Goal: Communication & Community: Answer question/provide support

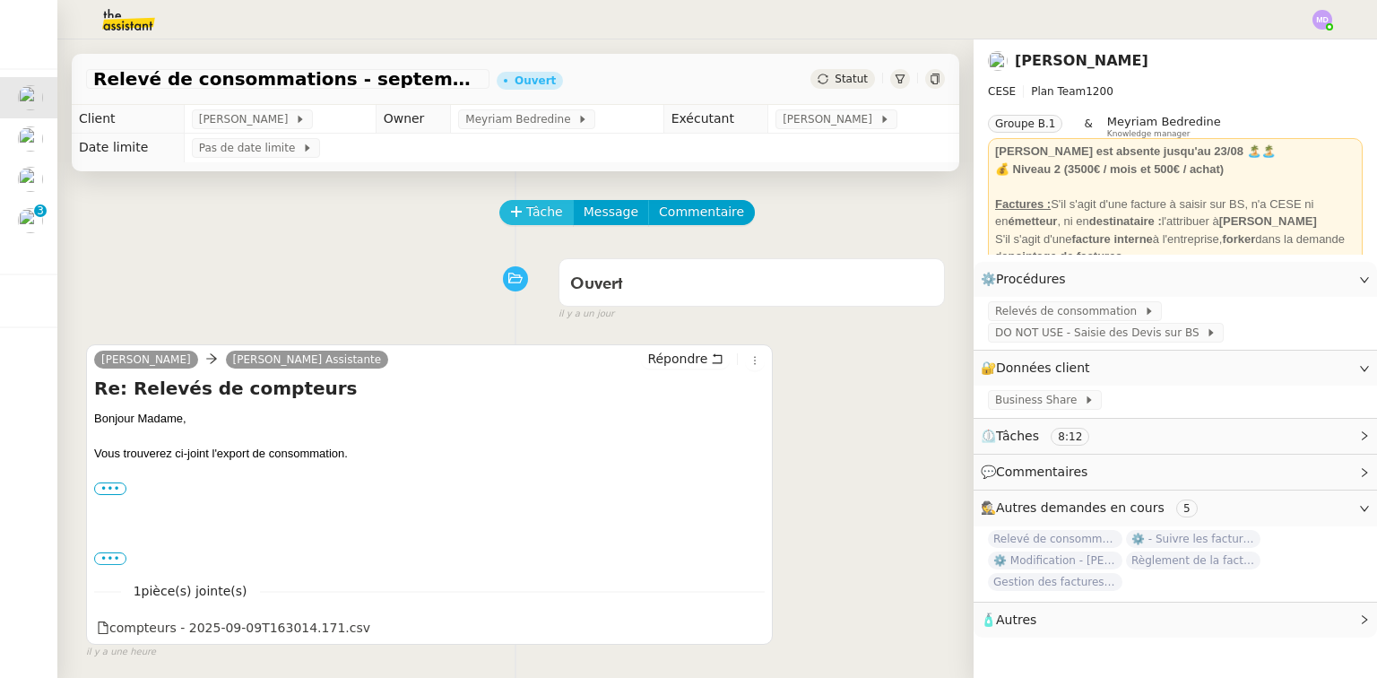
click at [531, 222] on span "Tâche" at bounding box center [544, 212] width 37 height 21
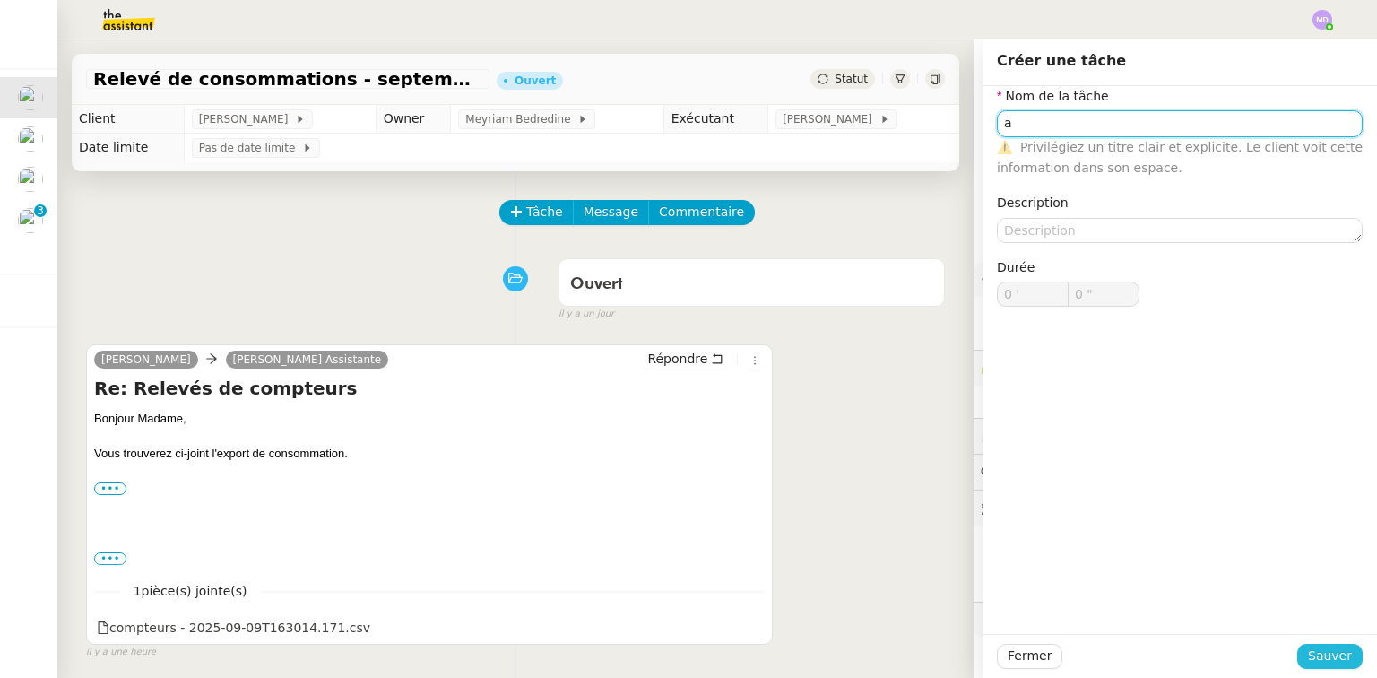
type input "a"
click at [1312, 658] on span "Sauver" at bounding box center [1330, 655] width 44 height 21
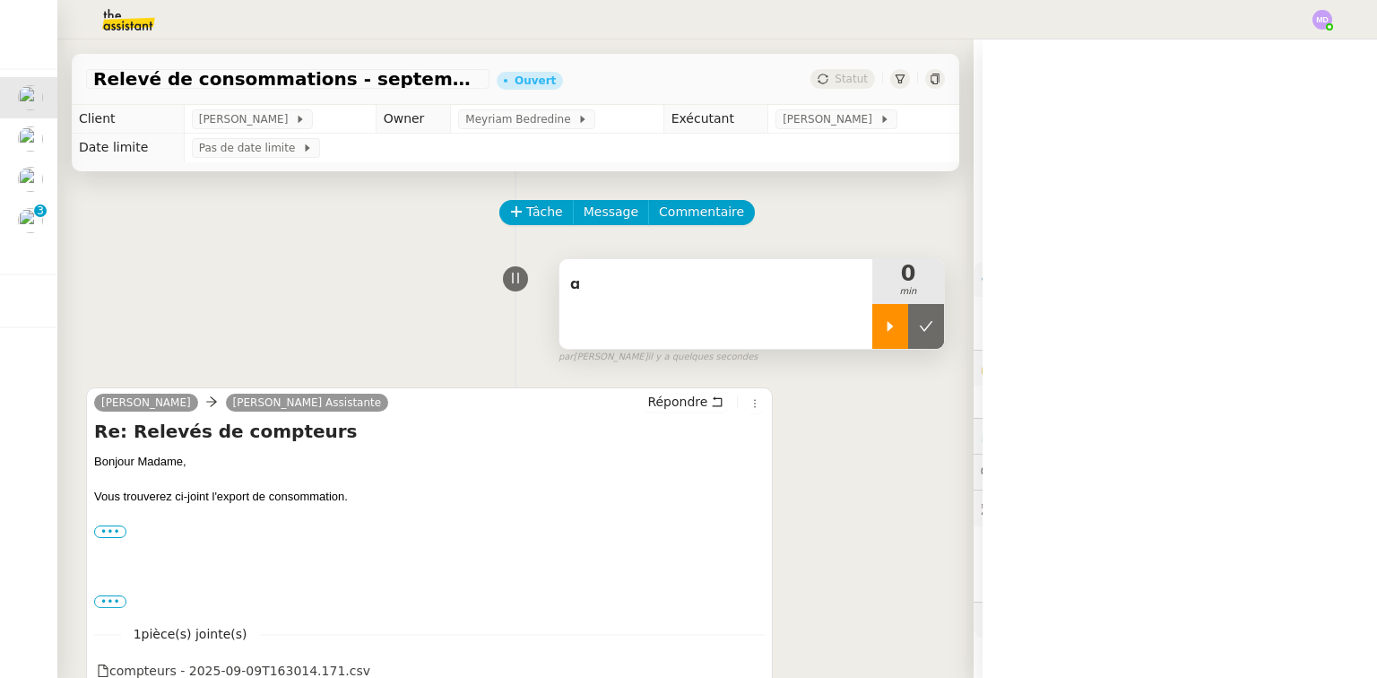
drag, startPoint x: 850, startPoint y: 308, endPoint x: 856, endPoint y: 318, distance: 11.7
click at [853, 315] on div "a 0 min" at bounding box center [751, 303] width 386 height 91
click at [872, 319] on div at bounding box center [890, 326] width 36 height 45
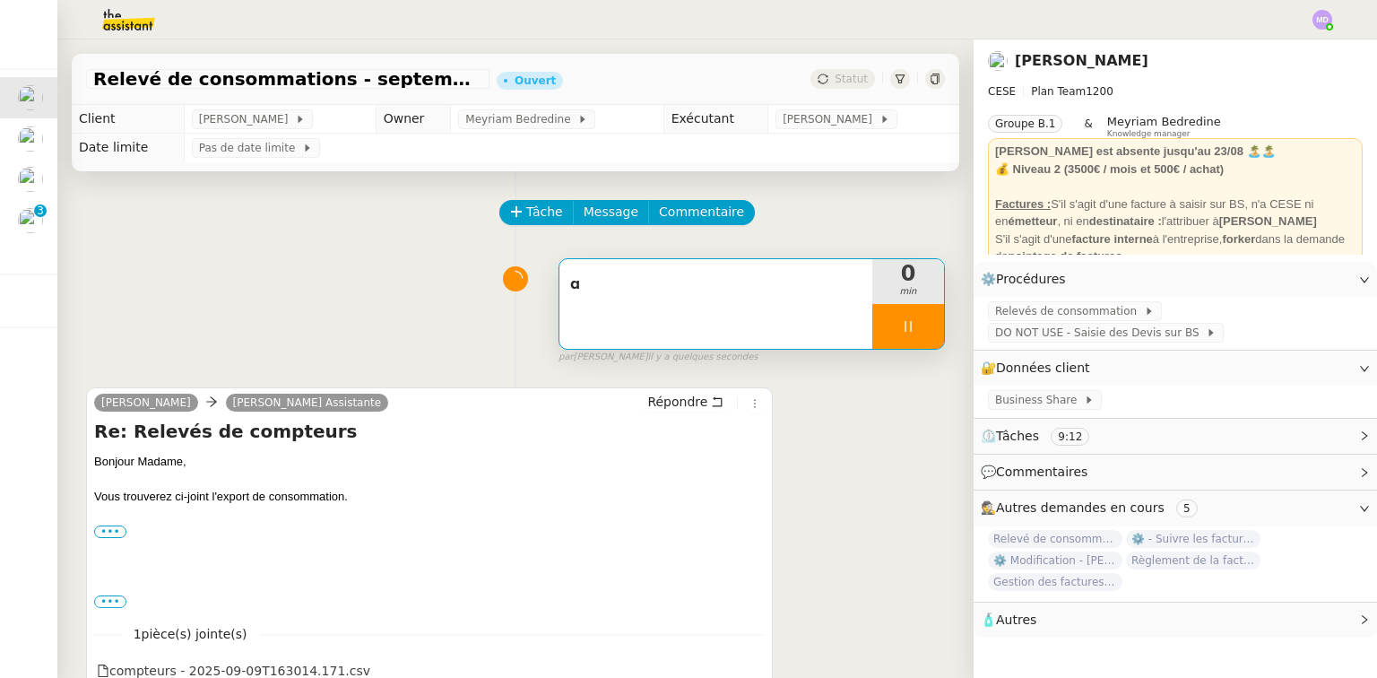
click at [765, 296] on span "a" at bounding box center [715, 284] width 291 height 27
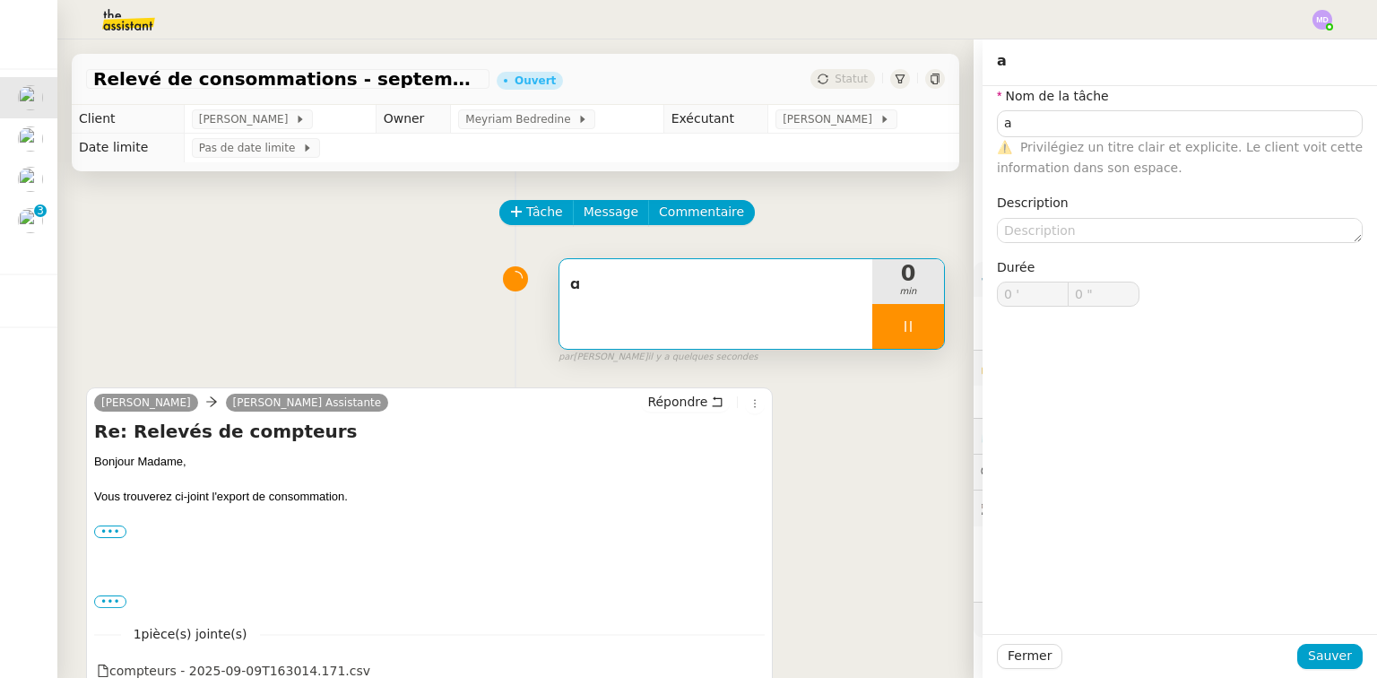
type input "a"
type input "0 '"
type input "0 ""
type input "a"
type input "0 '"
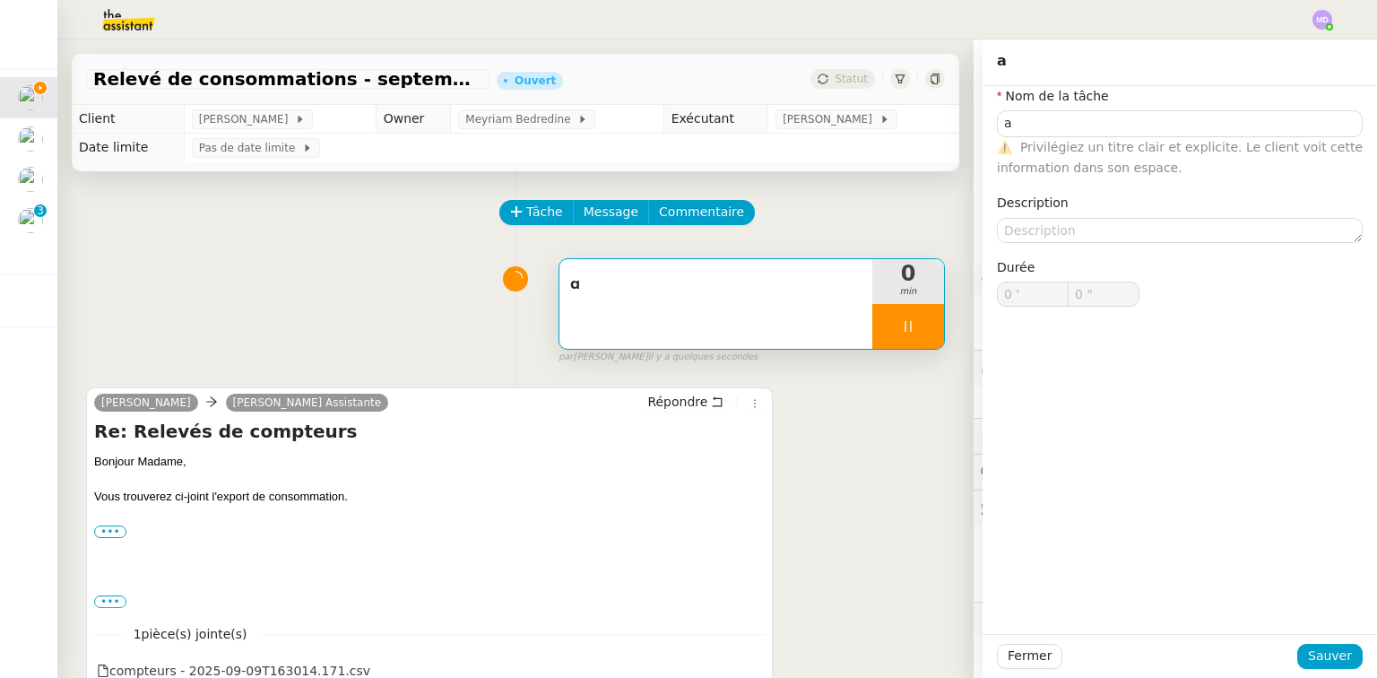
type input "0 ""
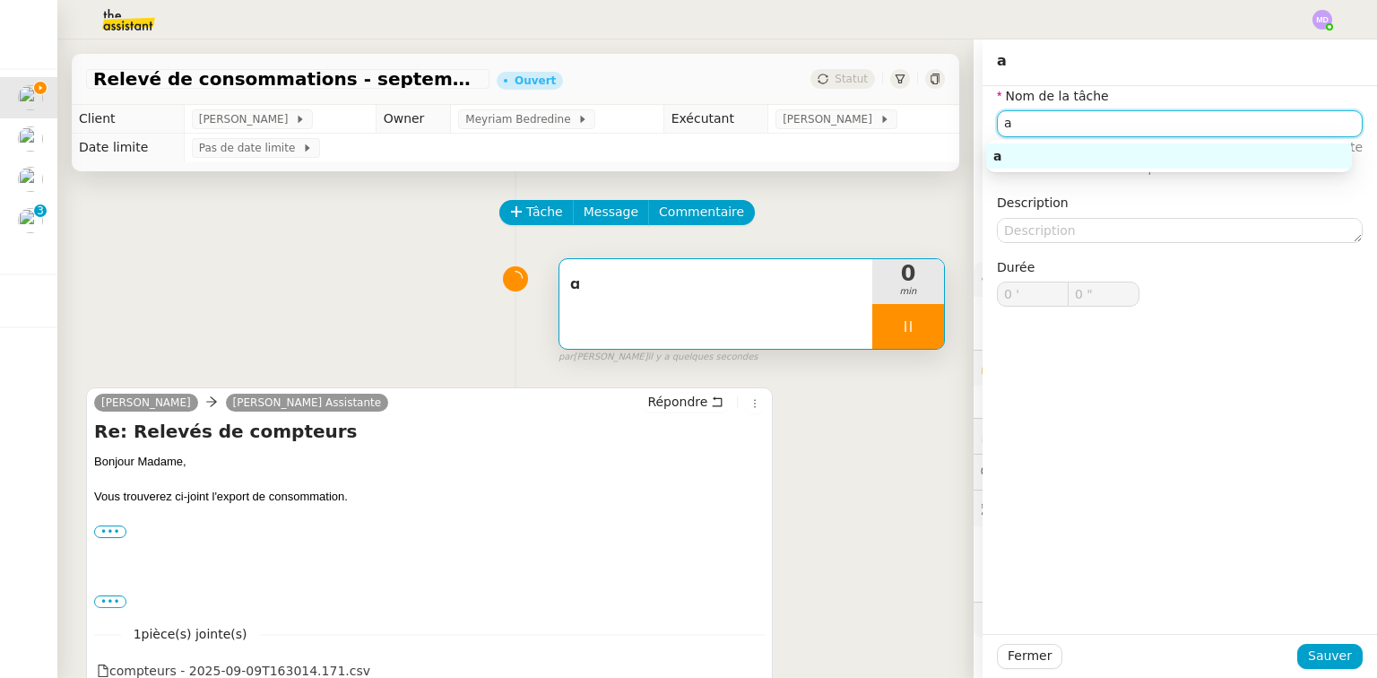
drag, startPoint x: 975, startPoint y: 125, endPoint x: 900, endPoint y: 109, distance: 77.0
click at [961, 124] on app-ticket "Relevé de consommations - [DATE] Ouvert Statut Client [PERSON_NAME] Owner Meyri…" at bounding box center [716, 358] width 1319 height 638
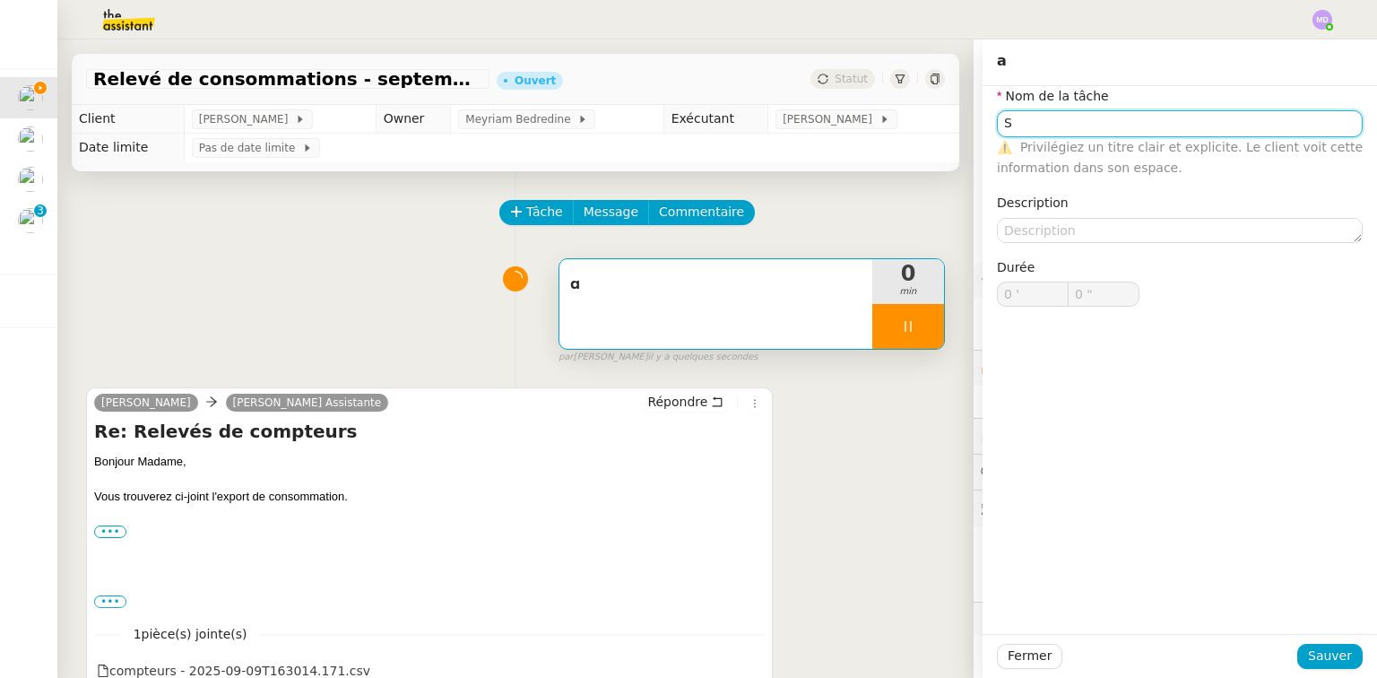
type input "Sa"
type input "1 ""
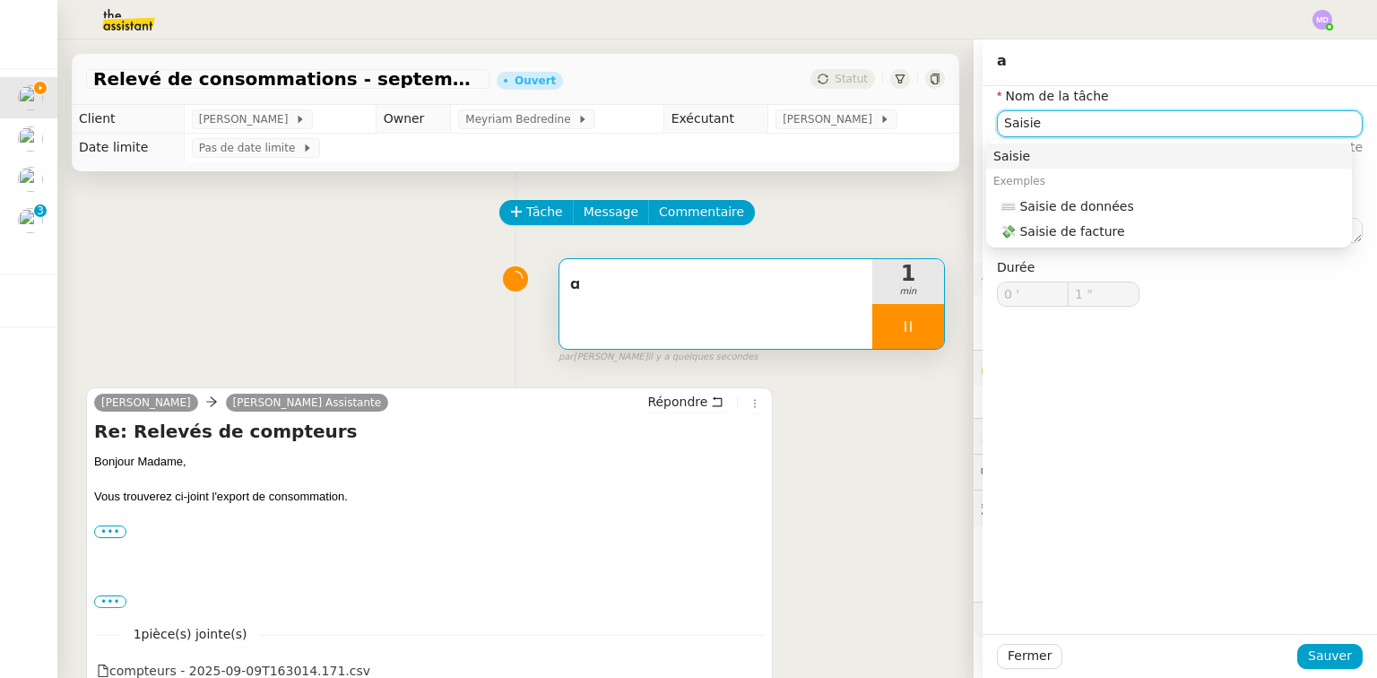
type input "Saisie d"
type input "2 ""
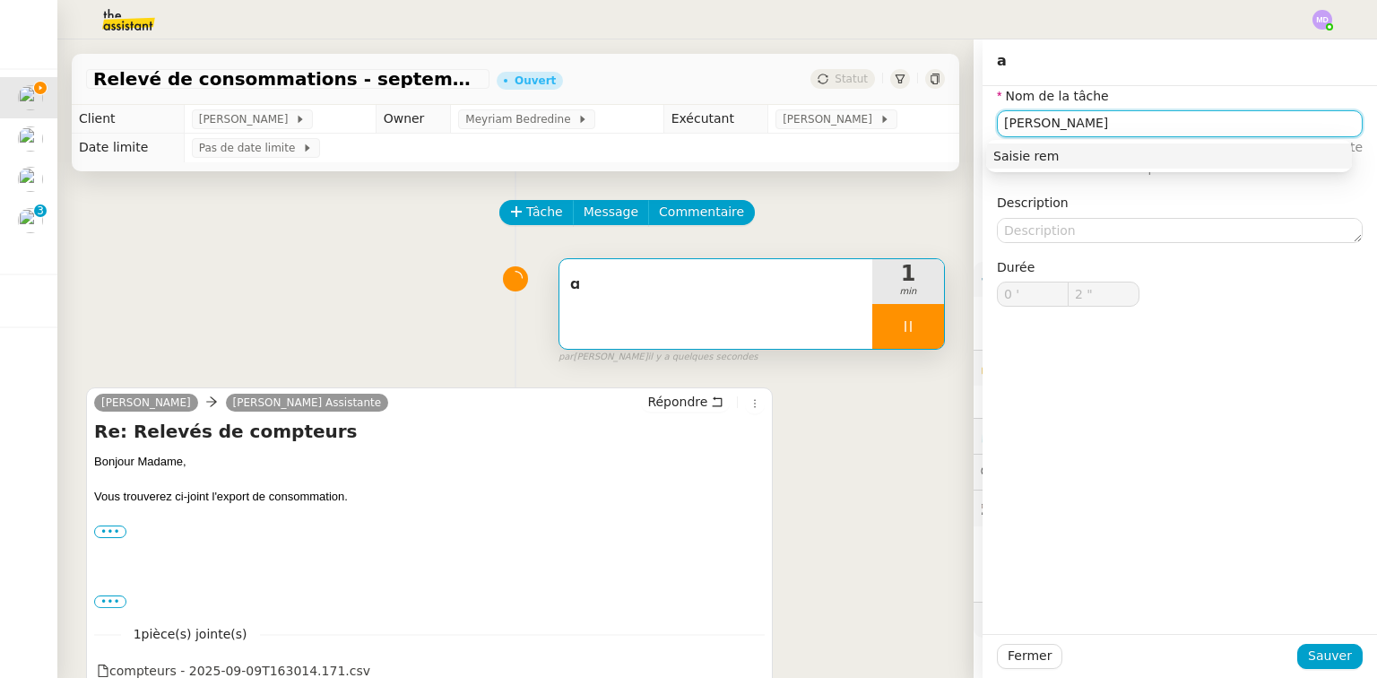
type input "[PERSON_NAME]"
type input "3 ""
type input "[PERSON_NAME]"
type input "4 ""
type input "Saisie relevés"
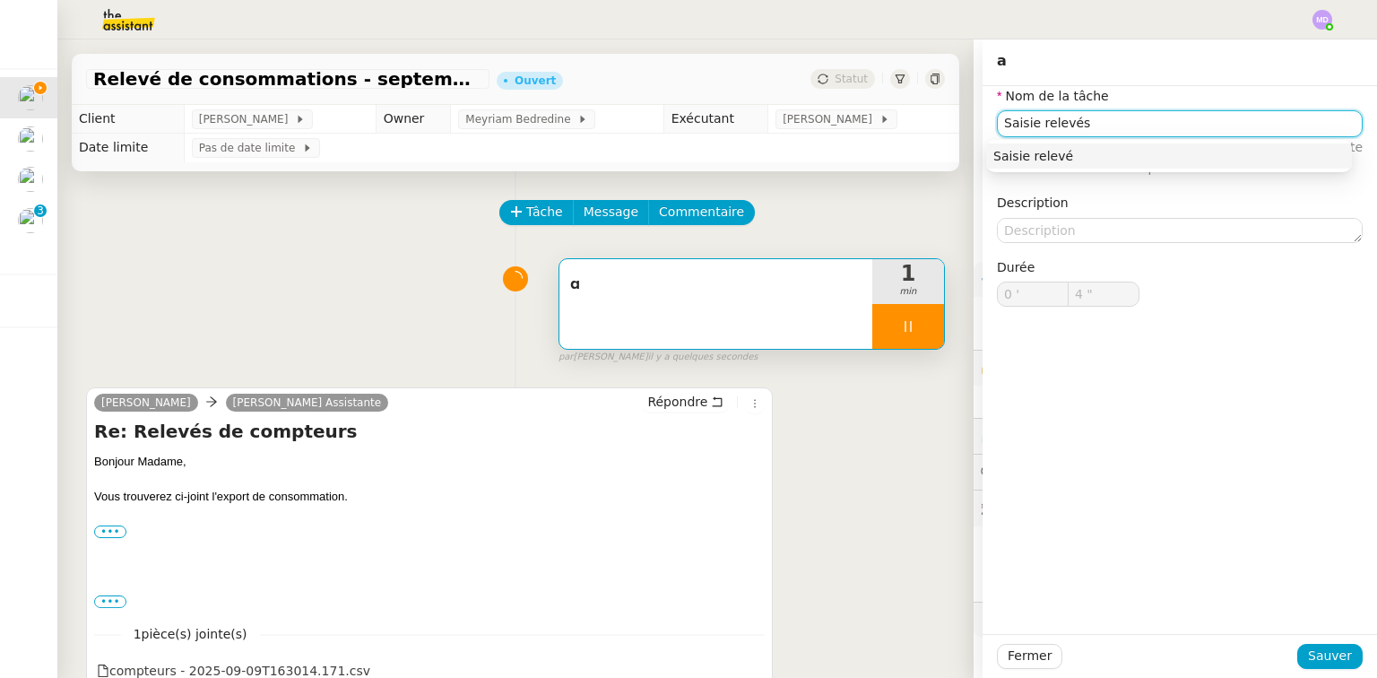
type input "5 ""
type input "Saisie relevés de cnos"
type input "6 ""
type input "[PERSON_NAME] relevés de conso"
type input "7 ""
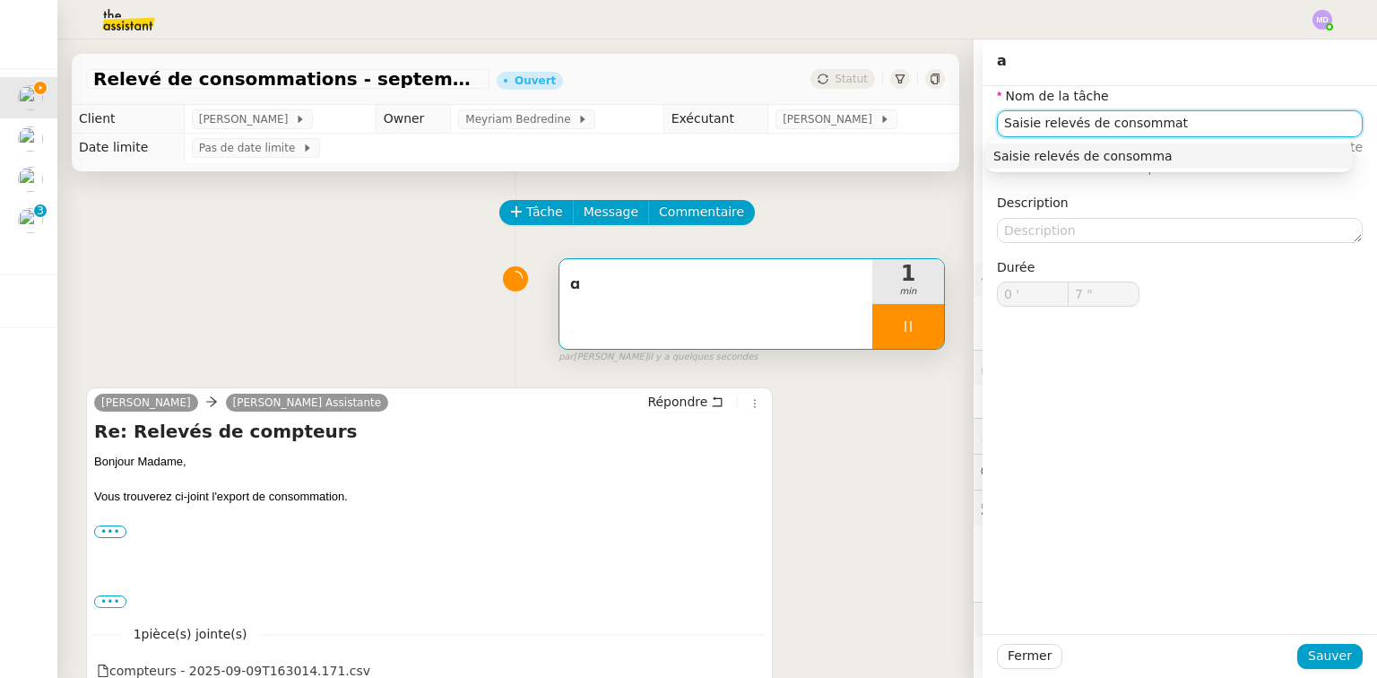
type input "Saisie relevés de consommati"
type input "8 ""
type input "Saisie relevés de consommations"
click at [1054, 154] on div "Saisie relevés de consommations" at bounding box center [1168, 156] width 351 height 16
type input "13 ""
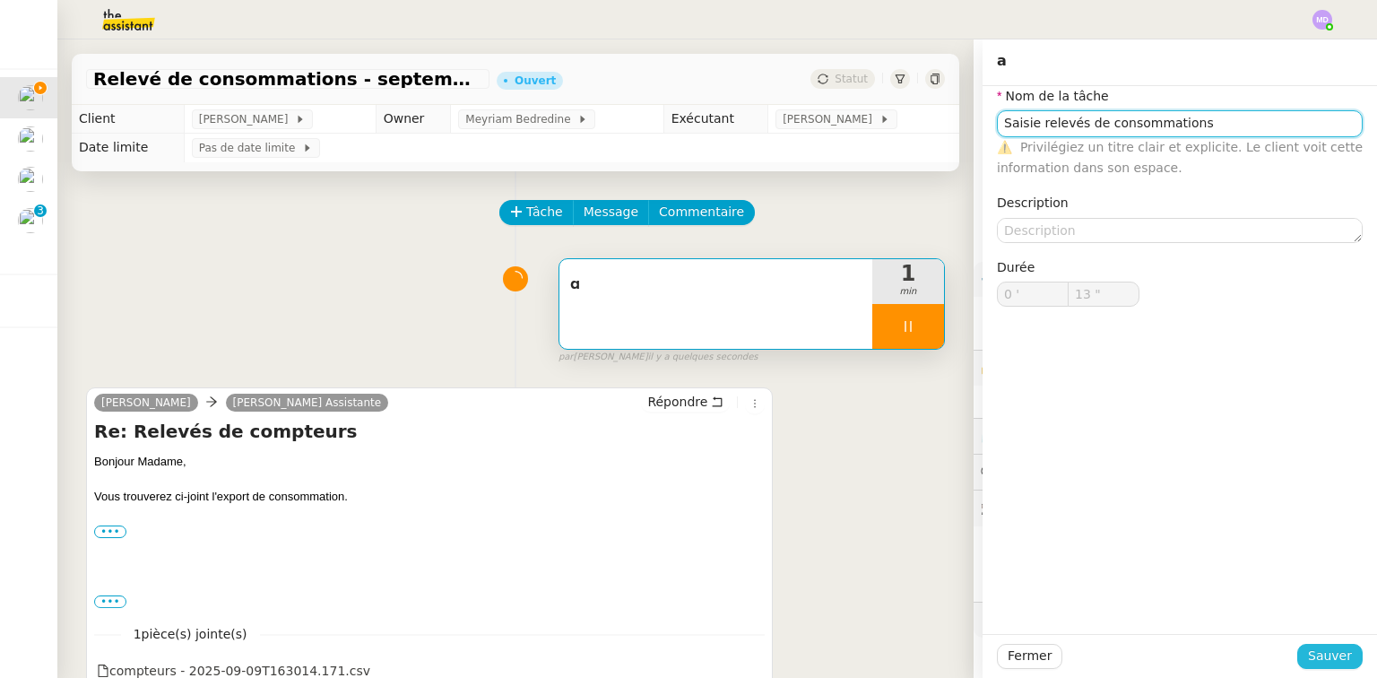
type input "Saisie relevés de consommations"
click at [1308, 652] on span "Sauver" at bounding box center [1330, 655] width 44 height 21
type input "14 ""
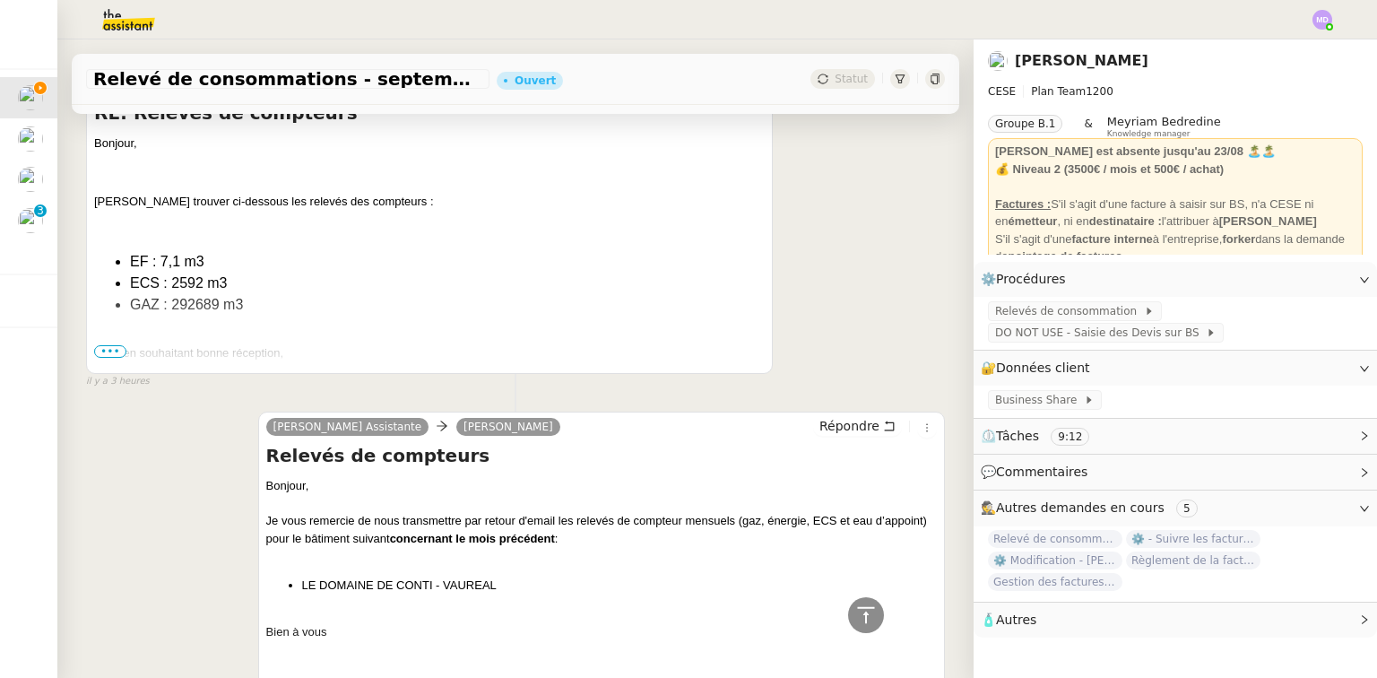
scroll to position [789, 0]
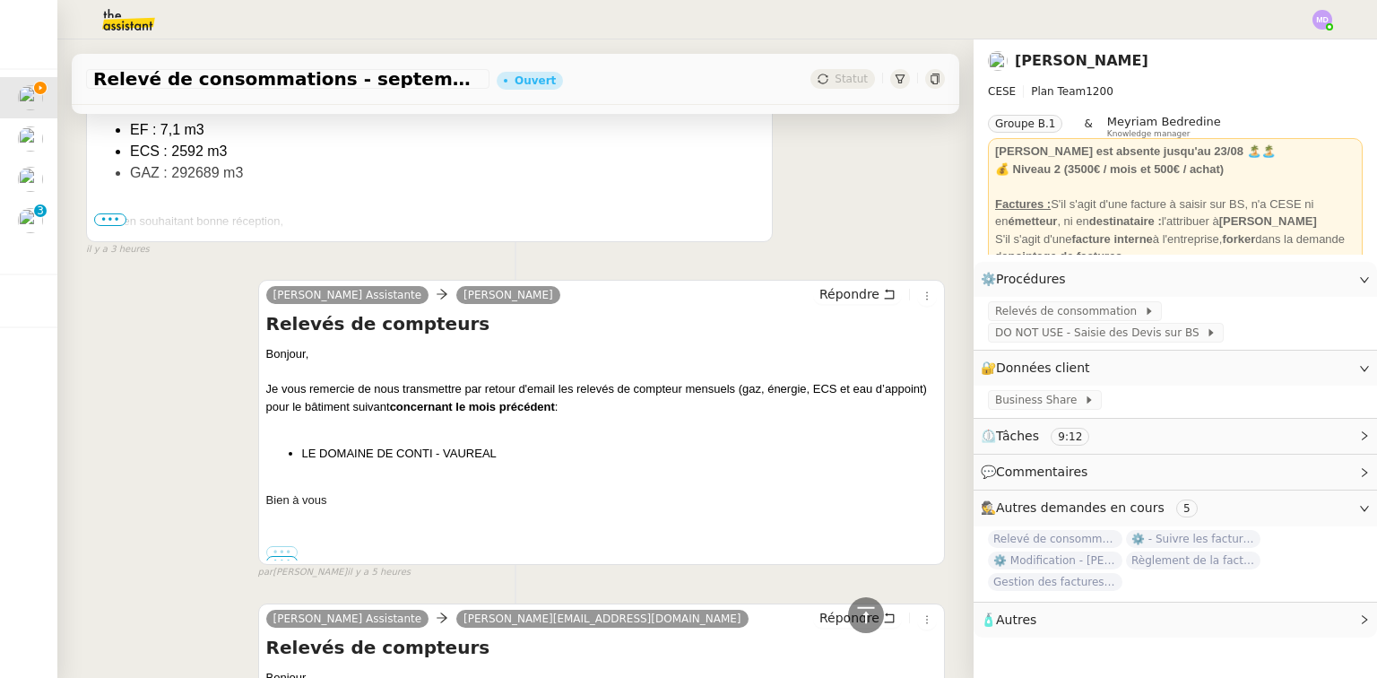
click at [108, 220] on span "•••" at bounding box center [110, 219] width 32 height 13
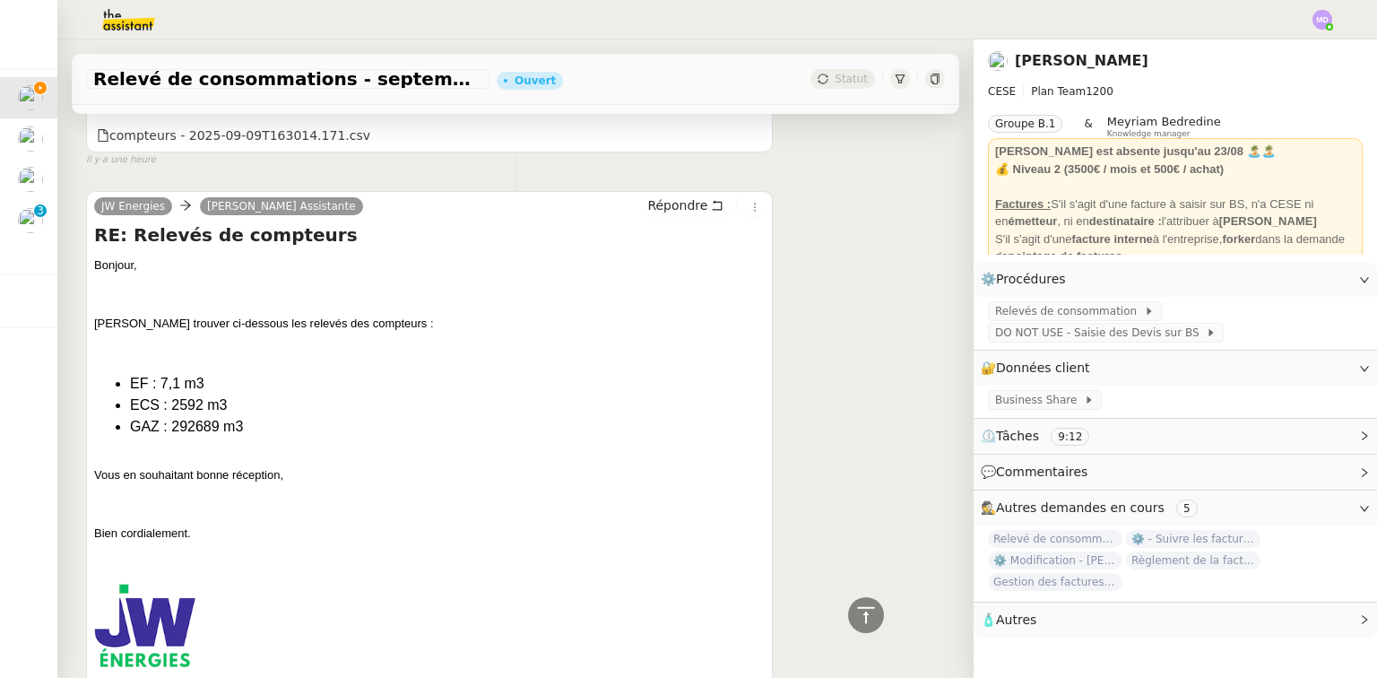
scroll to position [430, 0]
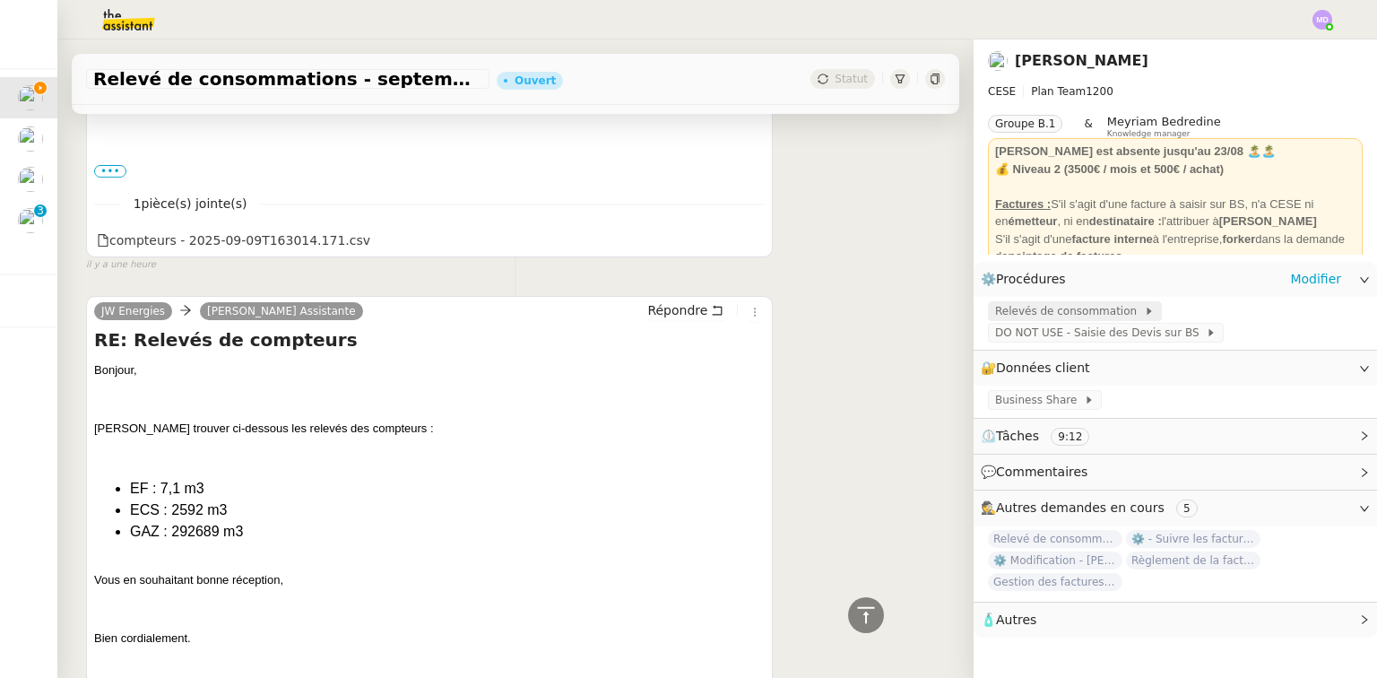
click at [1075, 311] on span "Relevés de consommation" at bounding box center [1069, 311] width 149 height 18
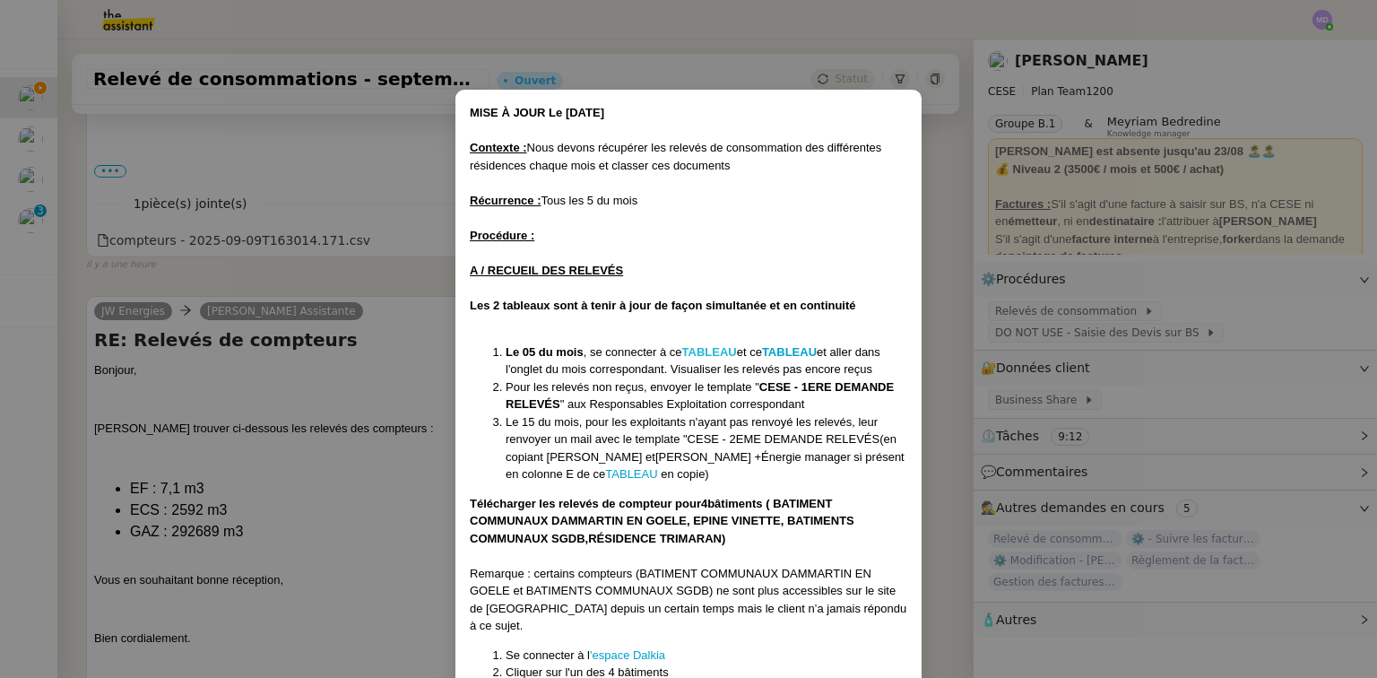
click at [721, 350] on strong "TABLEAU" at bounding box center [709, 351] width 55 height 13
click at [796, 345] on strong "TABLEAU" at bounding box center [789, 351] width 55 height 13
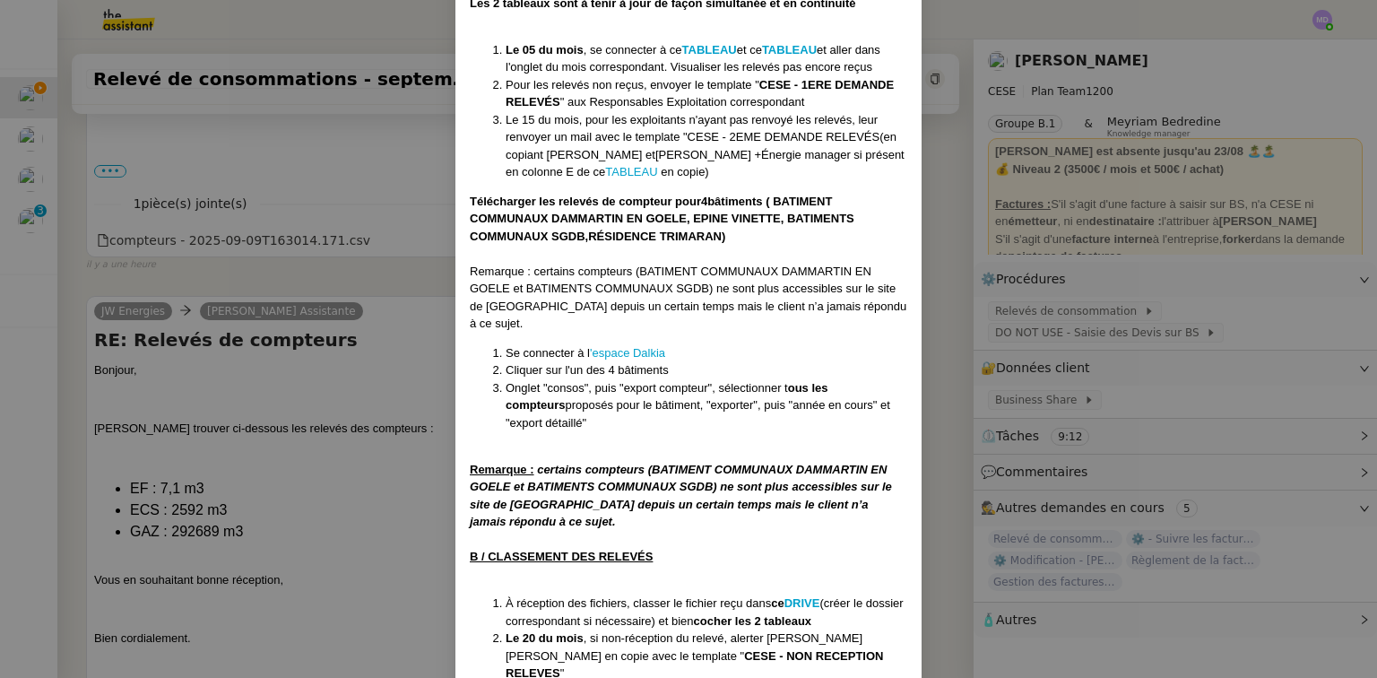
scroll to position [318, 0]
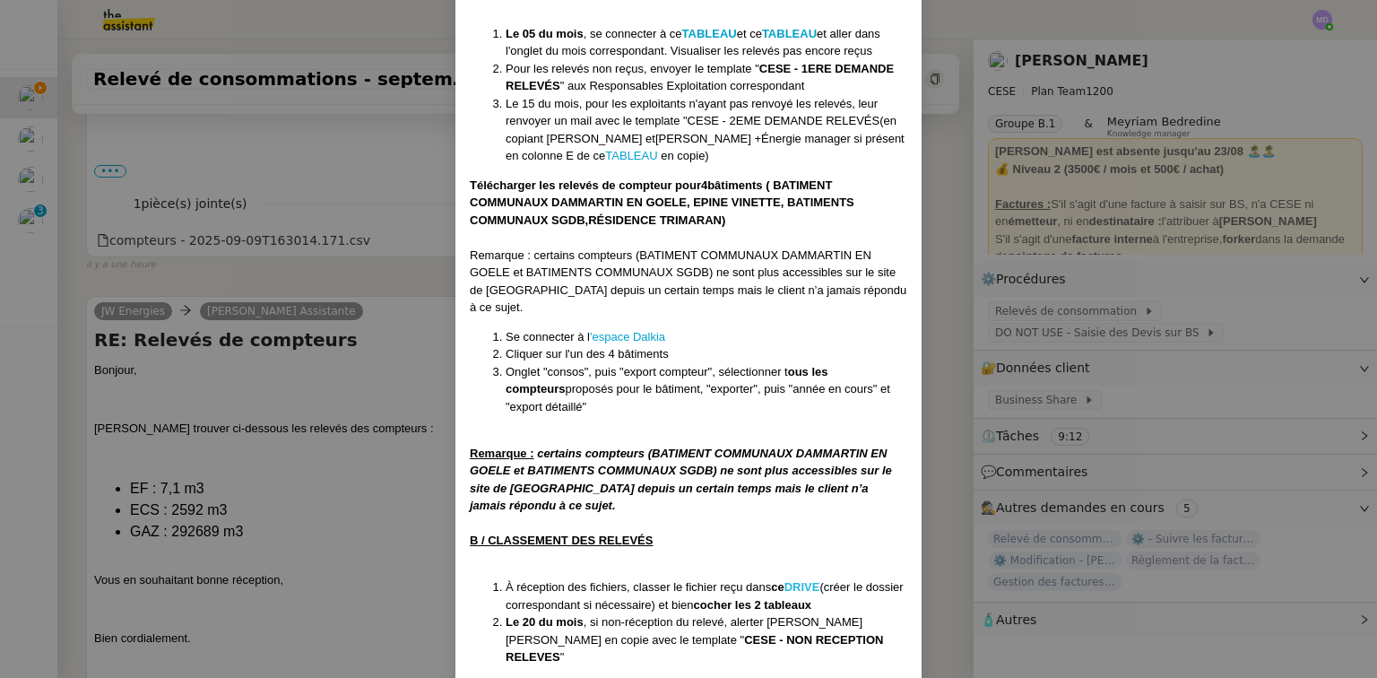
click at [793, 580] on strong "DRIVE" at bounding box center [802, 586] width 36 height 13
click at [324, 414] on nz-modal-container "MISE À JOUR Le [DATE] Contexte : Nous devons récupérer les relevés de consommat…" at bounding box center [688, 339] width 1377 height 678
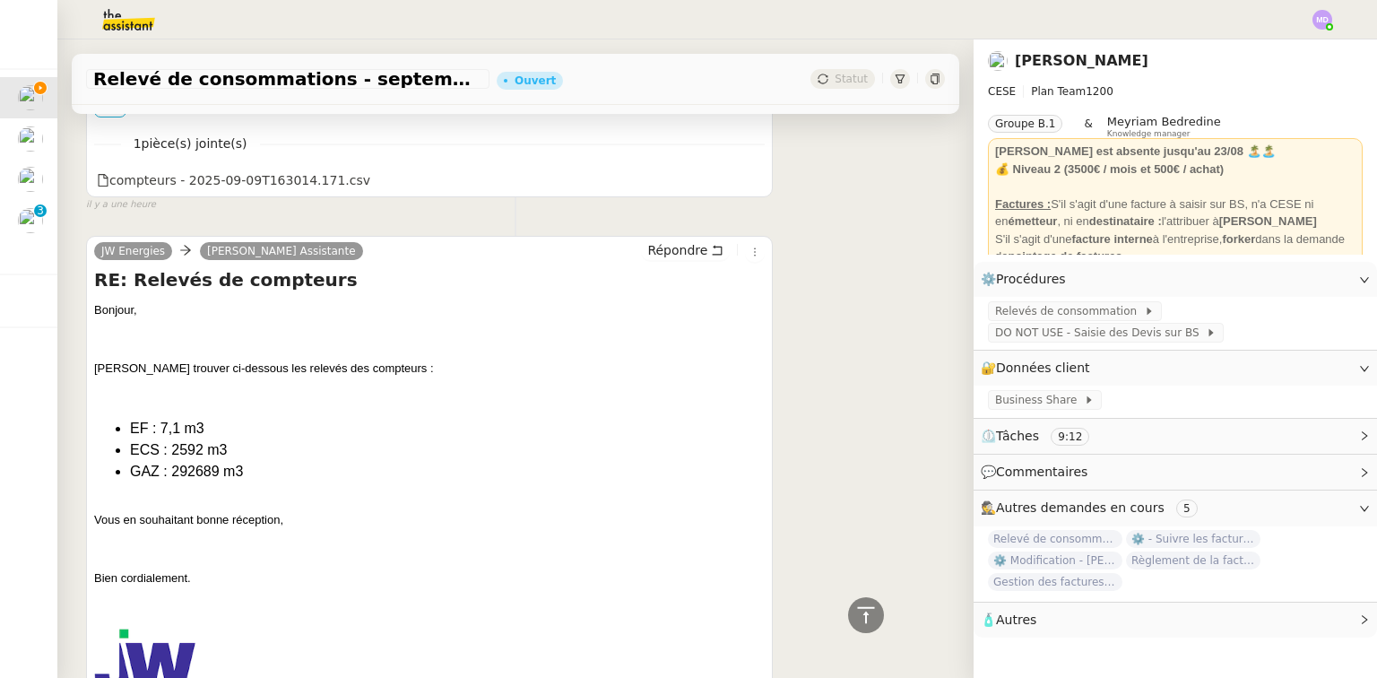
scroll to position [574, 0]
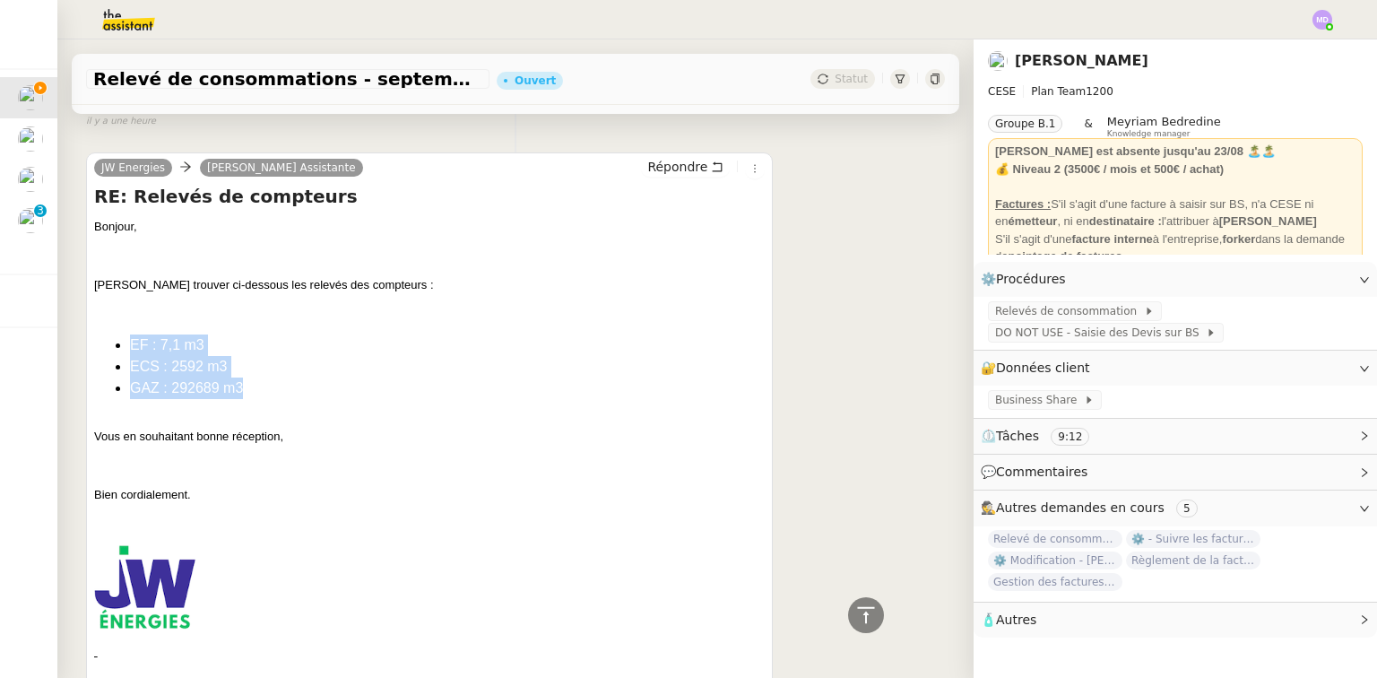
drag, startPoint x: 262, startPoint y: 382, endPoint x: 100, endPoint y: 348, distance: 164.9
click at [100, 348] on ul "EF : 7,1 m3 ECS : 2592 m3 GAZ : 292689 m3" at bounding box center [429, 366] width 670 height 65
copy ul "EF : 7,1 m3 ECS : 2592 m3 GAZ : 292689 m3"
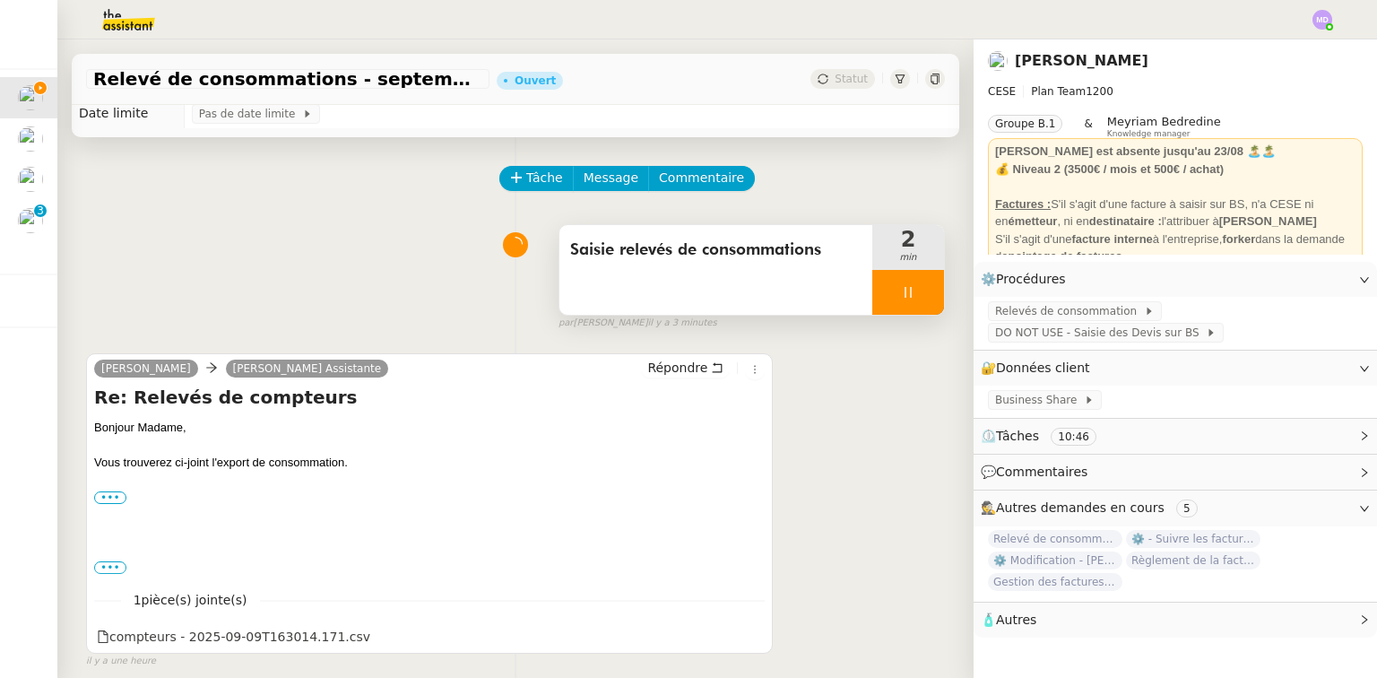
scroll to position [0, 0]
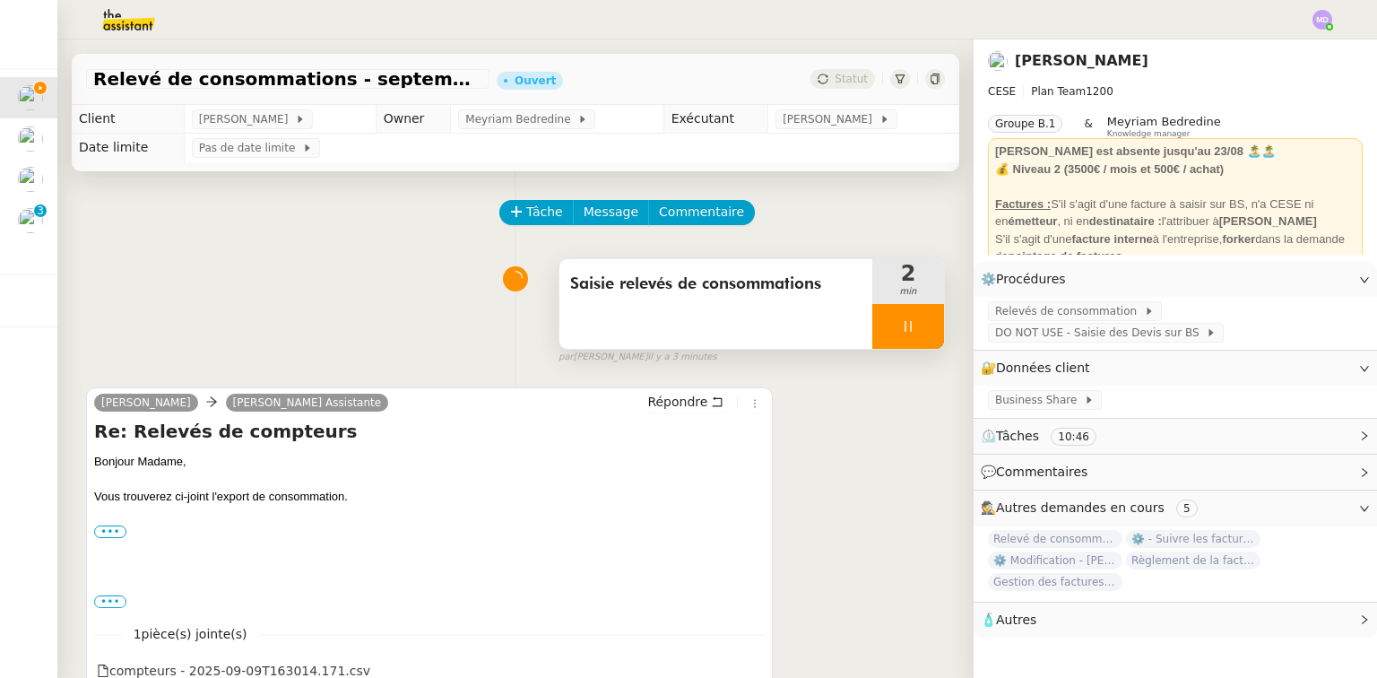
click at [898, 316] on div at bounding box center [908, 326] width 72 height 45
drag, startPoint x: 899, startPoint y: 316, endPoint x: 197, endPoint y: 207, distance: 710.2
click at [908, 315] on button at bounding box center [926, 326] width 36 height 45
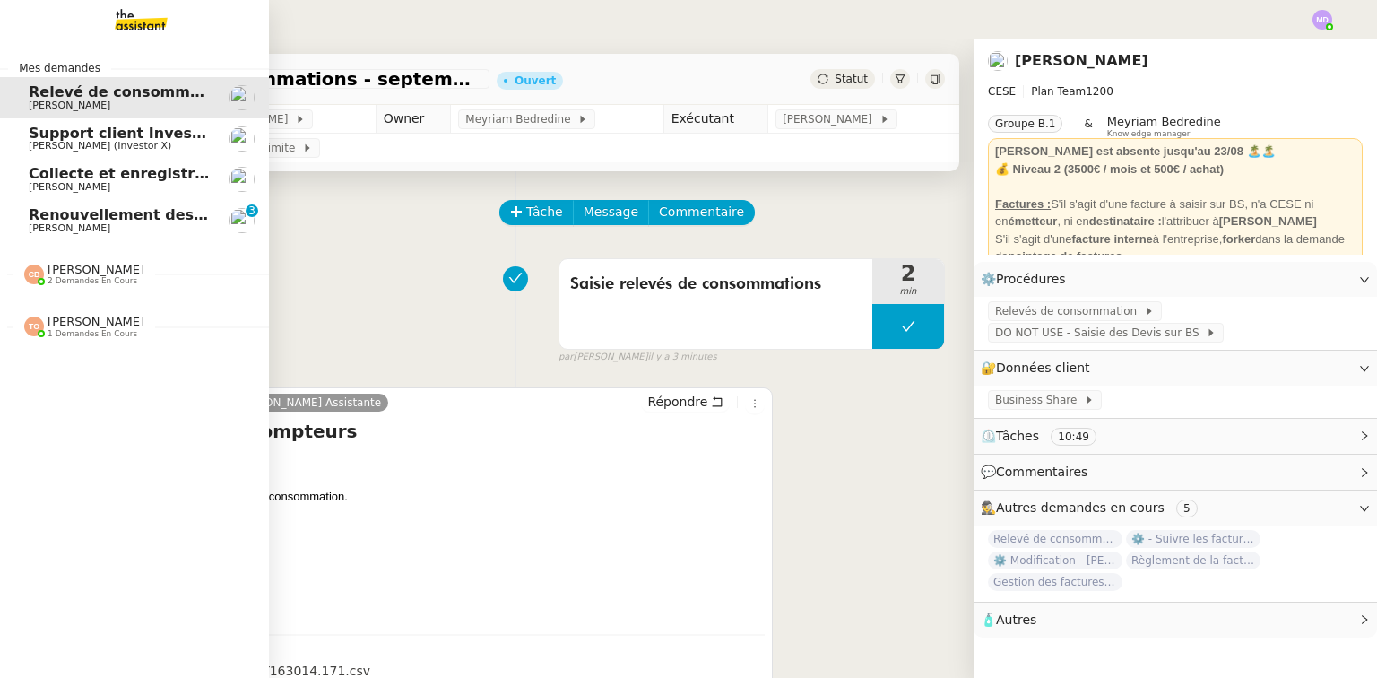
drag, startPoint x: 57, startPoint y: 317, endPoint x: 62, endPoint y: 303, distance: 15.0
click at [60, 312] on span "[PERSON_NAME] Orec 1 demandes en cours" at bounding box center [141, 319] width 269 height 38
click at [70, 283] on span "2 demandes en cours" at bounding box center [92, 281] width 90 height 10
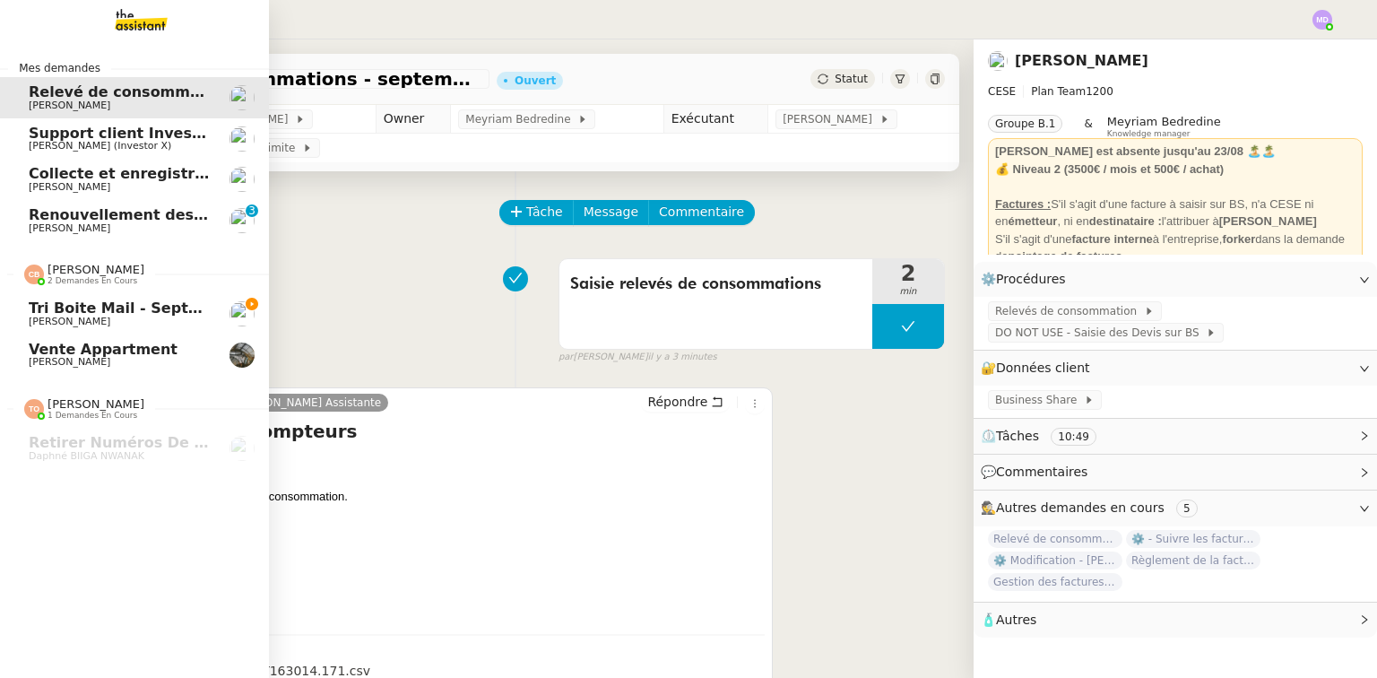
click at [84, 315] on span "Tri boite mail - septembre 2025" at bounding box center [157, 307] width 256 height 17
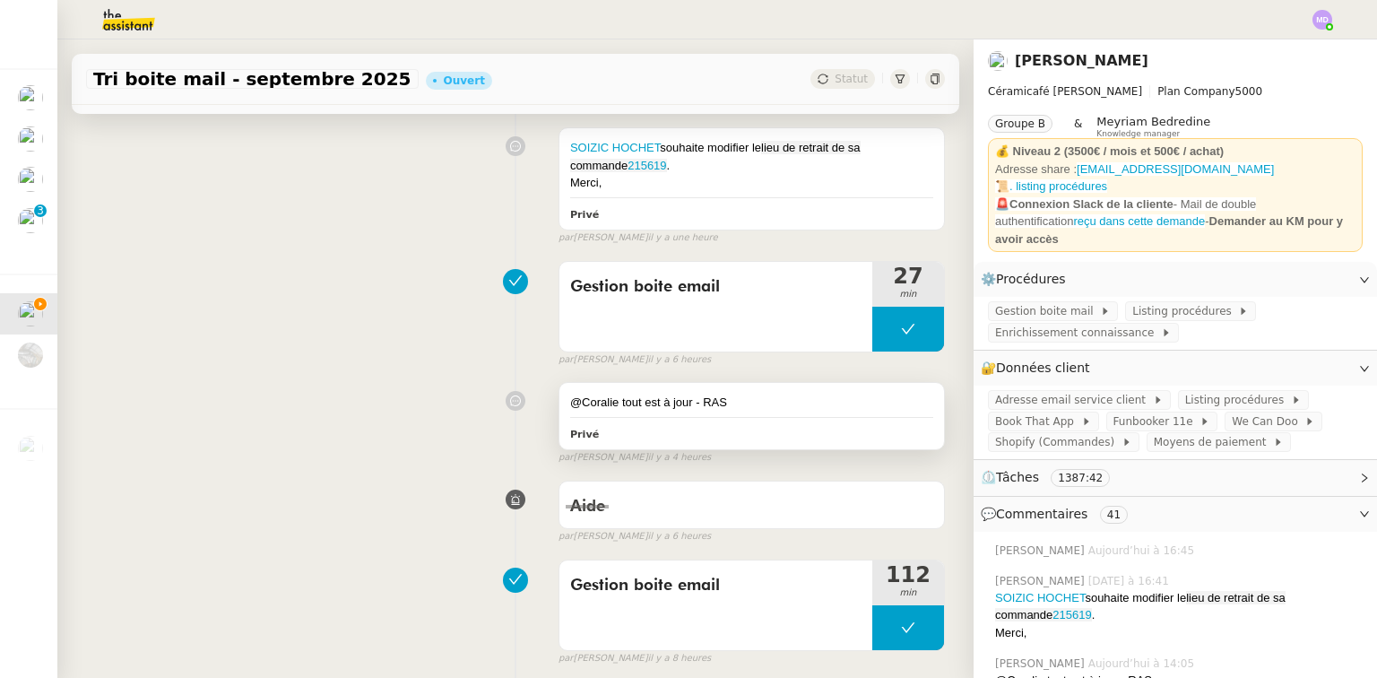
scroll to position [358, 0]
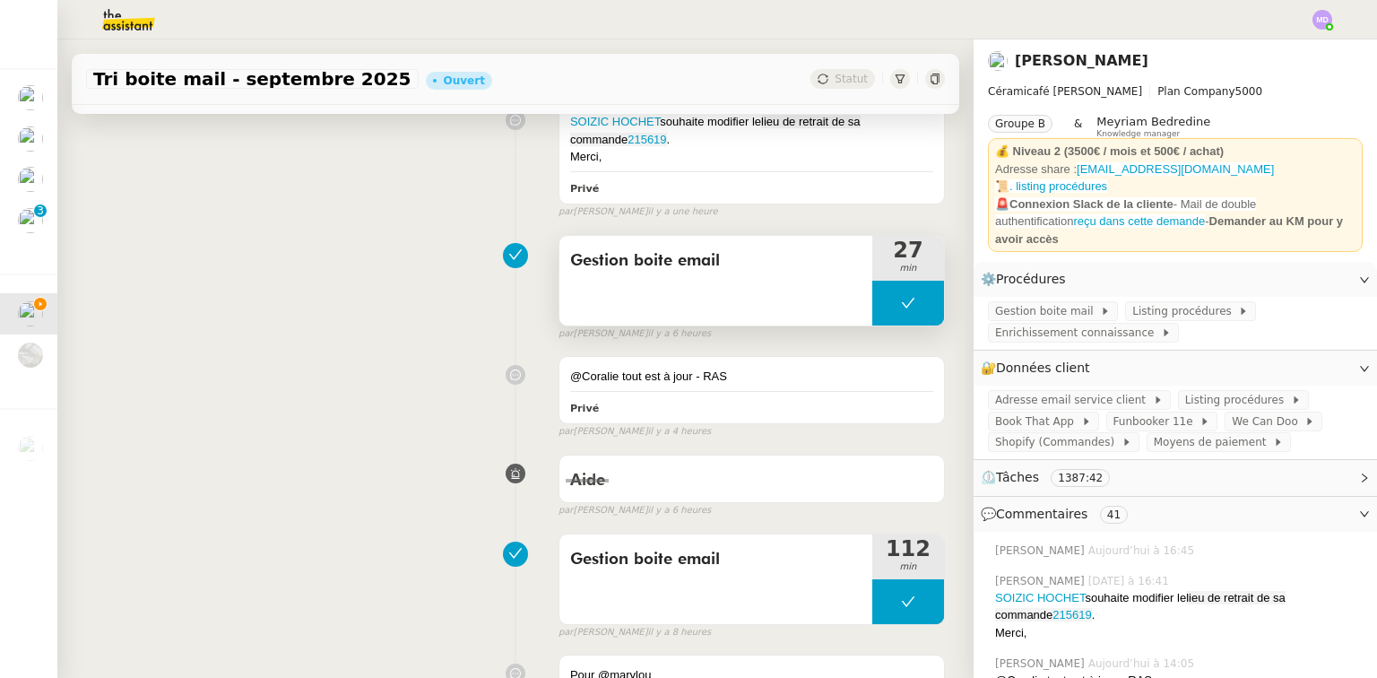
click at [872, 309] on button at bounding box center [908, 303] width 72 height 45
click at [872, 309] on div at bounding box center [890, 303] width 36 height 45
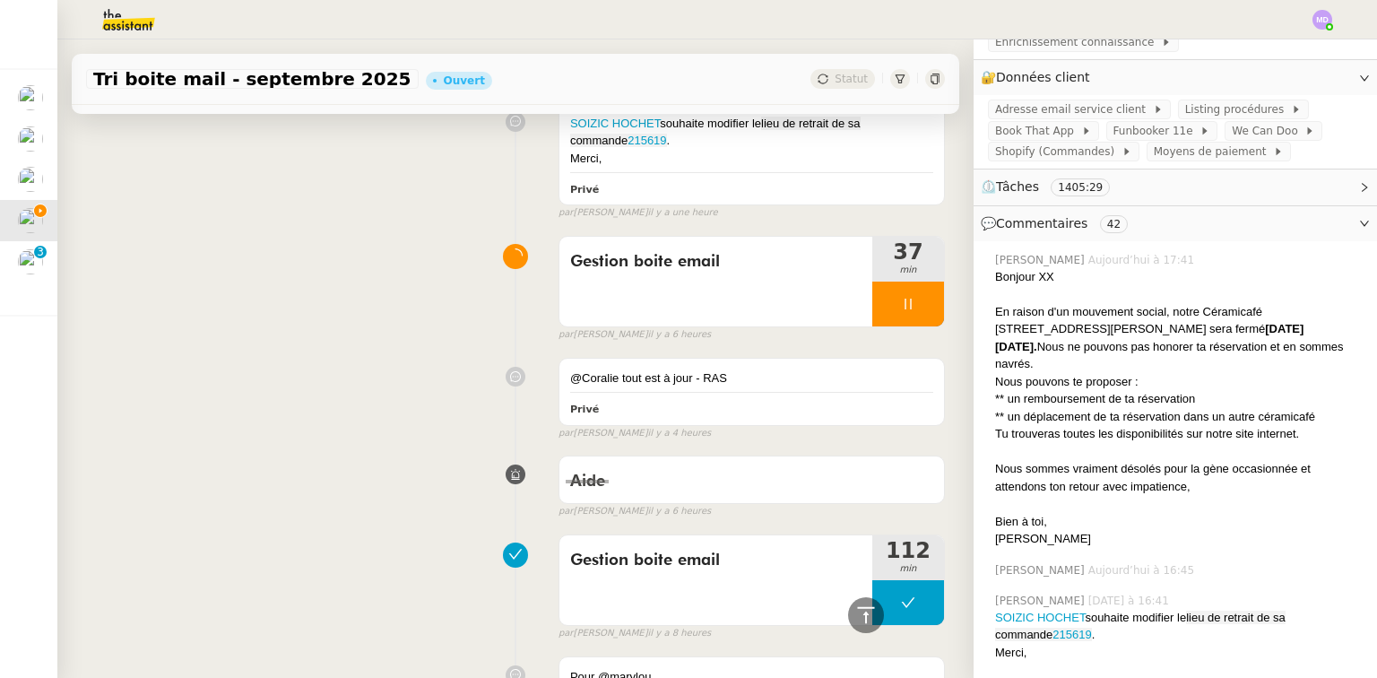
scroll to position [215, 0]
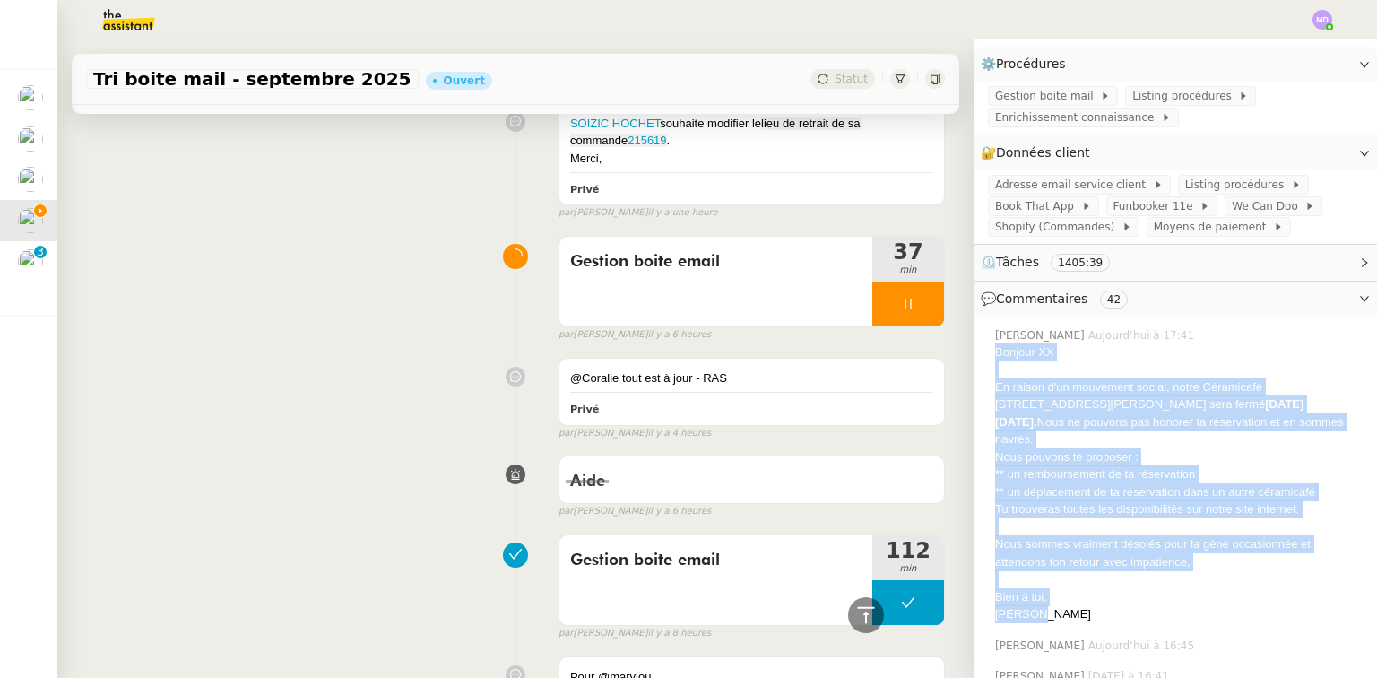
drag, startPoint x: 1034, startPoint y: 609, endPoint x: 985, endPoint y: 348, distance: 266.3
click at [995, 348] on div "Bonjour XX En raison d'un mouvement social, notre Céramicafé [STREET_ADDRESS][P…" at bounding box center [1178, 483] width 367 height 280
copy div "Bonjour XX En raison d'un mouvement social, notre Céramicafé [STREET_ADDRESS][P…"
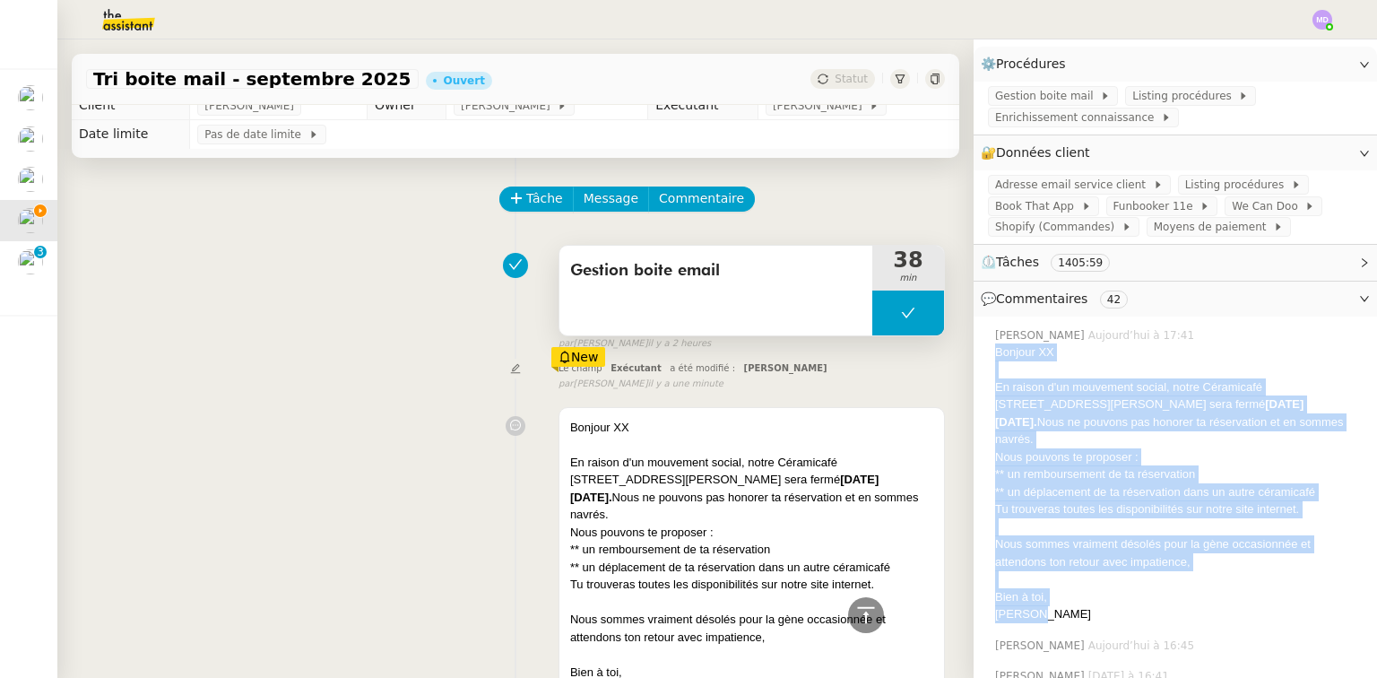
scroll to position [0, 0]
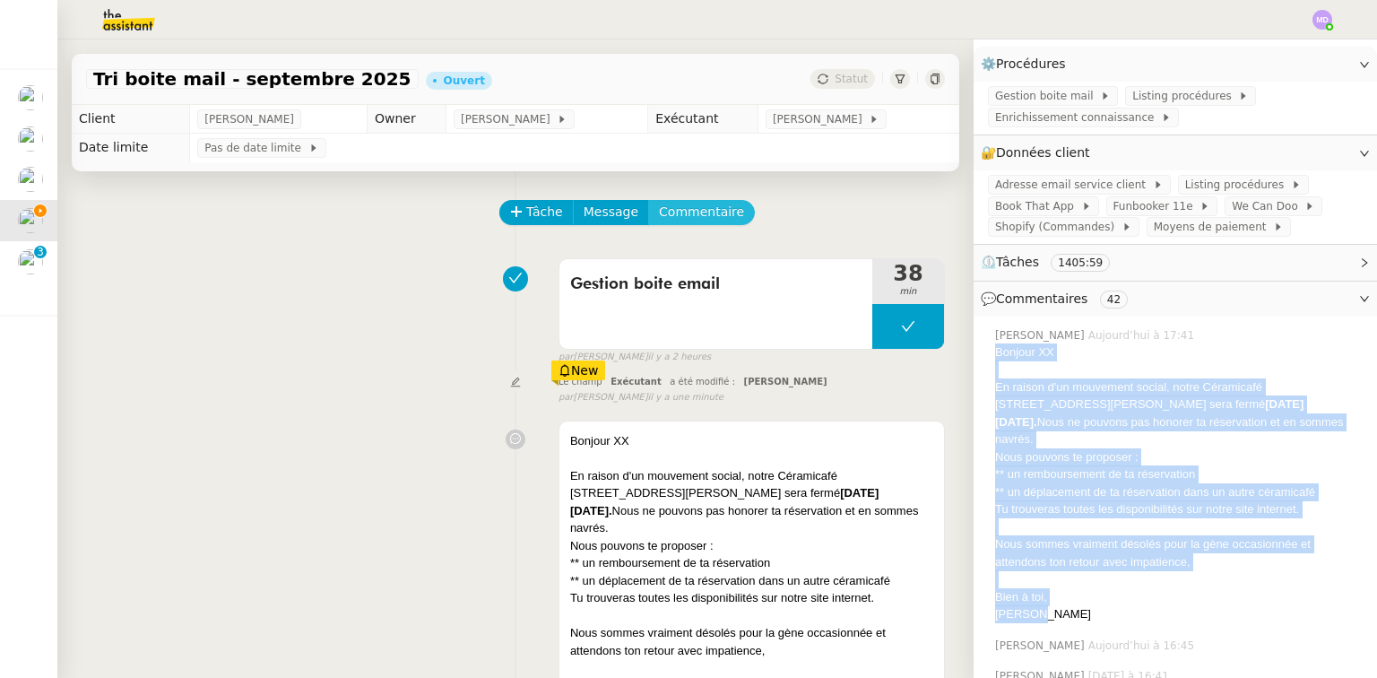
click at [691, 216] on span "Commentaire" at bounding box center [701, 212] width 85 height 21
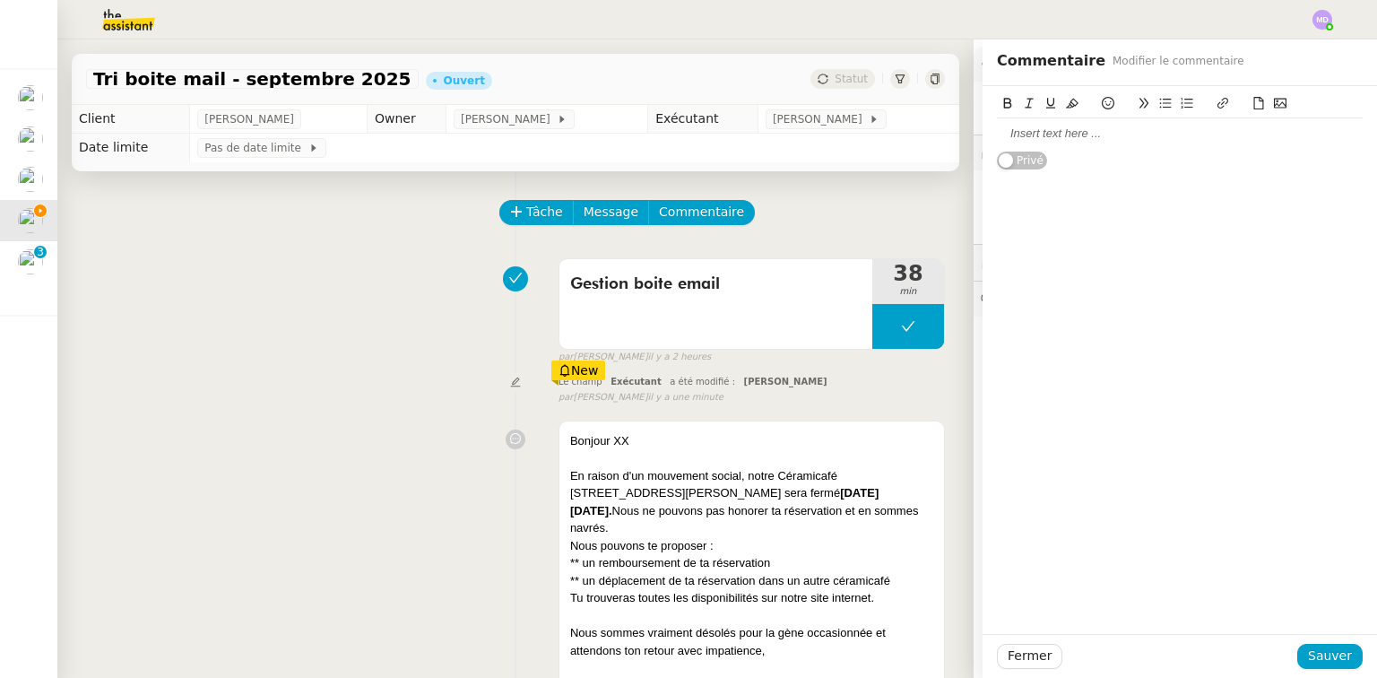
click at [1008, 133] on div at bounding box center [1180, 133] width 366 height 16
click at [1216, 108] on icon at bounding box center [1222, 103] width 13 height 13
paste input "[URL][DOMAIN_NAME]"
type input "[URL][DOMAIN_NAME]"
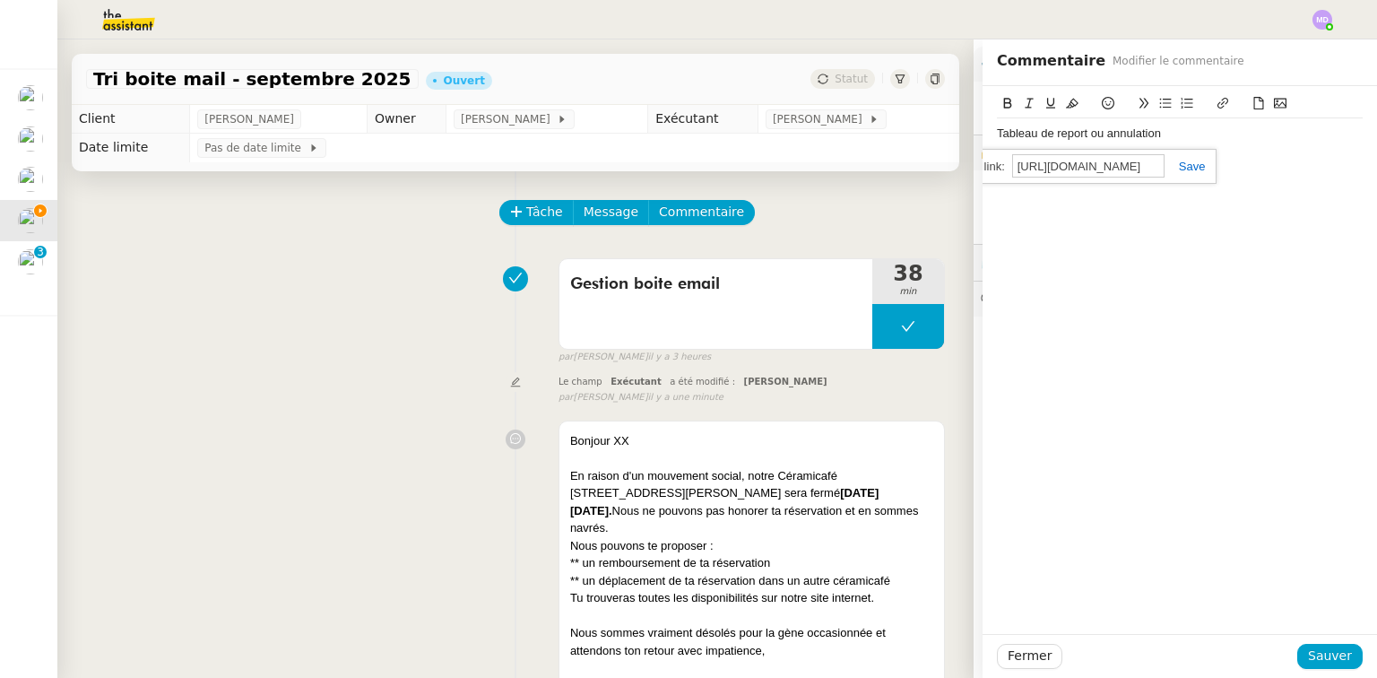
click at [1183, 169] on link at bounding box center [1184, 166] width 41 height 13
click at [1320, 654] on span "Sauver" at bounding box center [1330, 655] width 44 height 21
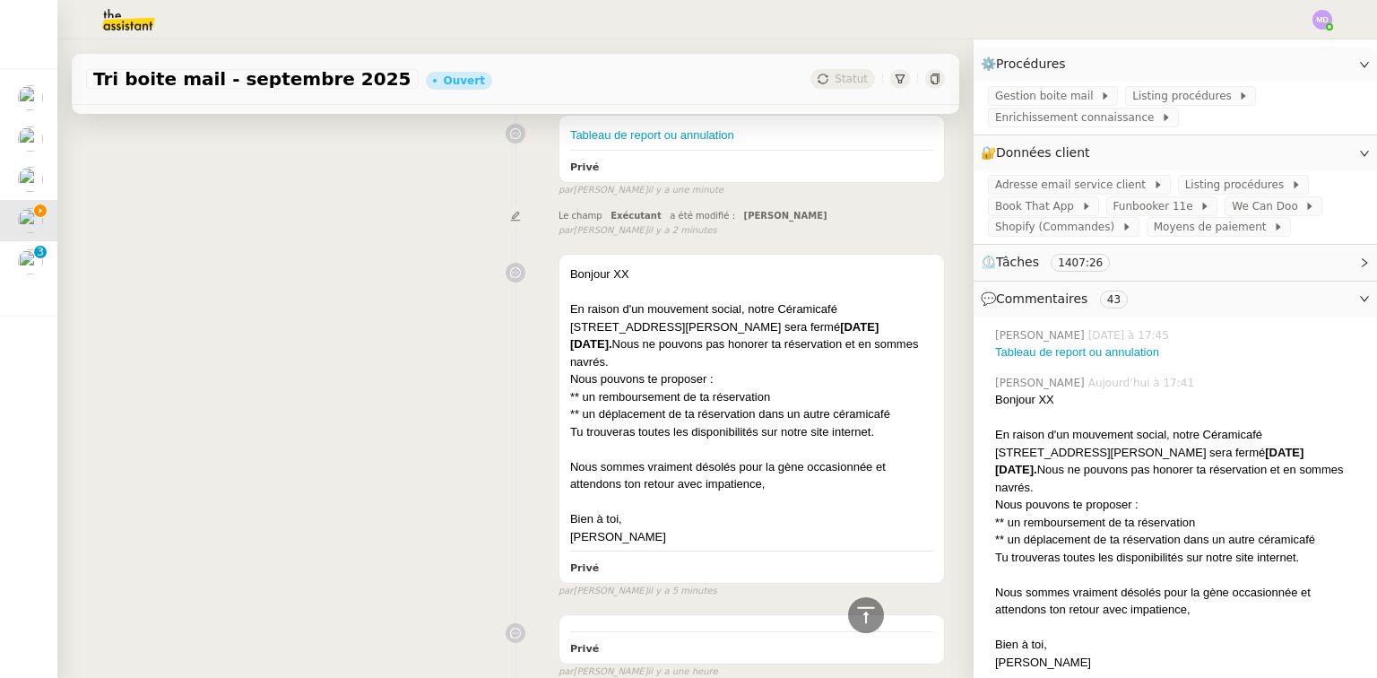
scroll to position [215, 0]
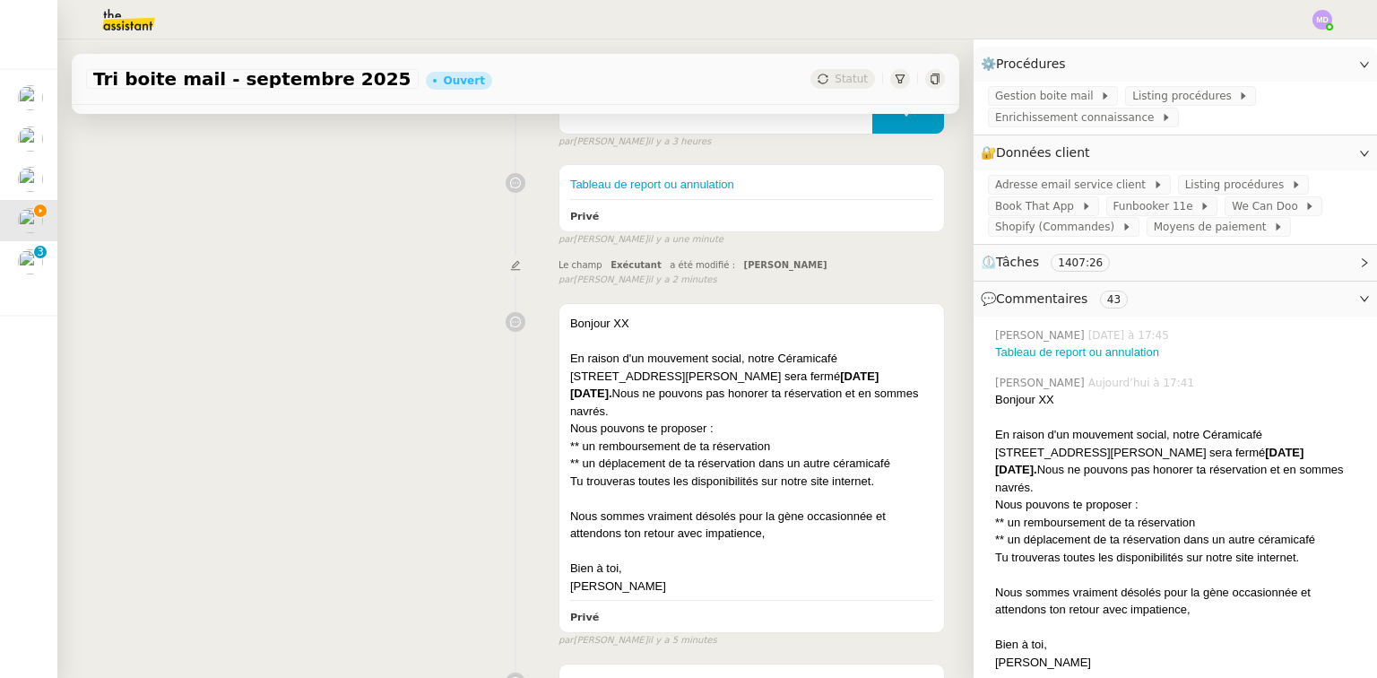
click at [717, 301] on div "Bonjour XX En raison d'un mouvement social, notre Céramicafé [STREET_ADDRESS][P…" at bounding box center [515, 471] width 859 height 353
drag, startPoint x: 716, startPoint y: 315, endPoint x: 738, endPoint y: 302, distance: 26.1
click at [715, 316] on div "Bonjour XX" at bounding box center [751, 324] width 363 height 18
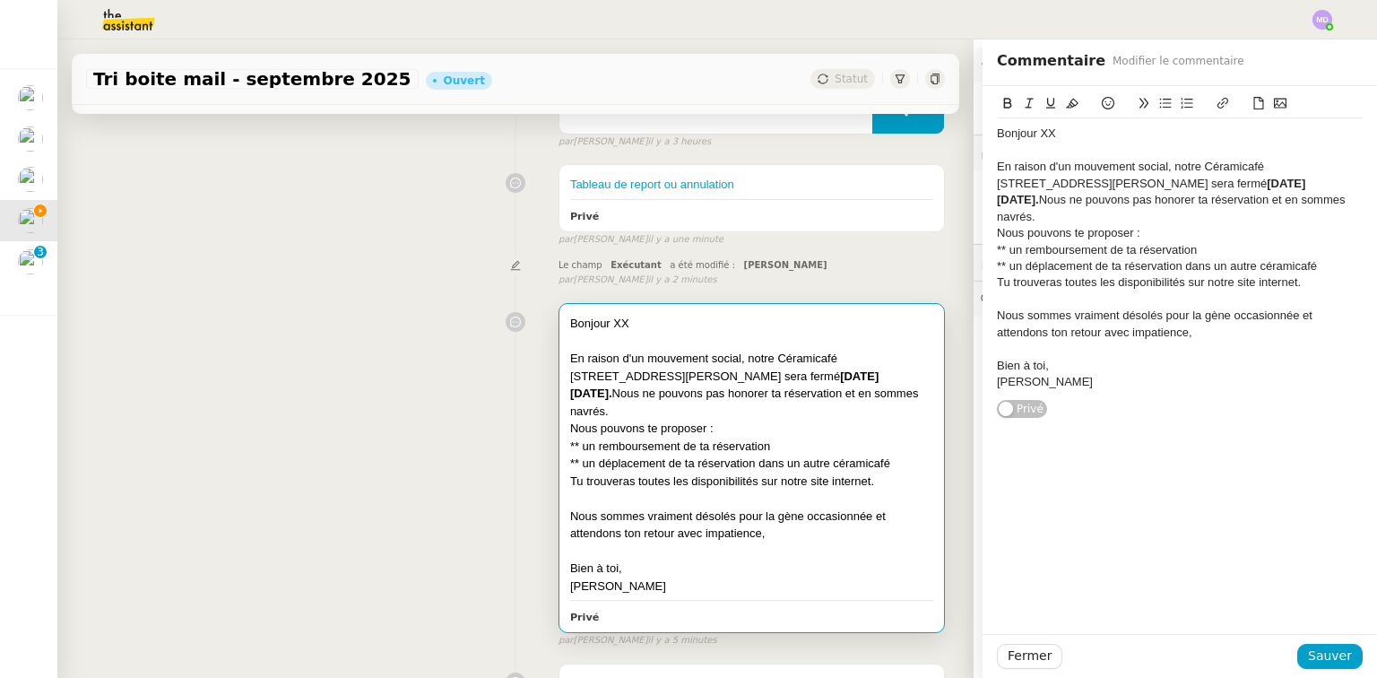
click at [984, 134] on div "Bonjour XX En raison d'un mouvement social, notre Céramicafé [STREET_ADDRESS][P…" at bounding box center [1179, 252] width 394 height 332
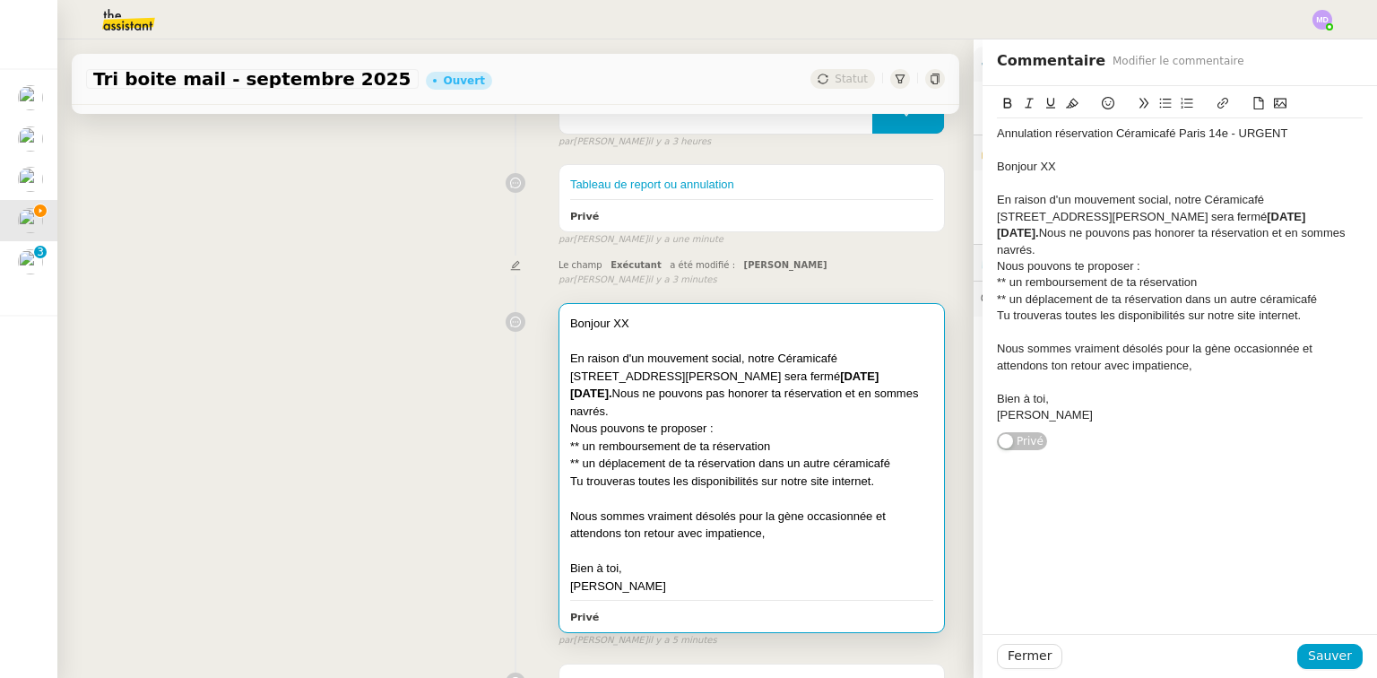
click at [1342, 221] on div "En raison d'un mouvement social, notre Céramicafé [STREET_ADDRESS][PERSON_NAME]…" at bounding box center [1180, 225] width 366 height 66
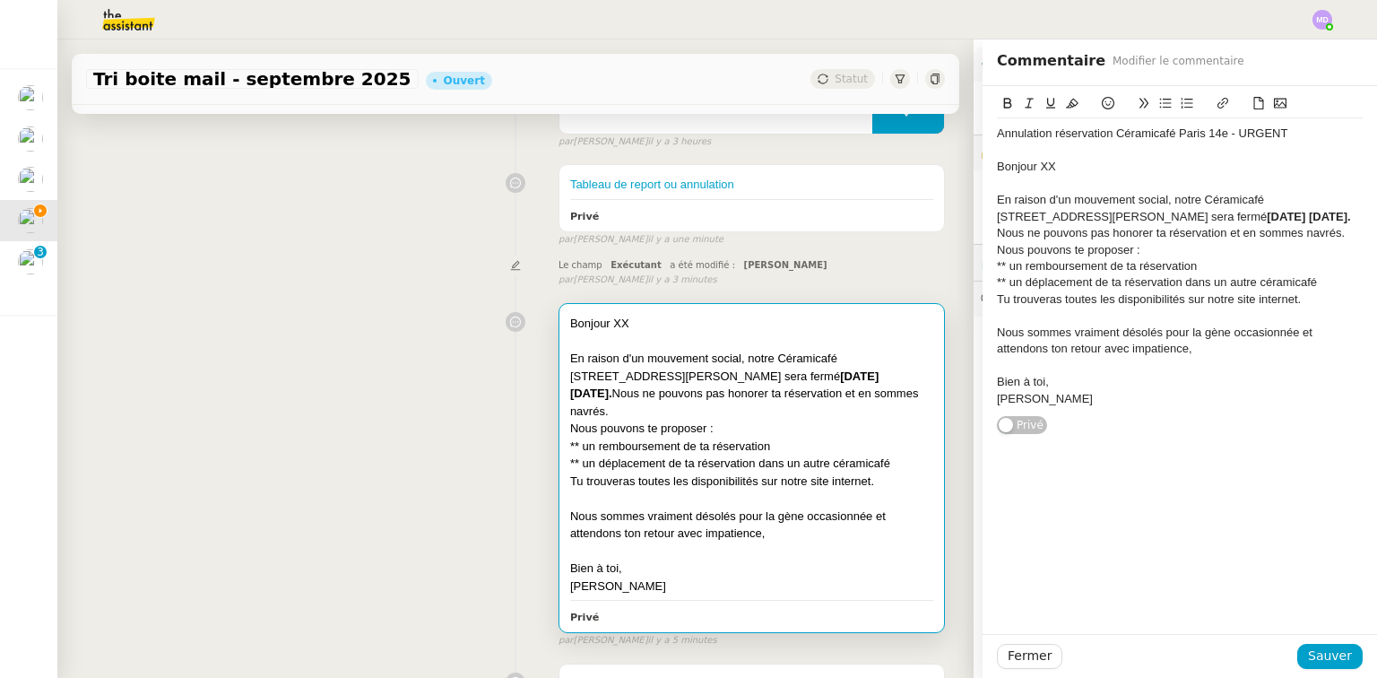
click at [1333, 231] on div "﻿ Nous ne pouvons pas honorer ta réservation et en sommes navrés." at bounding box center [1180, 233] width 366 height 16
click at [1014, 258] on div "** un remboursement de ta réservation" at bounding box center [1180, 266] width 366 height 16
click at [1266, 215] on strong "[DATE] [DATE]." at bounding box center [1307, 216] width 83 height 13
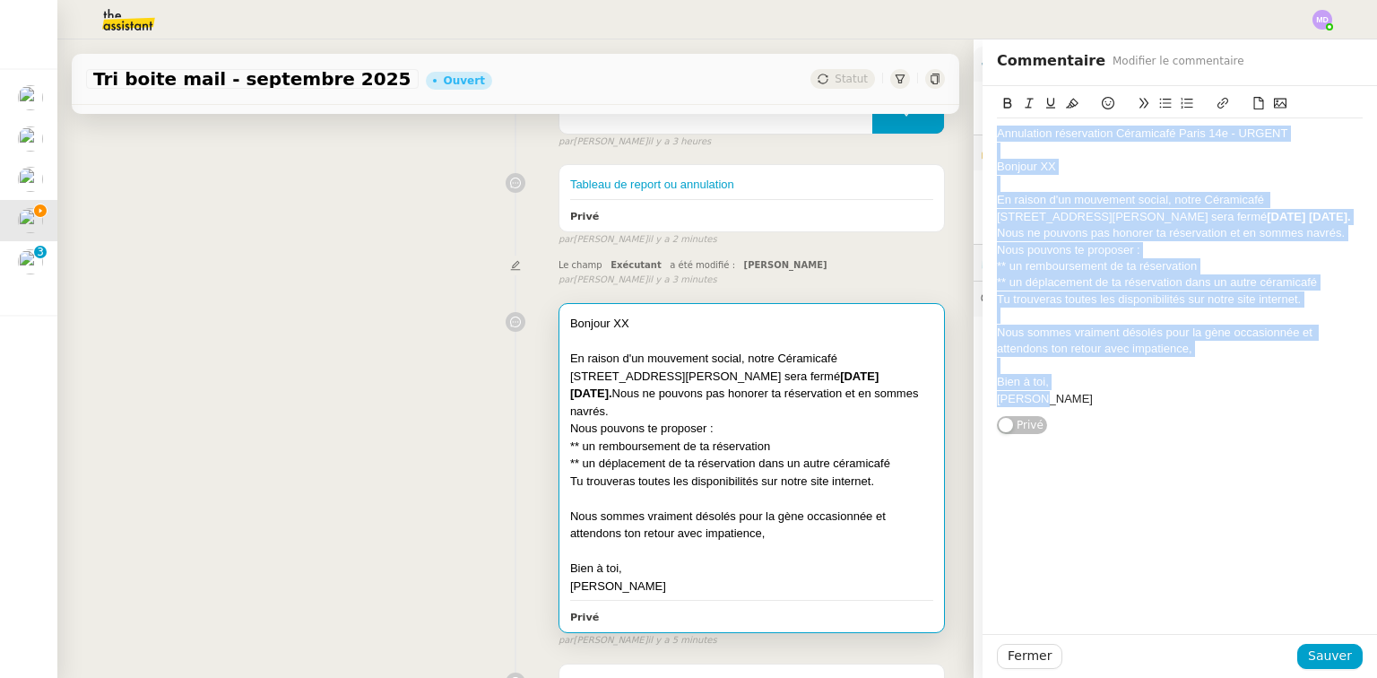
drag, startPoint x: 1023, startPoint y: 387, endPoint x: 962, endPoint y: 128, distance: 266.3
click at [962, 128] on app-ticket "Tri boite mail - [DATE] Ouvert Statut Client [PERSON_NAME] Owner [PERSON_NAME] …" at bounding box center [716, 358] width 1319 height 638
copy div "Annulation réservation Céramicafé Paris 14e - URGENT Bonjour XX En raison d'un …"
click at [1323, 663] on span "Sauver" at bounding box center [1330, 655] width 44 height 21
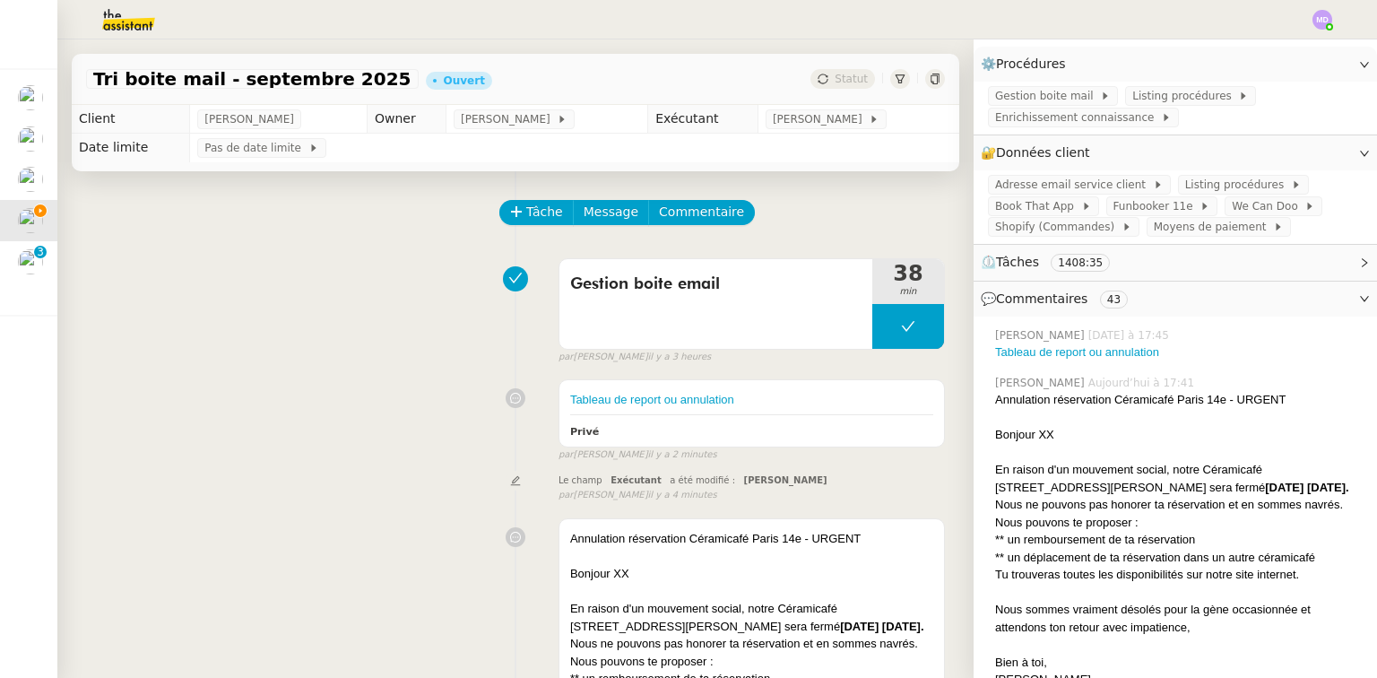
scroll to position [358, 0]
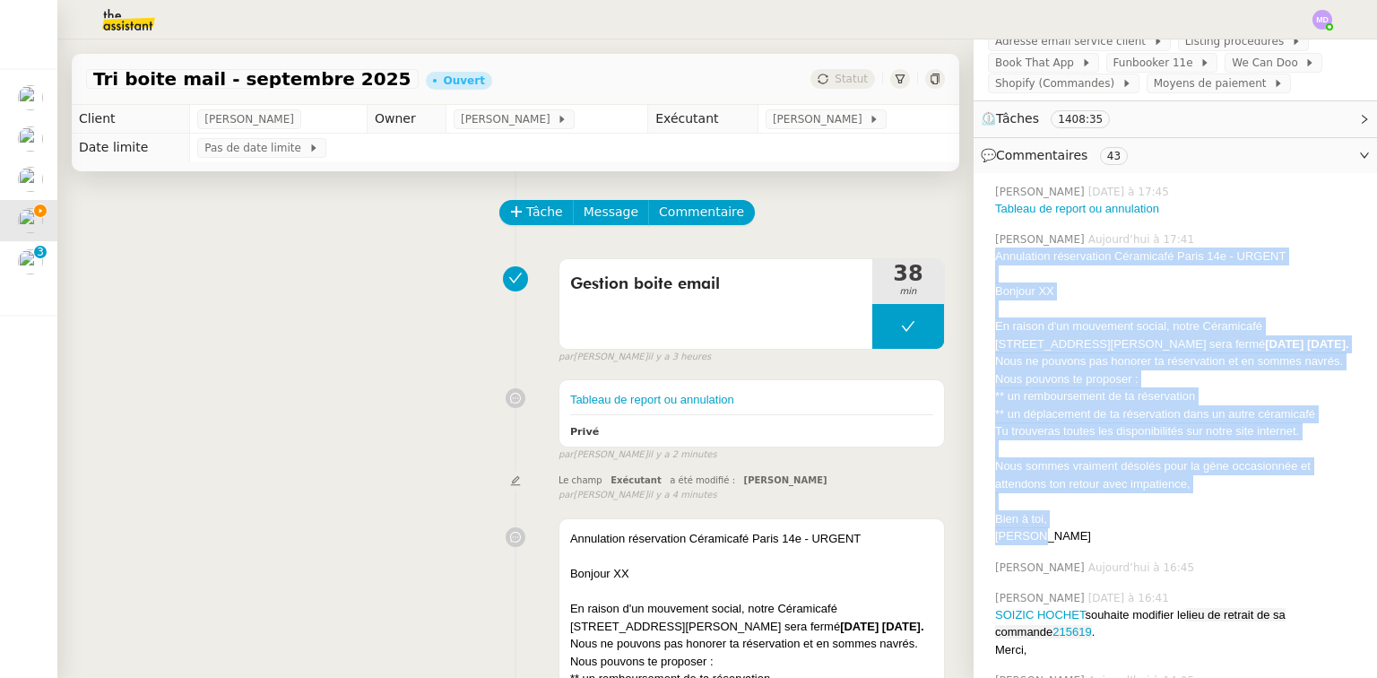
drag, startPoint x: 1038, startPoint y: 553, endPoint x: 982, endPoint y: 255, distance: 303.6
click at [988, 255] on div "[PERSON_NAME] [DATE] à 17:41 Annulation réservation Céramicafé Paris 14e - URGE…" at bounding box center [1175, 388] width 375 height 328
copy div "Annulation réservation Céramicafé Paris 14e - URGENT Bonjour XX En raison d'un …"
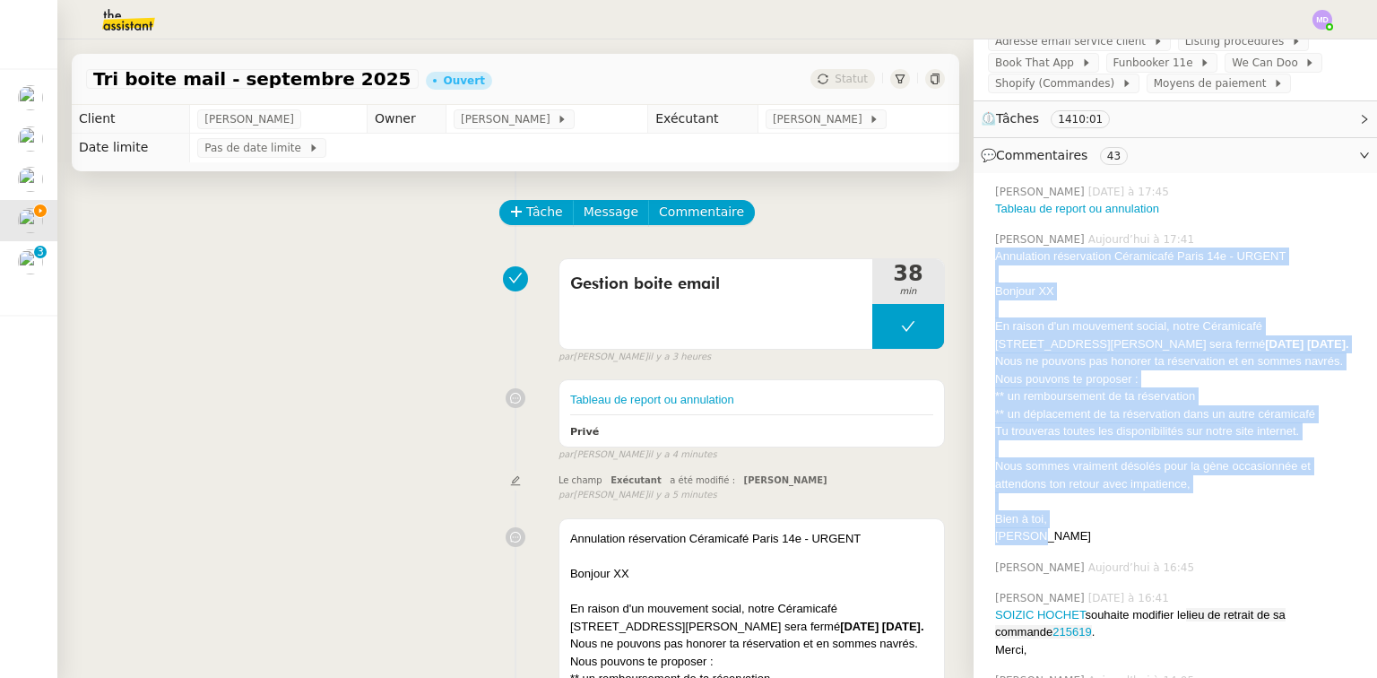
copy div "Annulation réservation Céramicafé Paris 14e - URGENT Bonjour XX En raison d'un …"
click at [1157, 440] on div "Tu trouveras toutes les disponibilités sur notre site internet." at bounding box center [1178, 431] width 367 height 18
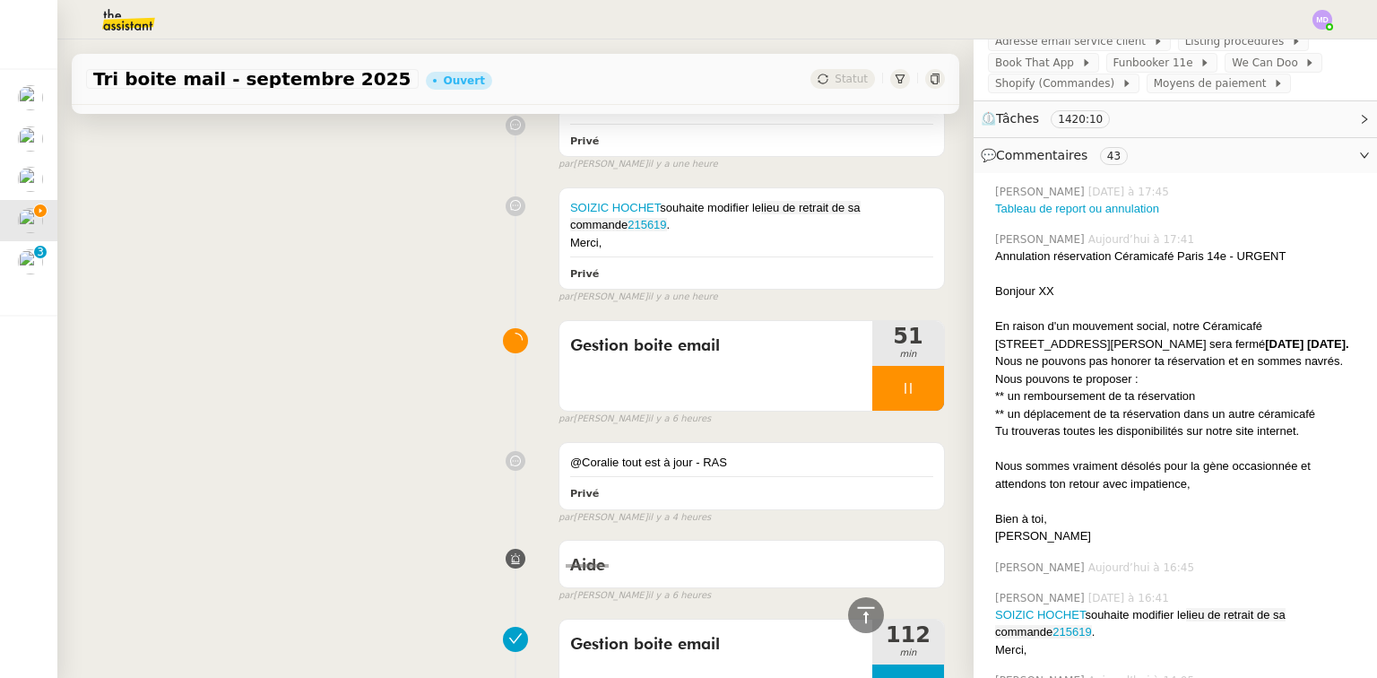
scroll to position [932, 0]
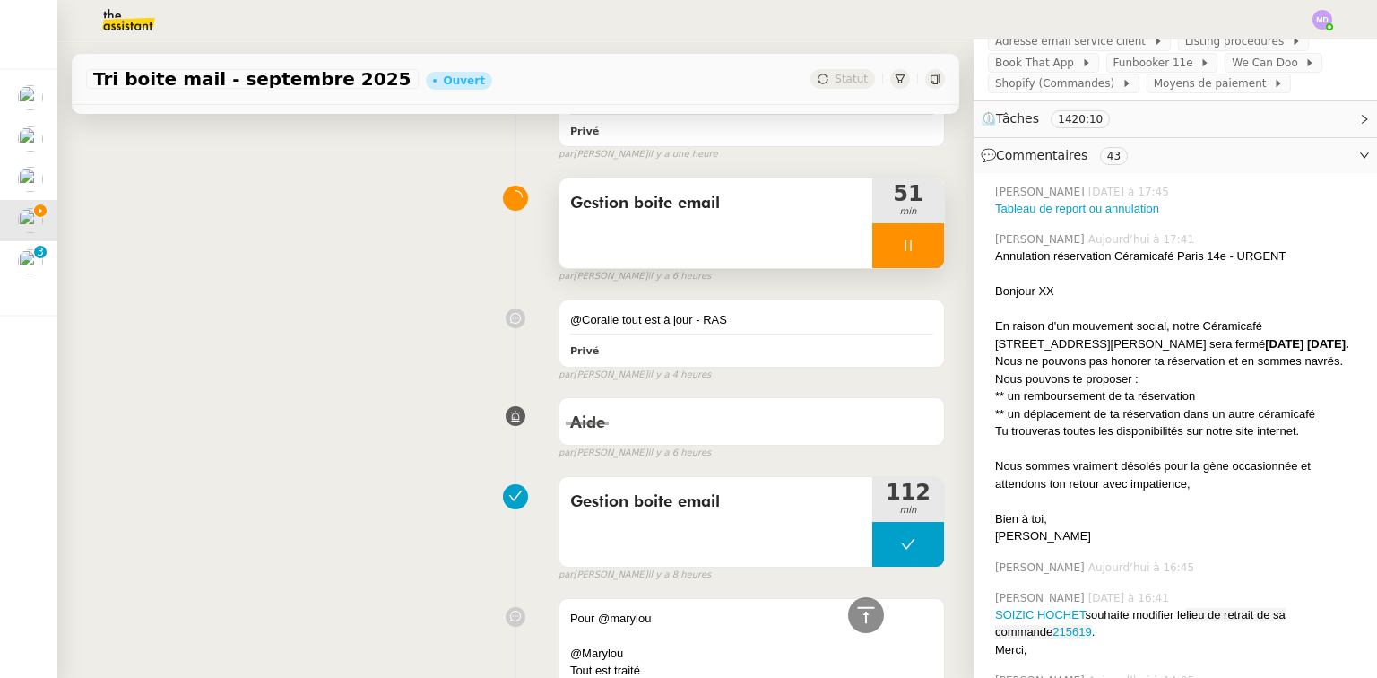
click at [914, 265] on div at bounding box center [908, 245] width 72 height 45
click at [919, 253] on icon at bounding box center [926, 245] width 14 height 14
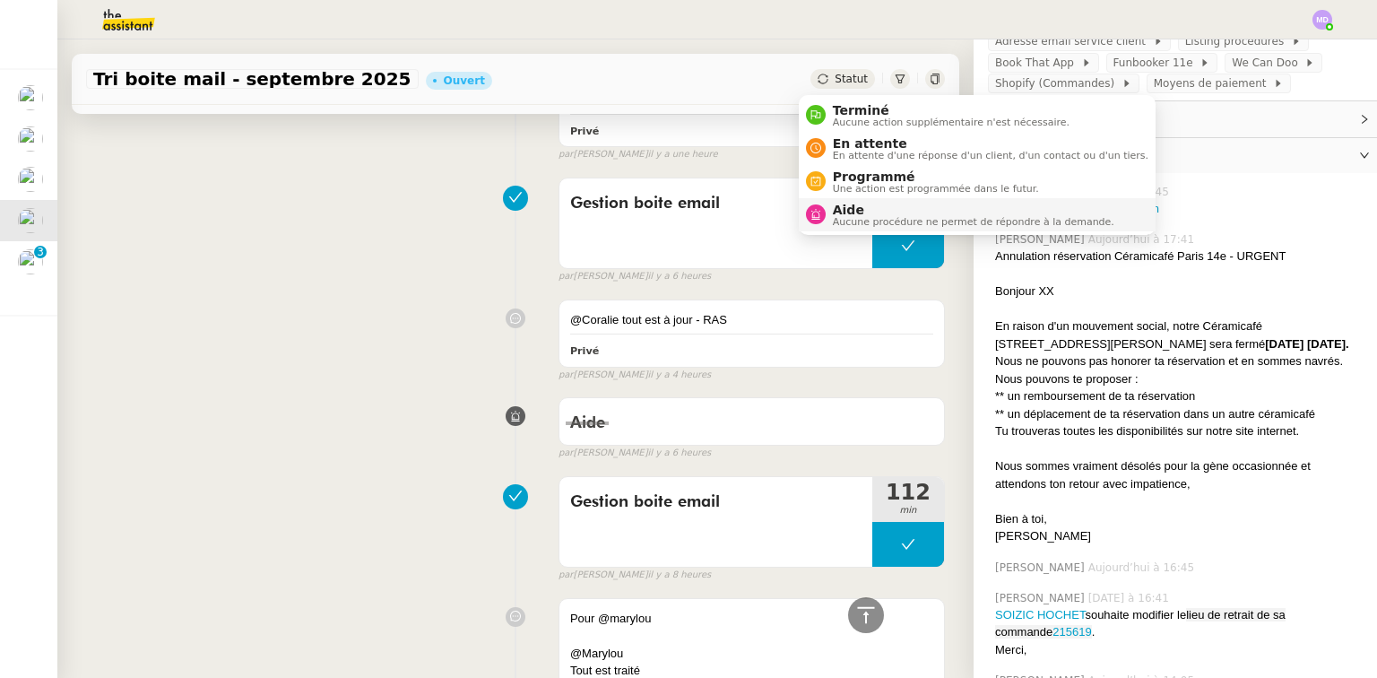
click at [850, 207] on span "Aide" at bounding box center [973, 210] width 281 height 14
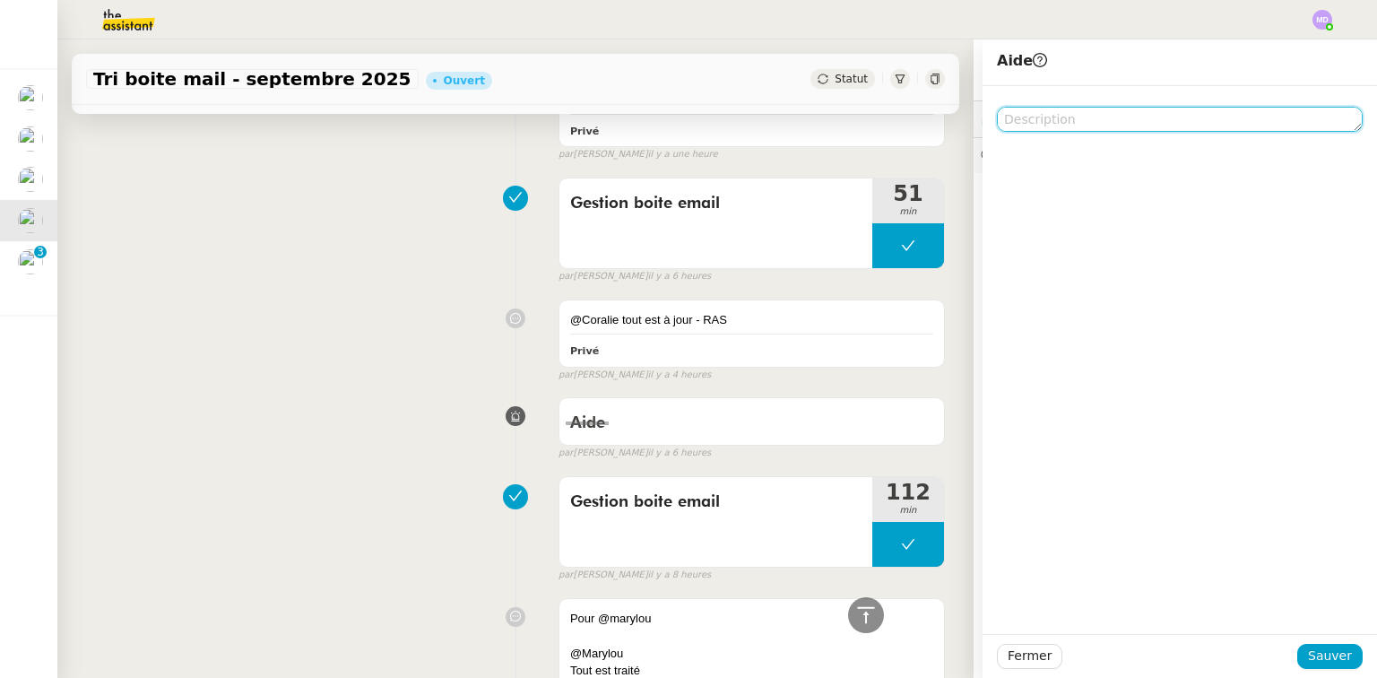
click at [1096, 110] on textarea at bounding box center [1180, 119] width 366 height 25
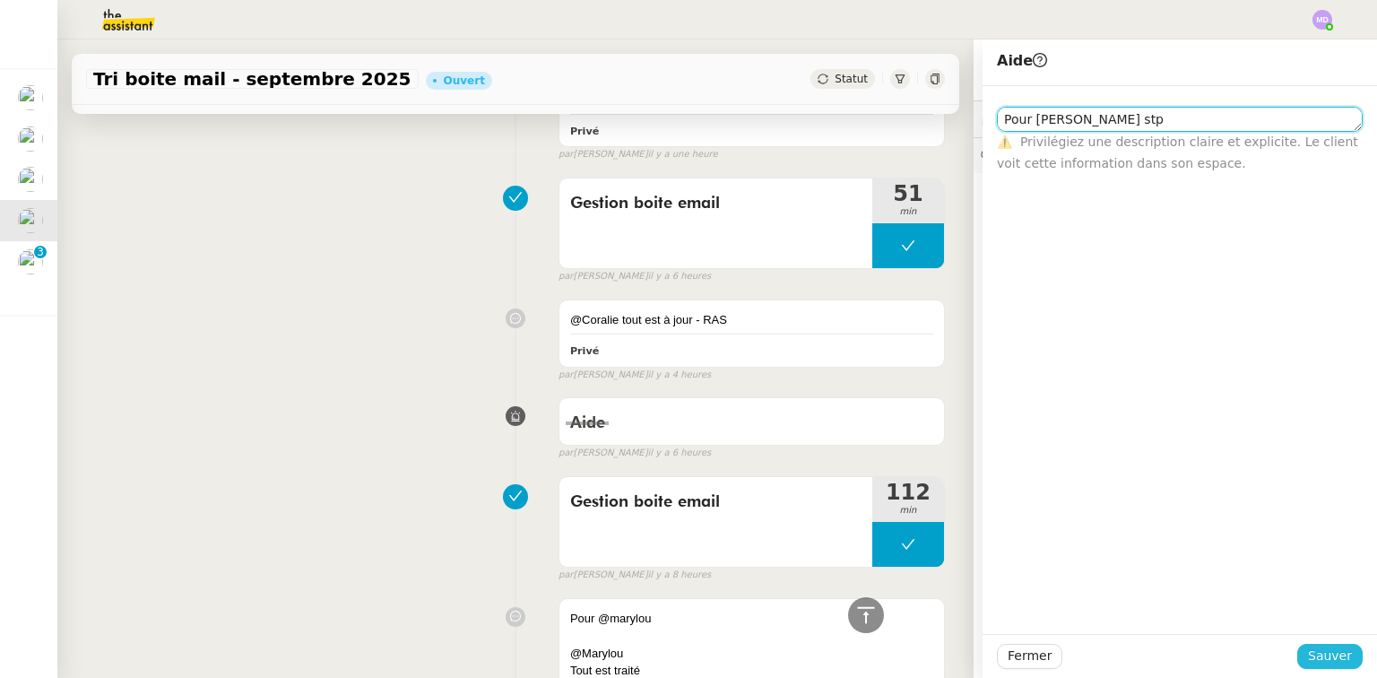
type textarea "Pour [PERSON_NAME] stp"
click at [1337, 667] on button "Sauver" at bounding box center [1329, 655] width 65 height 25
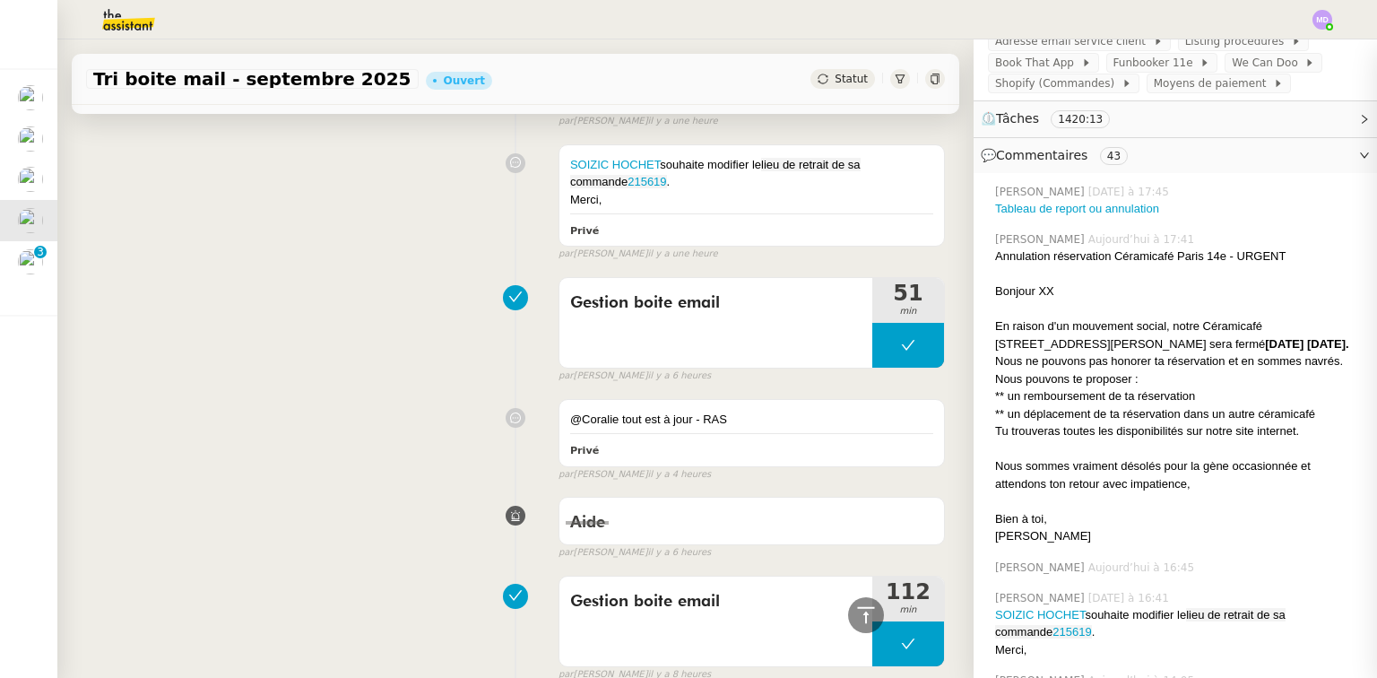
scroll to position [1031, 0]
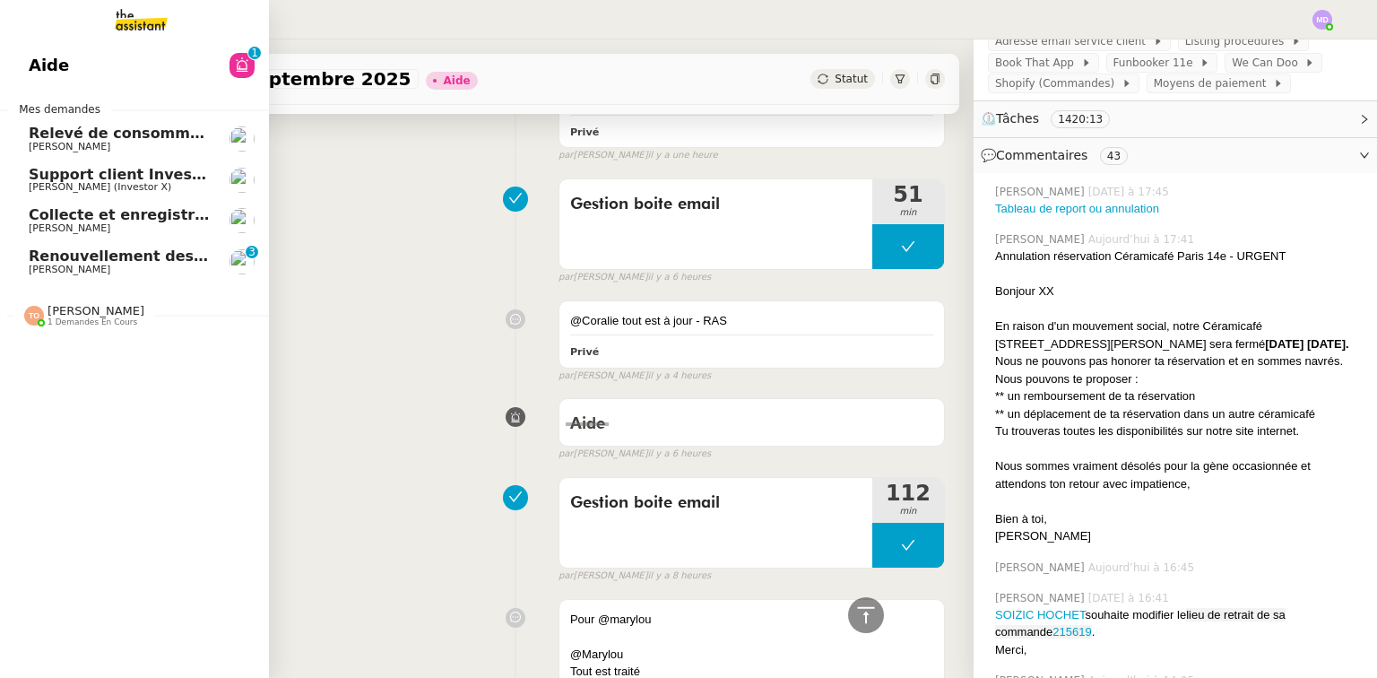
click at [122, 133] on span "Relevé de consommations - septembre 2025" at bounding box center [208, 133] width 359 height 17
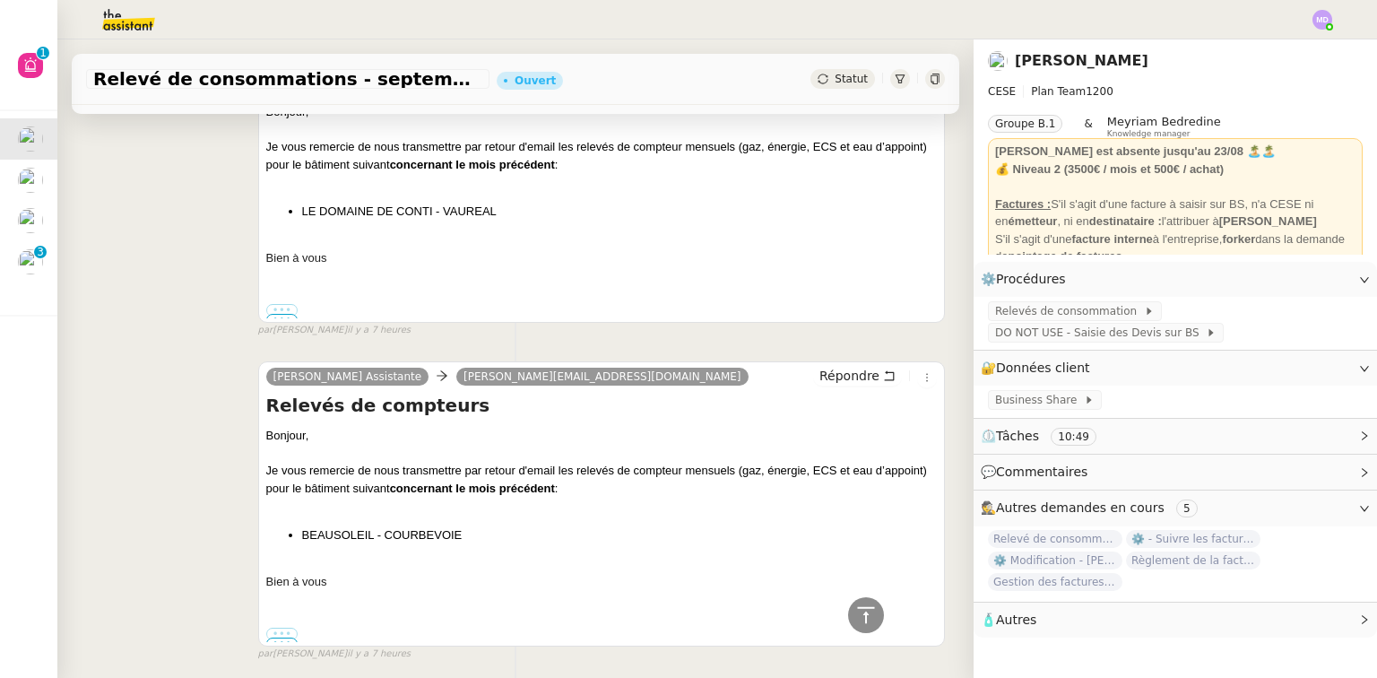
scroll to position [816, 0]
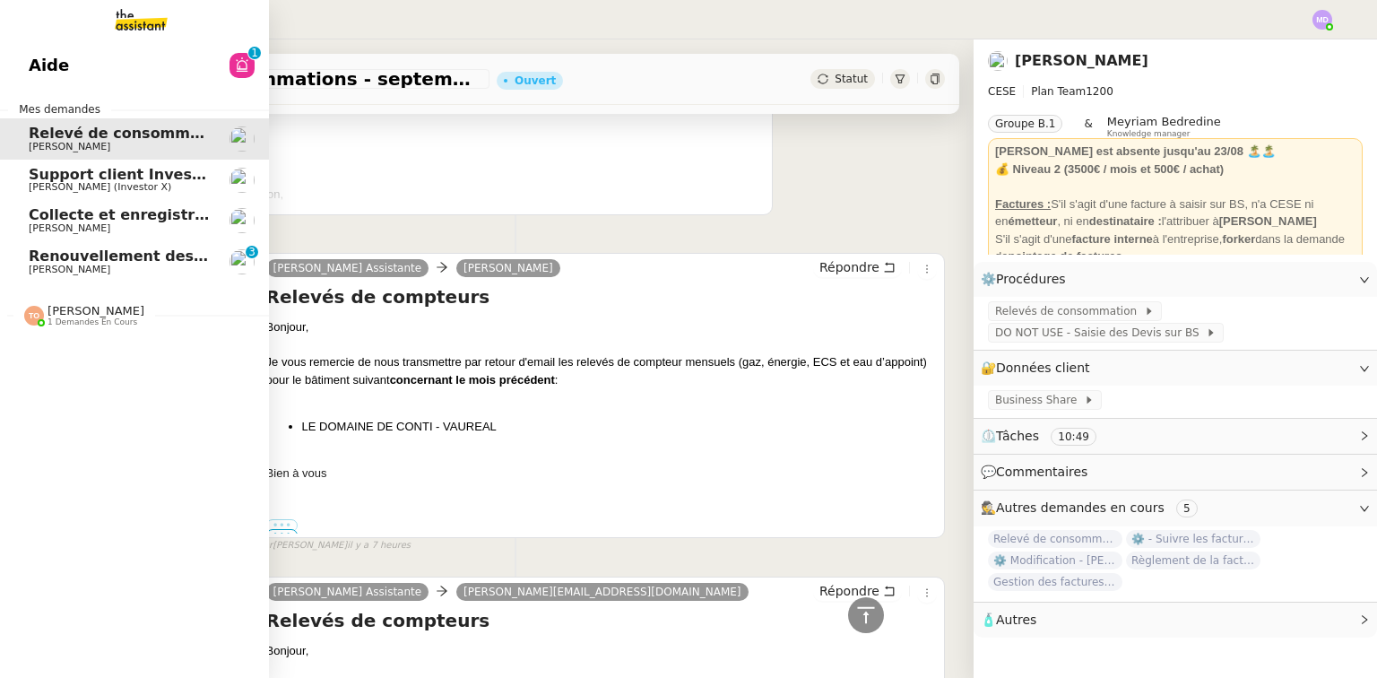
click at [41, 176] on span "Support client InvestorX" at bounding box center [128, 174] width 198 height 17
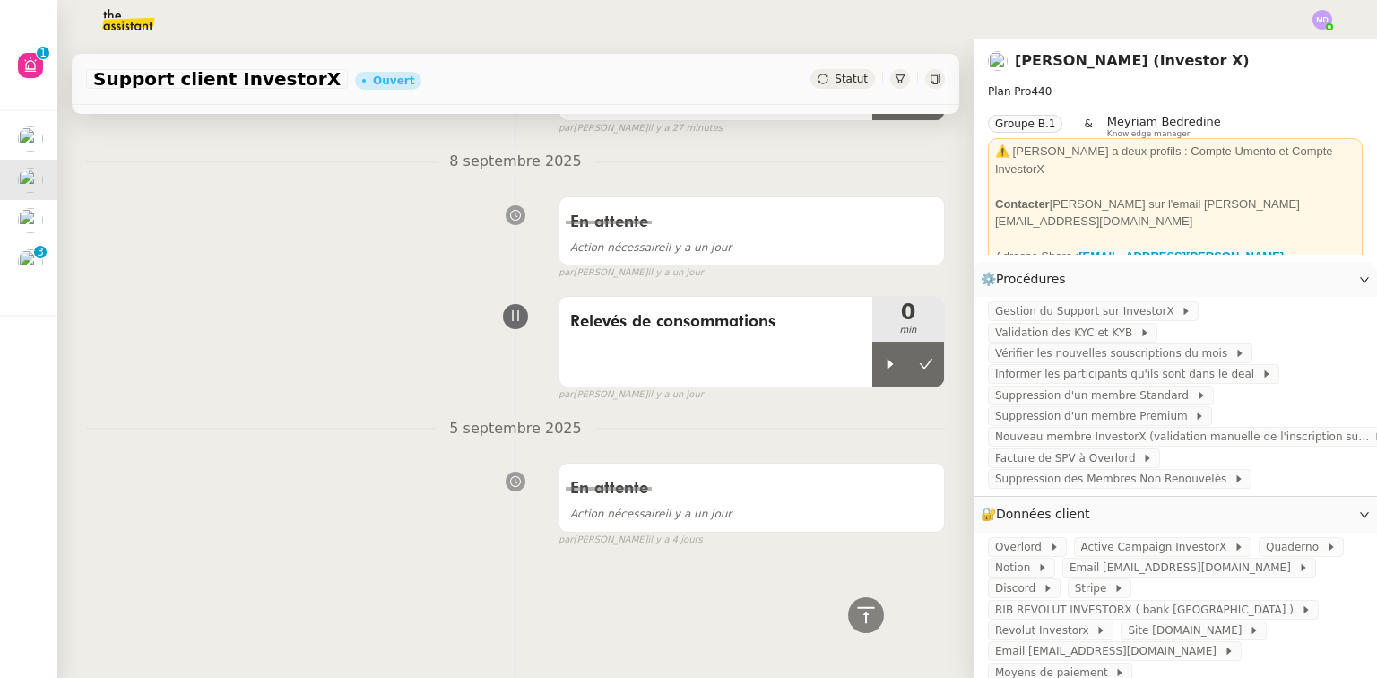
click at [828, 70] on div "Statut" at bounding box center [842, 79] width 65 height 20
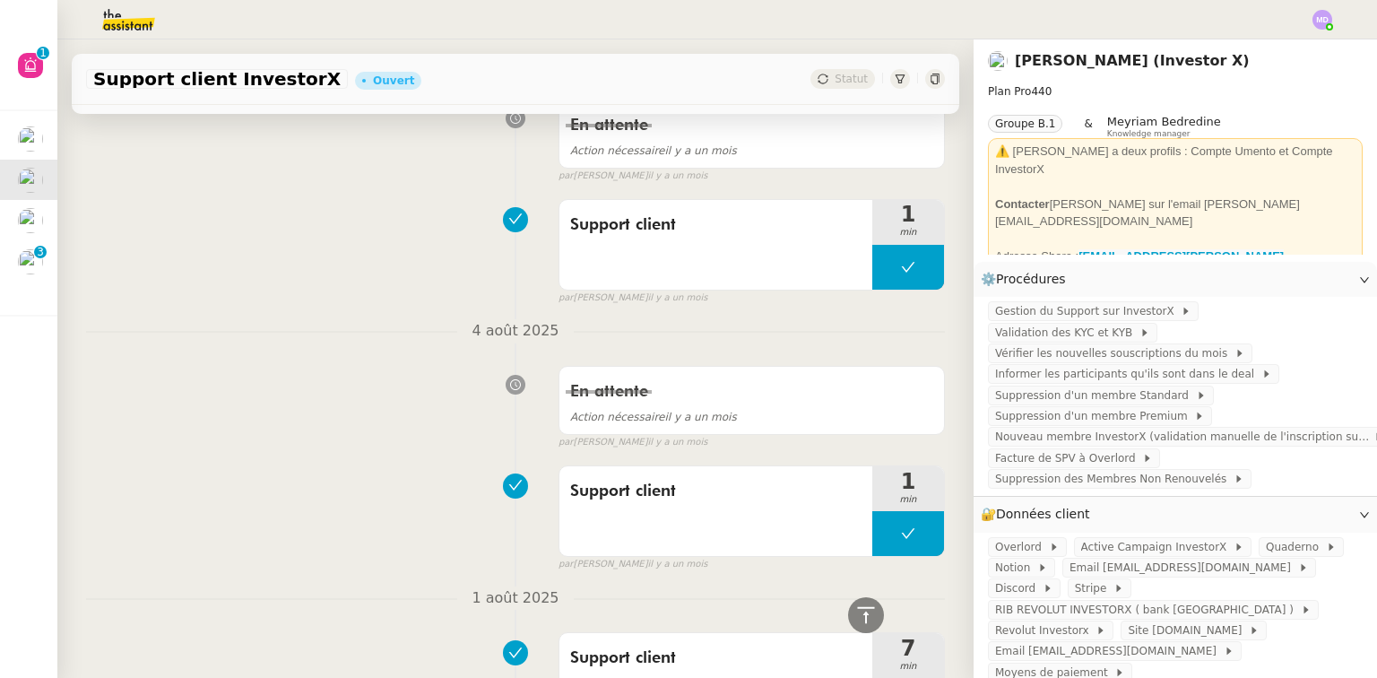
scroll to position [33869, 0]
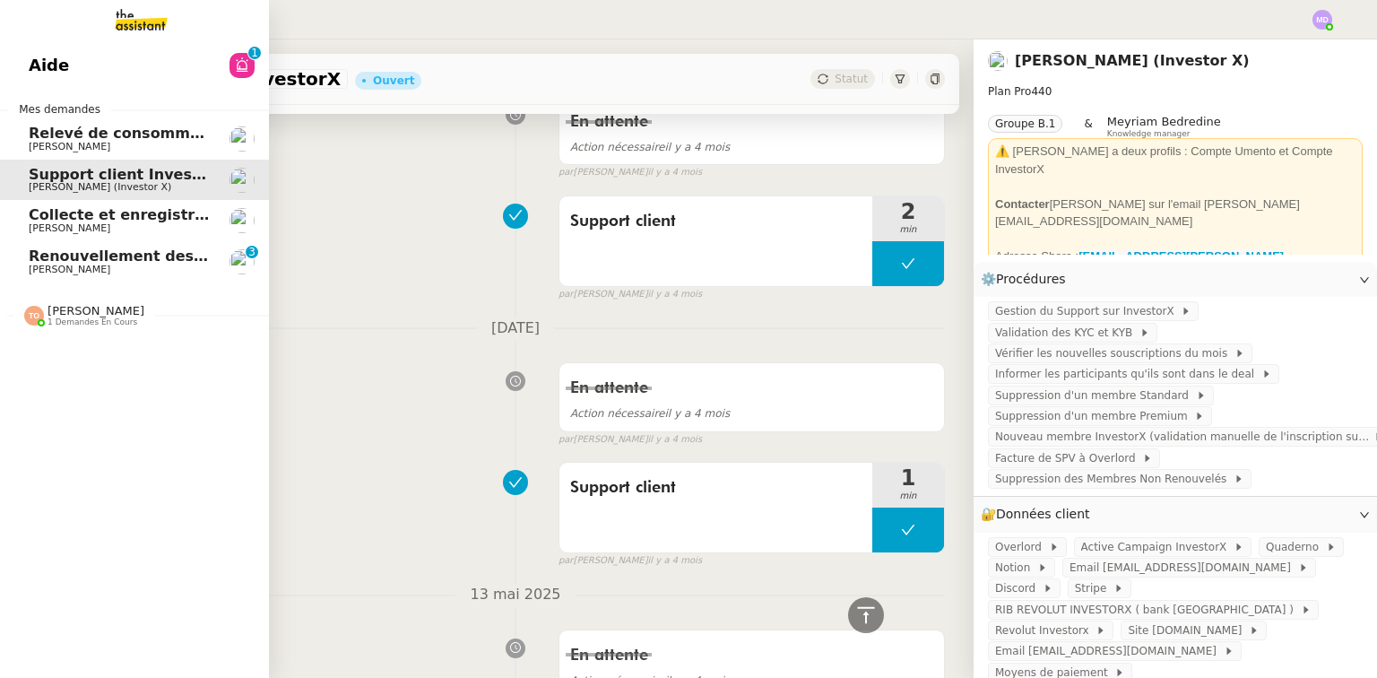
click at [21, 125] on link "Relevé de consommations - [DATE] [PERSON_NAME]" at bounding box center [134, 138] width 269 height 41
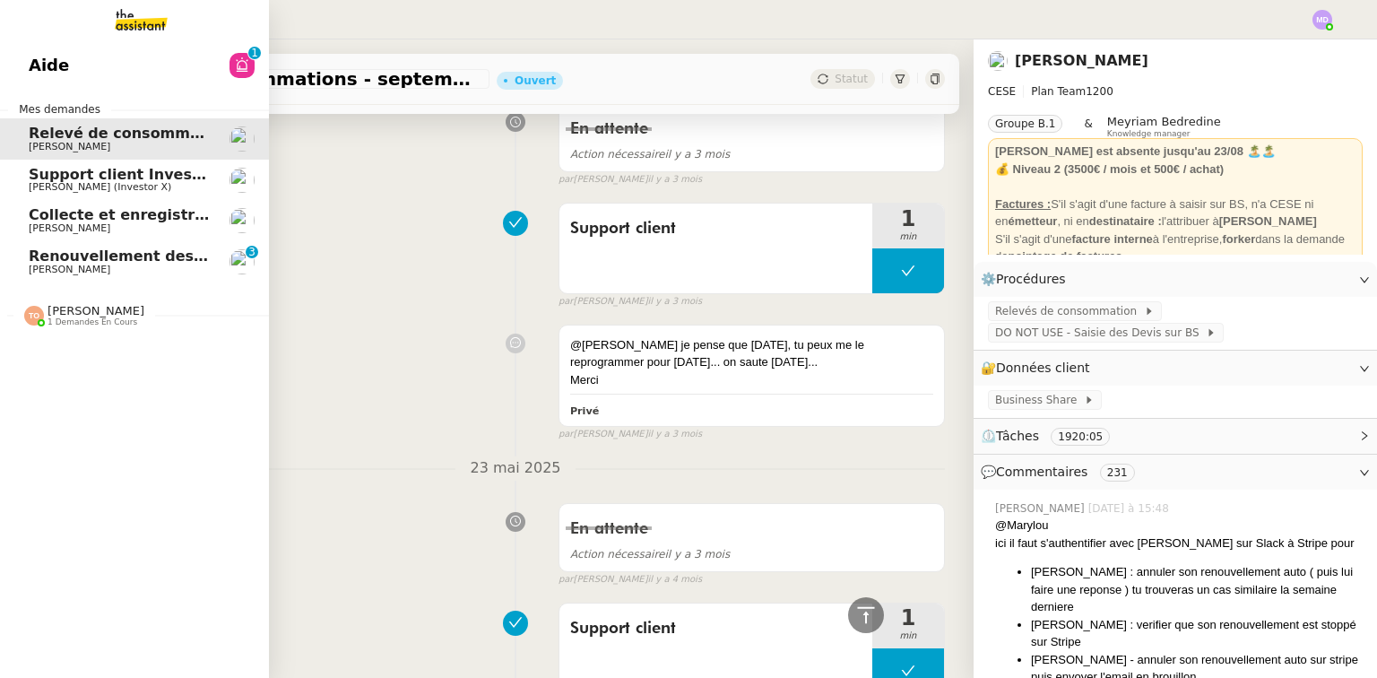
scroll to position [42256, 0]
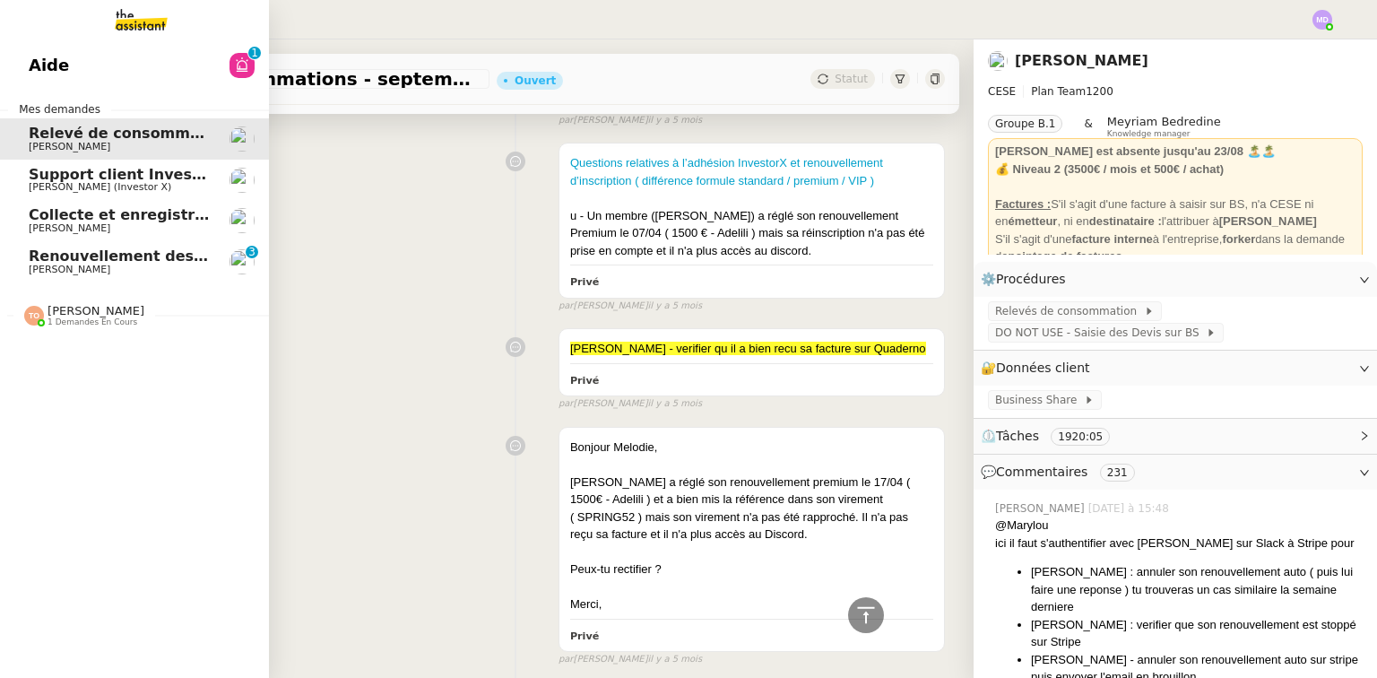
click at [111, 138] on span "Relevé de consommations - septembre 2025" at bounding box center [208, 133] width 359 height 17
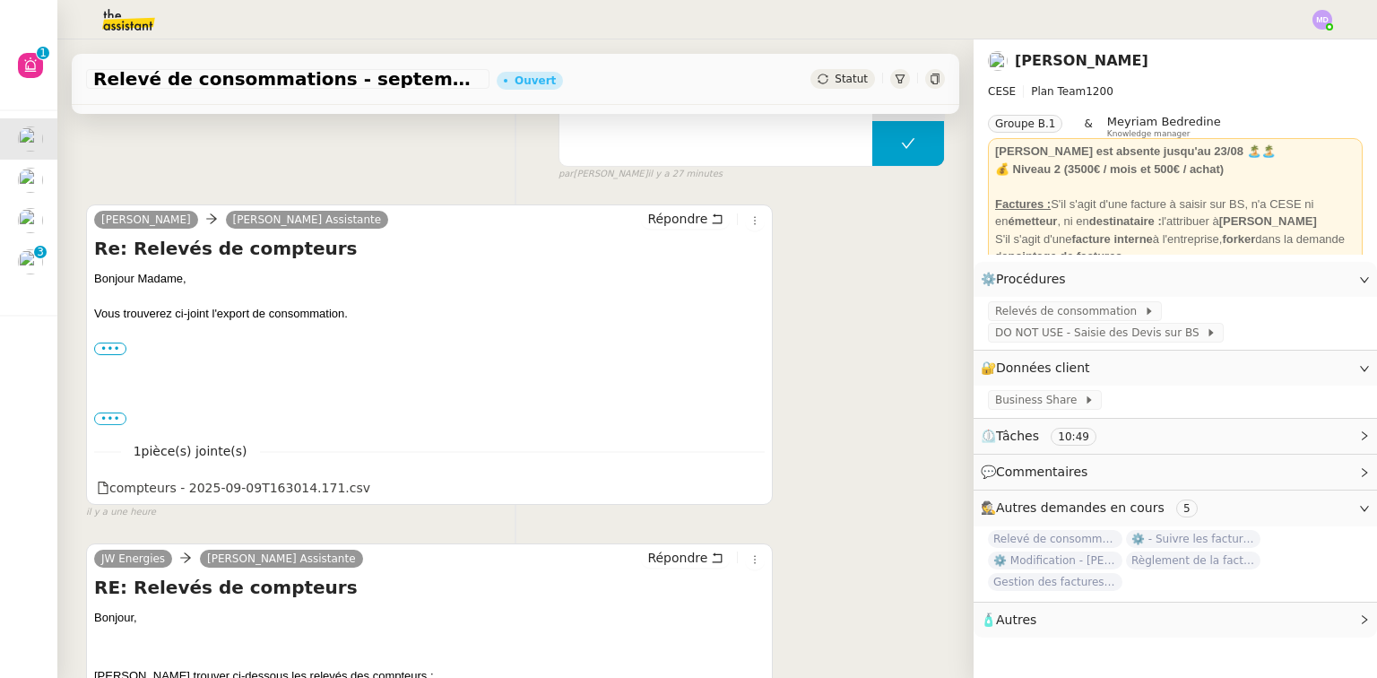
scroll to position [0, 0]
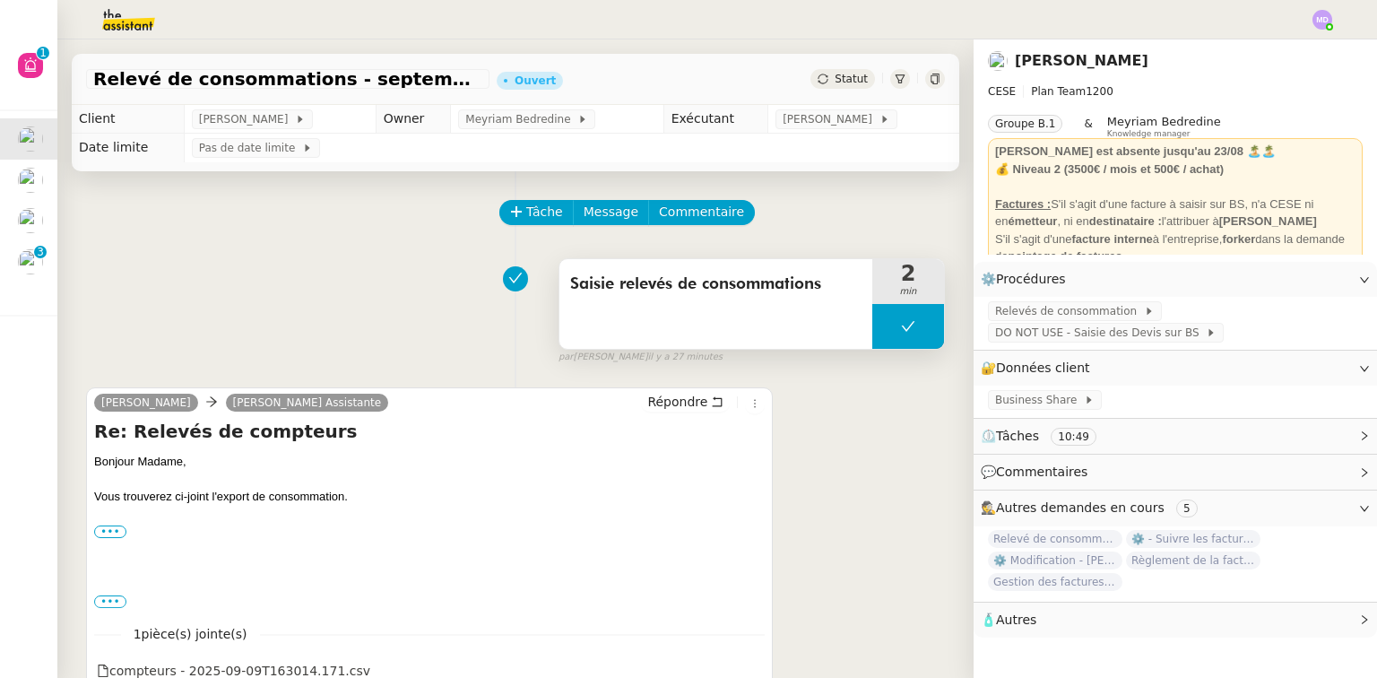
click at [872, 331] on button at bounding box center [908, 326] width 72 height 45
click at [872, 331] on div at bounding box center [890, 326] width 36 height 45
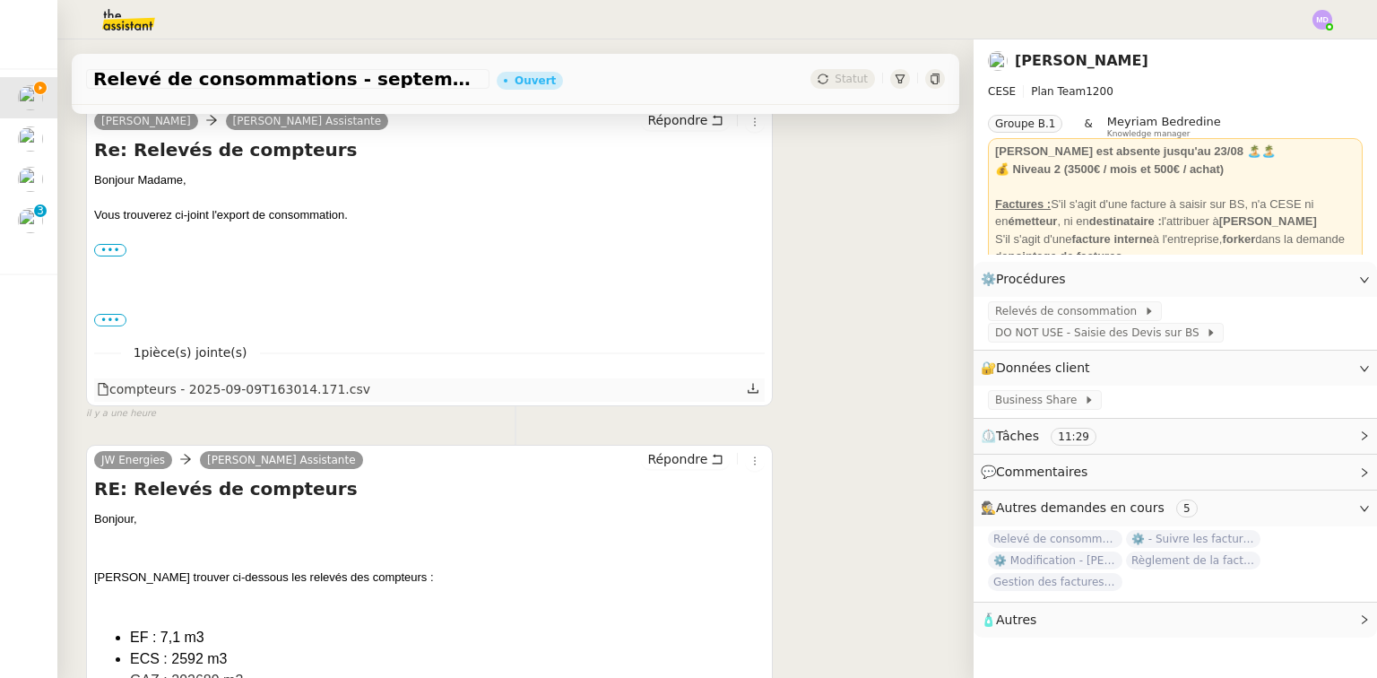
scroll to position [430, 0]
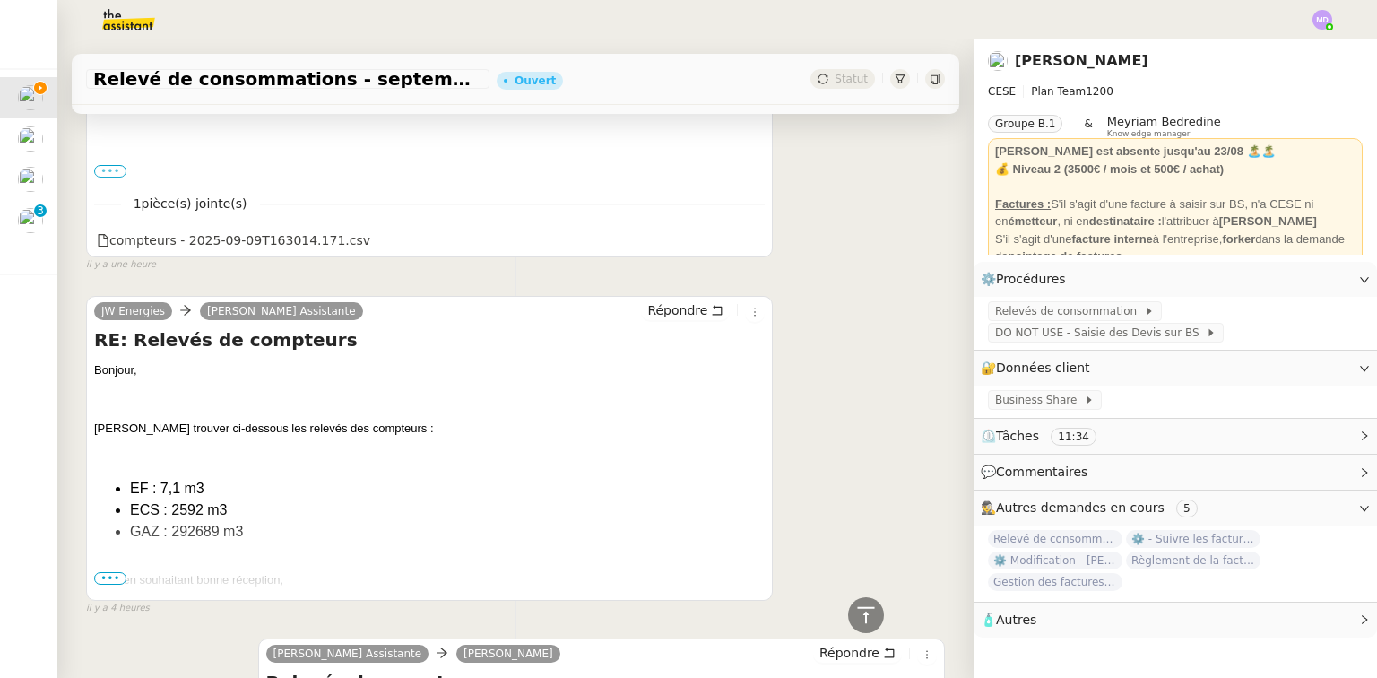
click at [115, 170] on label "•••" at bounding box center [110, 171] width 32 height 13
click at [0, 0] on input "•••" at bounding box center [0, 0] width 0 height 0
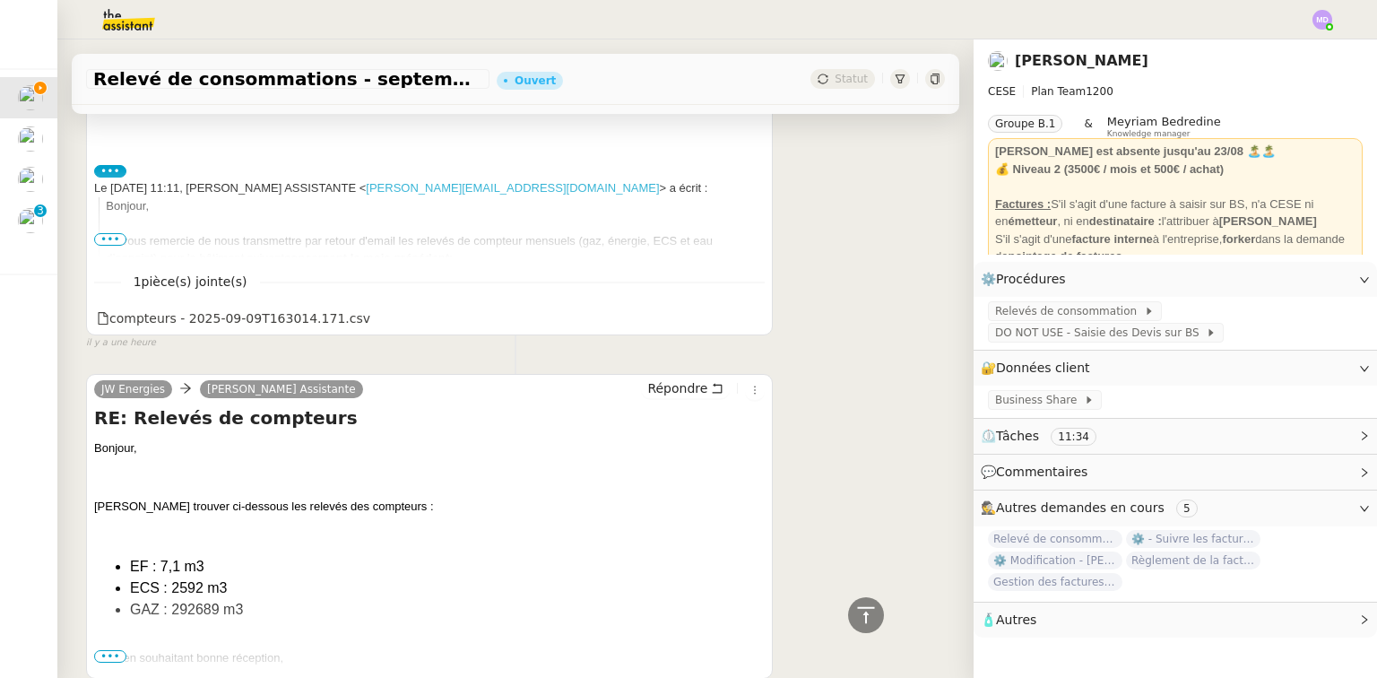
click at [114, 240] on span "•••" at bounding box center [110, 239] width 32 height 13
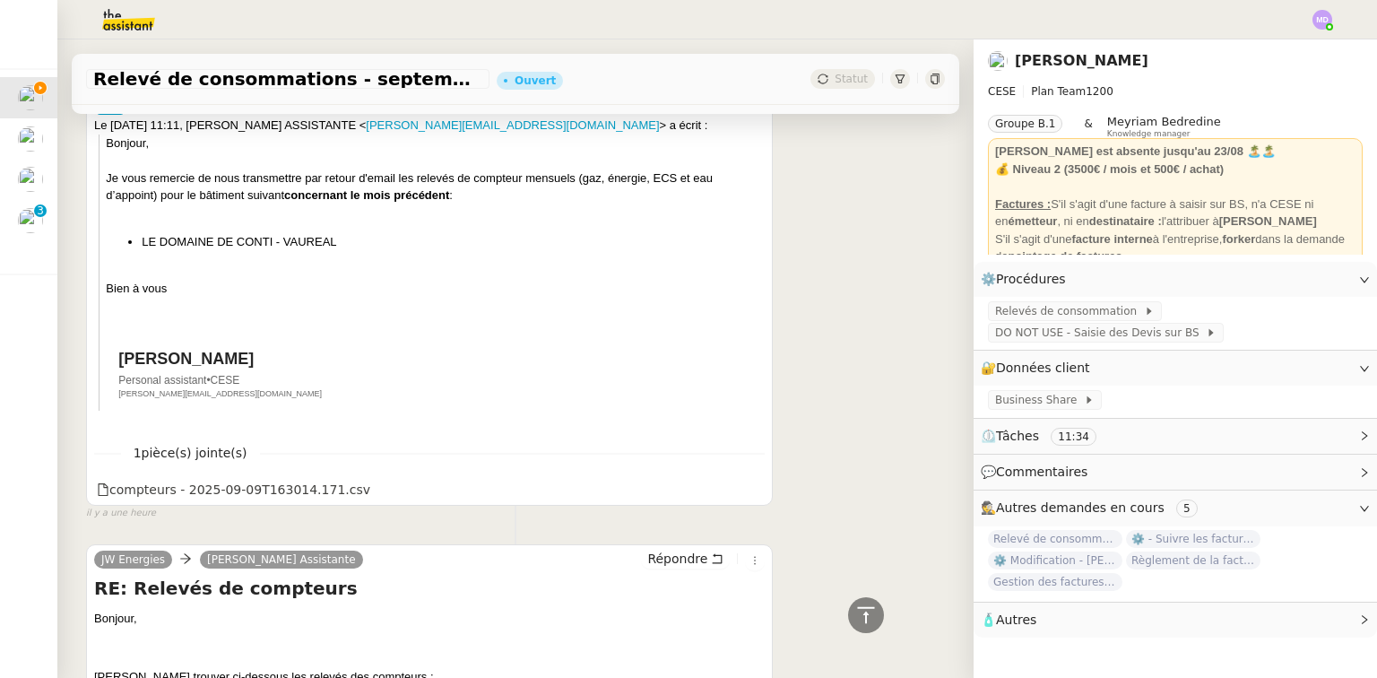
scroll to position [574, 0]
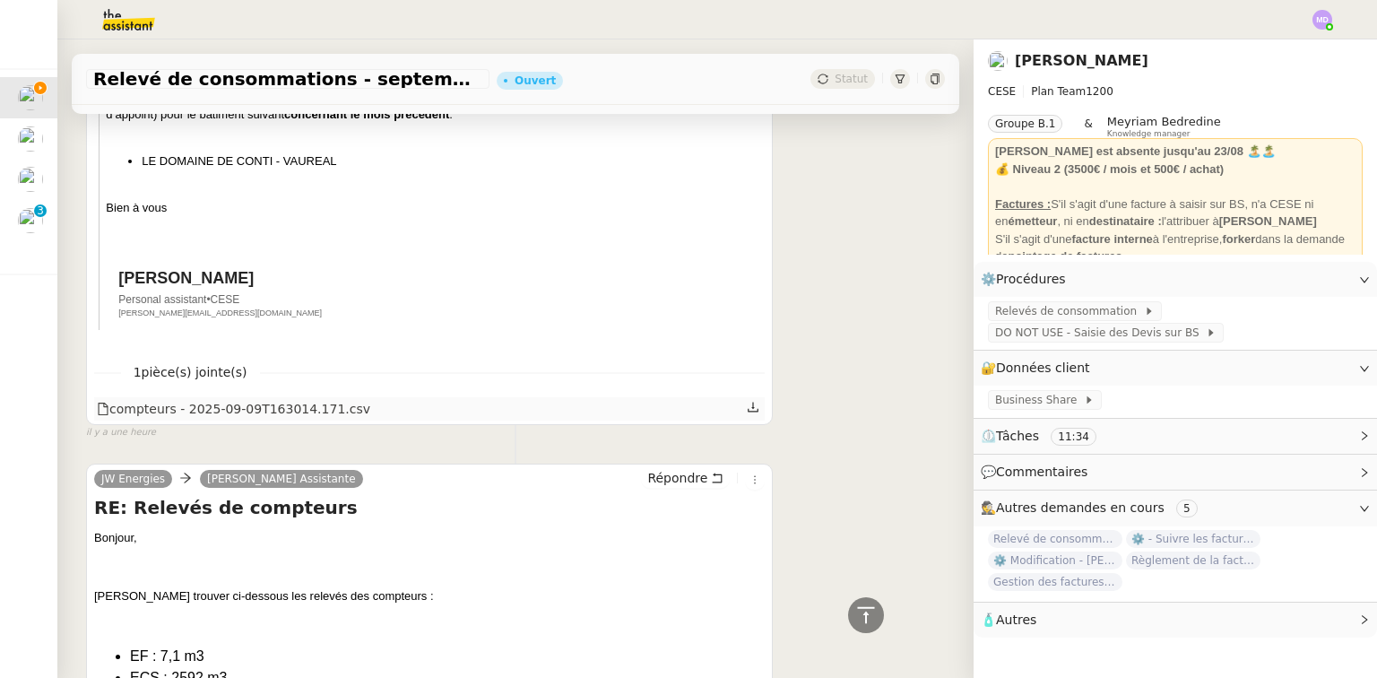
click at [747, 406] on icon at bounding box center [753, 407] width 13 height 13
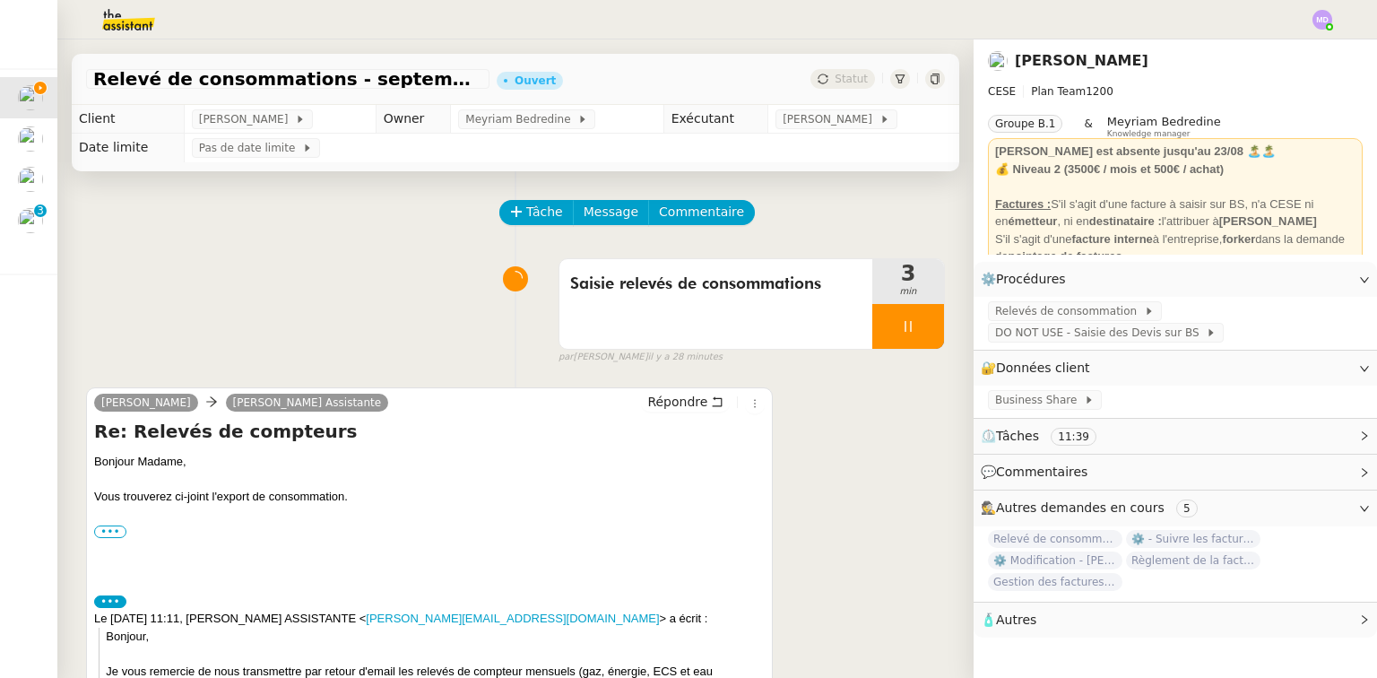
scroll to position [215, 0]
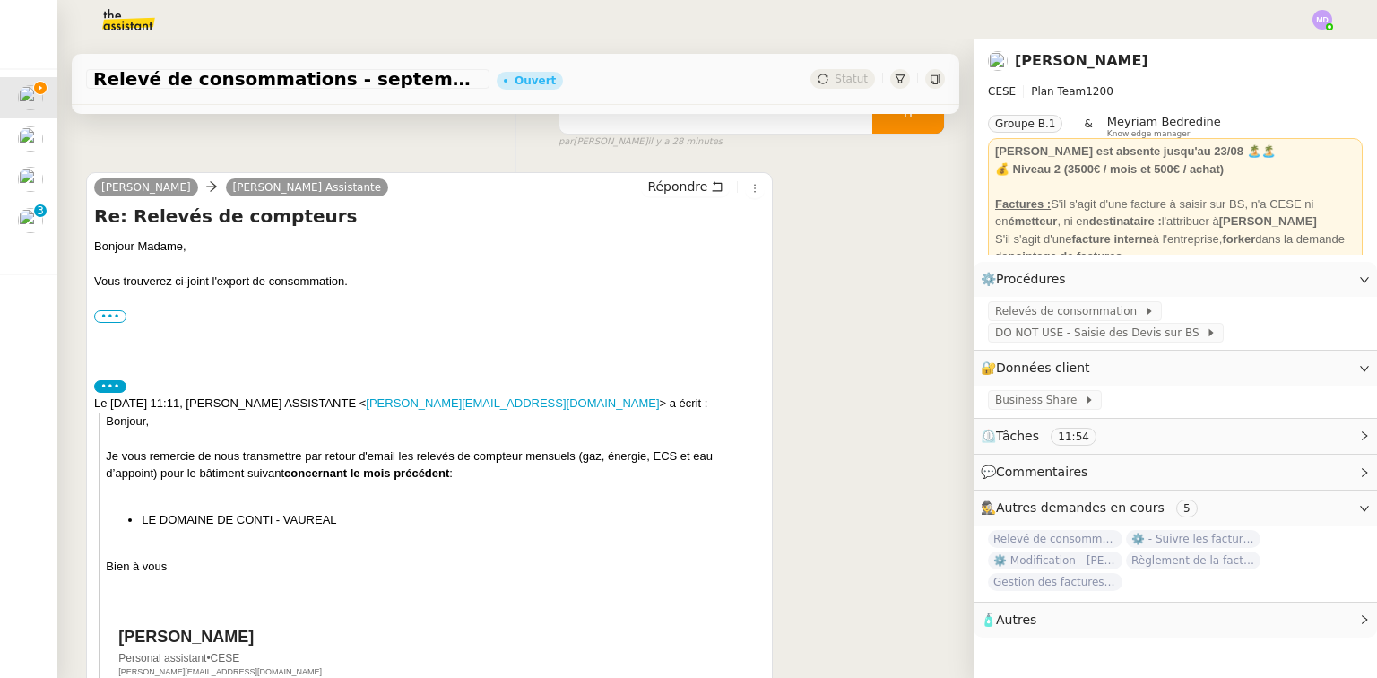
click at [804, 409] on div "[PERSON_NAME] Assistante Répondre Re: Relevés de compteurs Bonjour Madame, [PER…" at bounding box center [515, 477] width 859 height 643
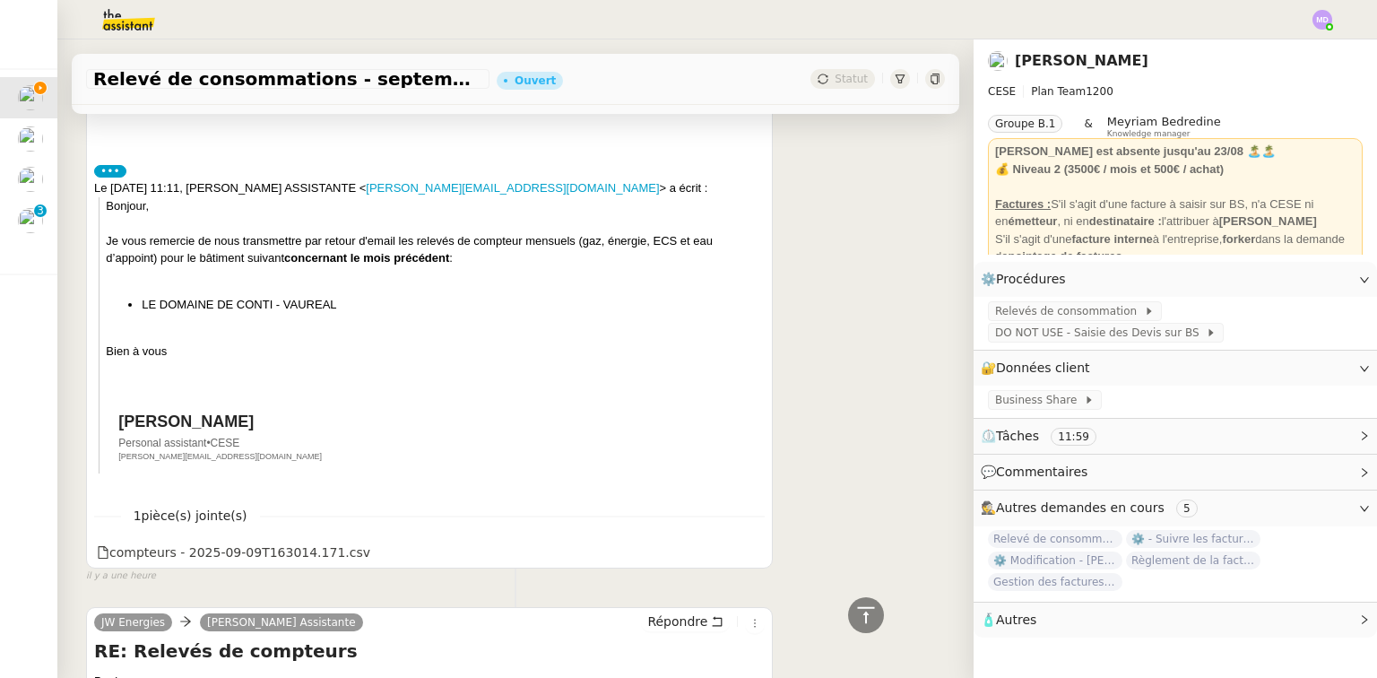
scroll to position [645, 0]
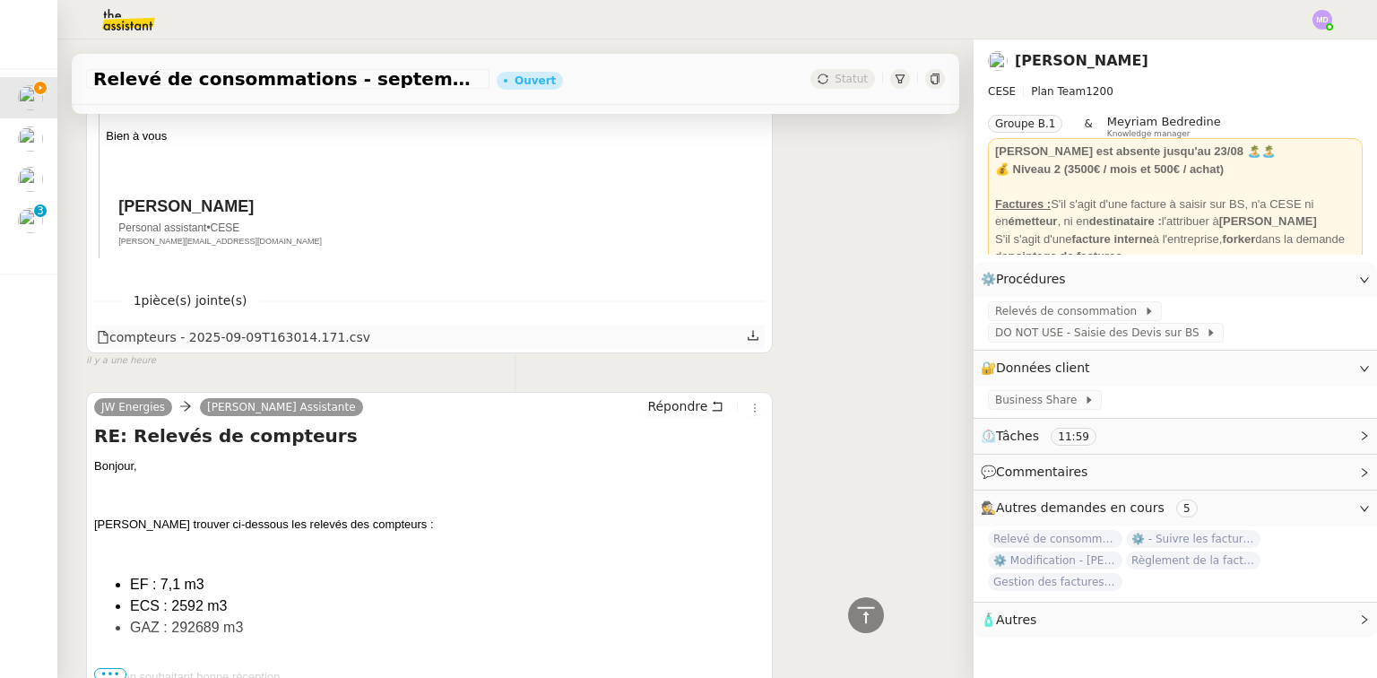
click at [747, 341] on icon at bounding box center [753, 335] width 13 height 13
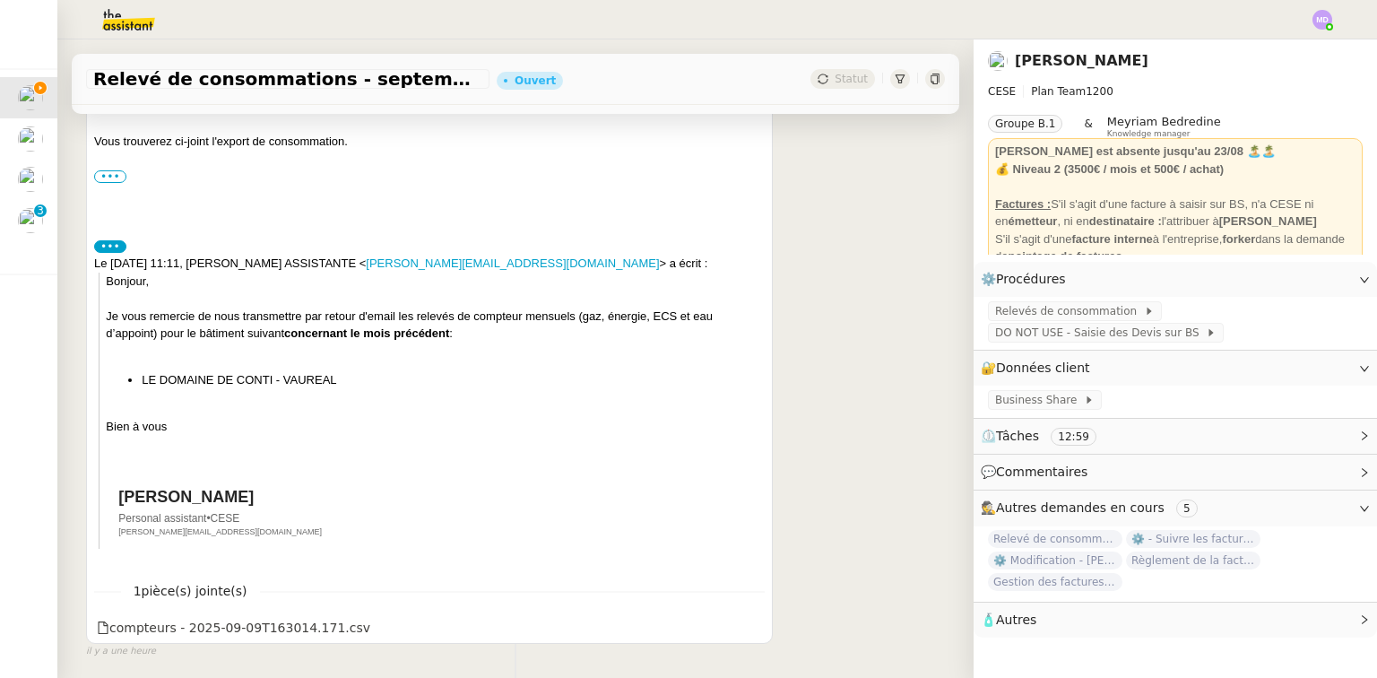
scroll to position [358, 0]
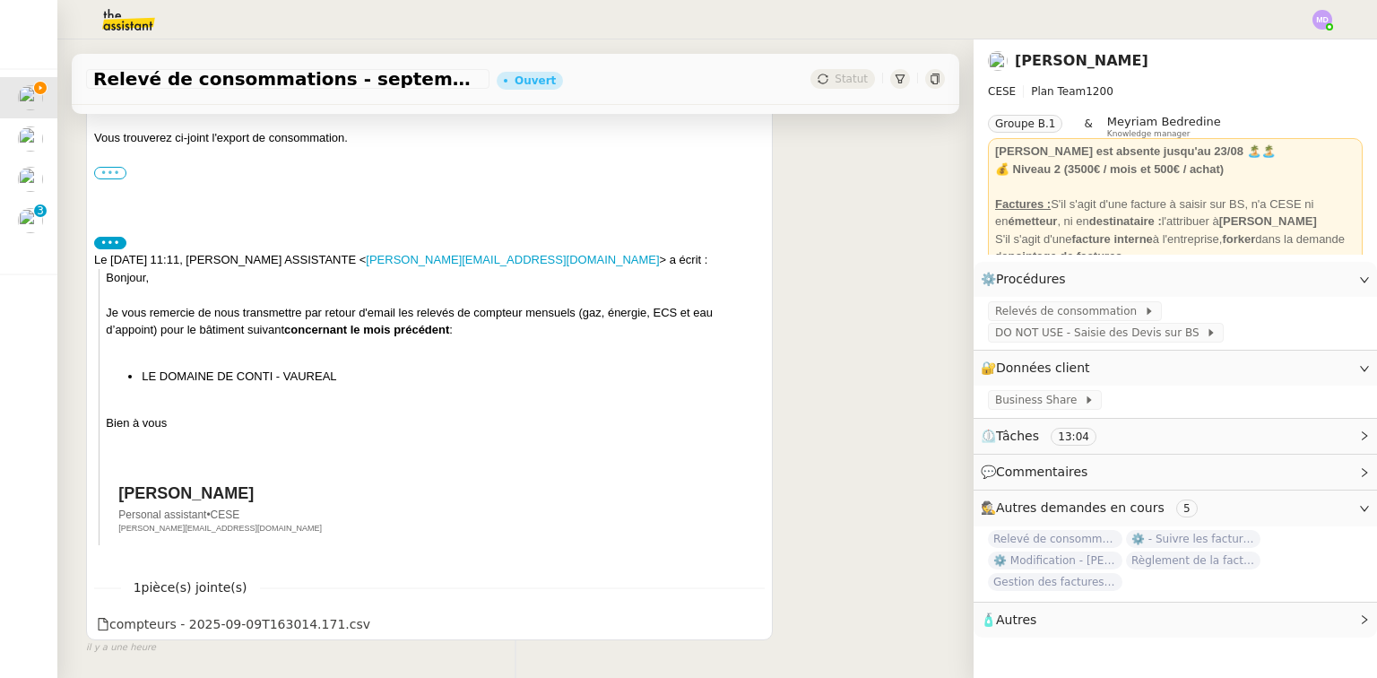
click at [108, 176] on label "•••" at bounding box center [110, 173] width 32 height 13
click at [0, 0] on input "•••" at bounding box center [0, 0] width 0 height 0
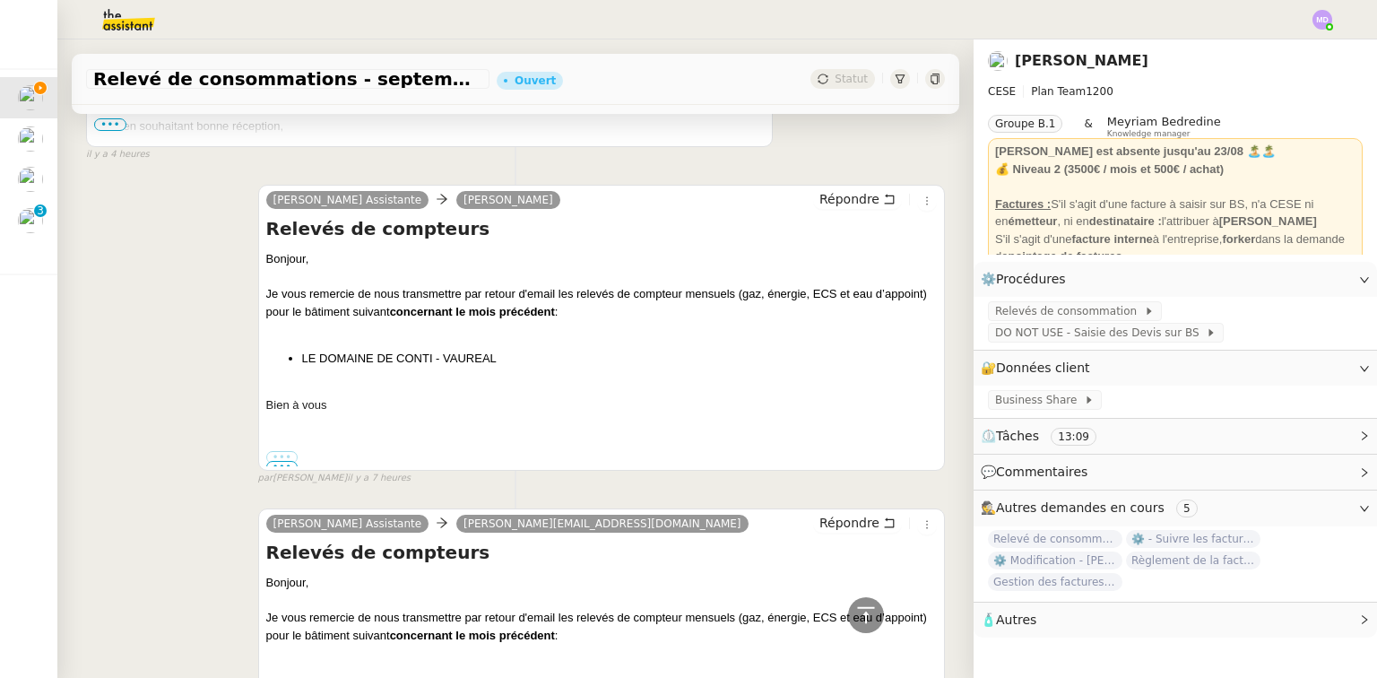
scroll to position [1506, 0]
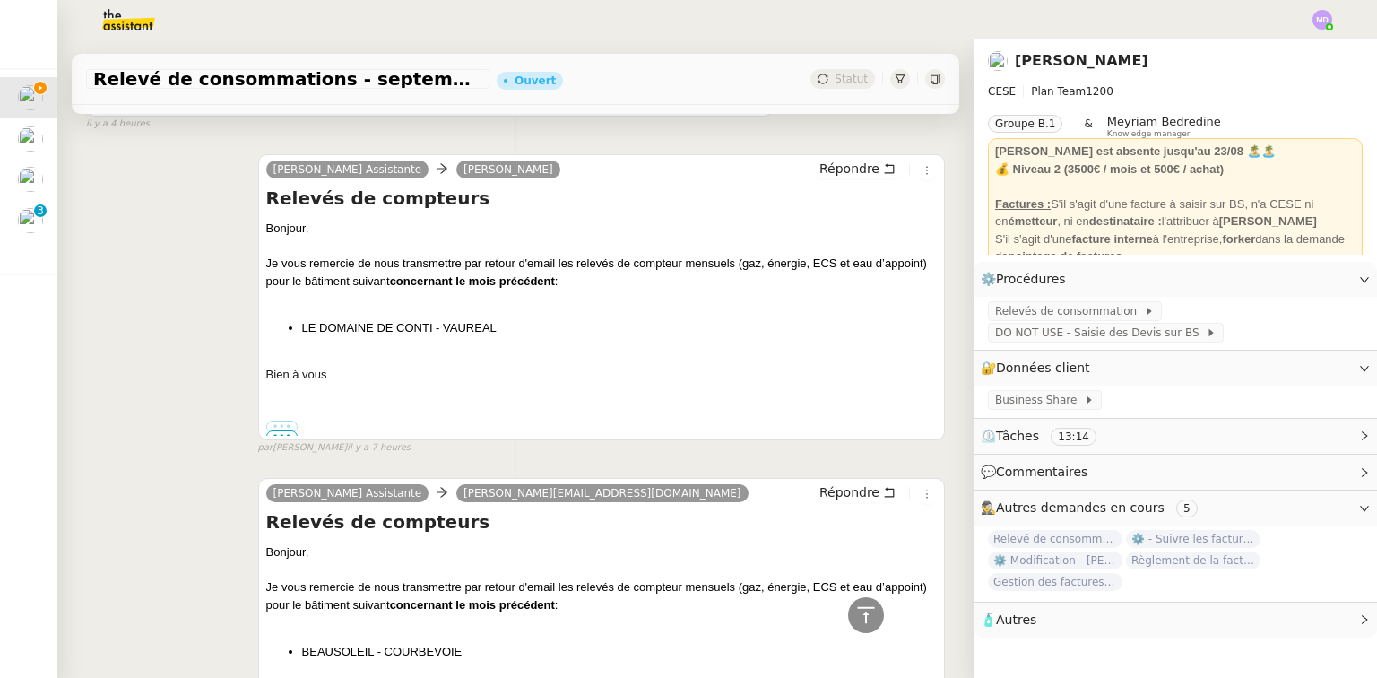
click at [1024, 541] on span "Relevé de consommations - août 2025" at bounding box center [1055, 539] width 134 height 18
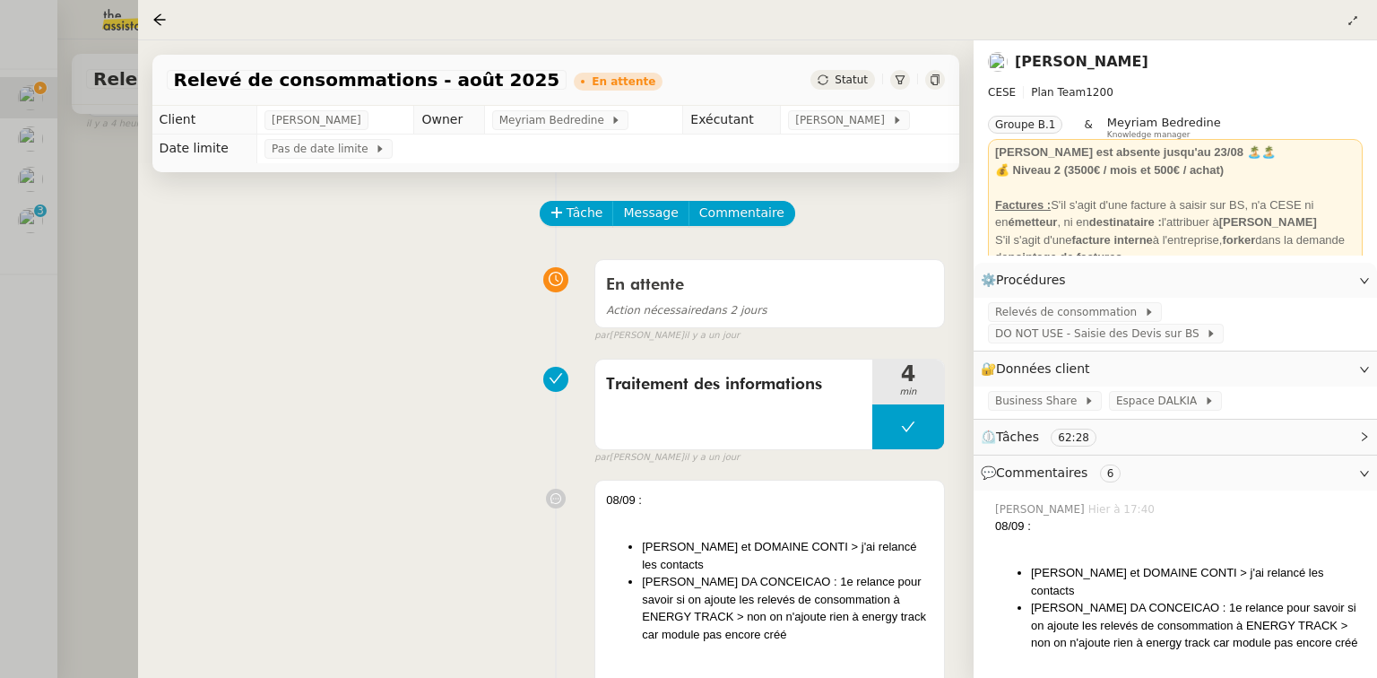
click at [94, 442] on div at bounding box center [688, 339] width 1377 height 678
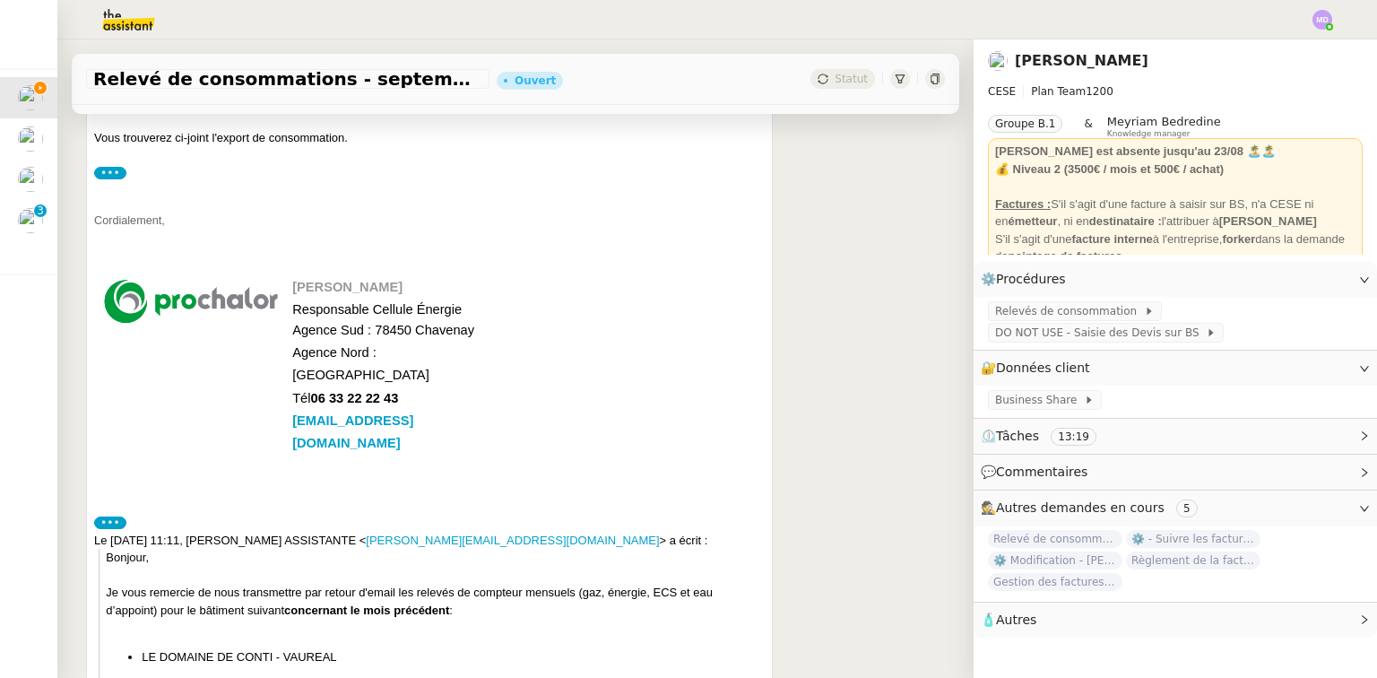
scroll to position [143, 0]
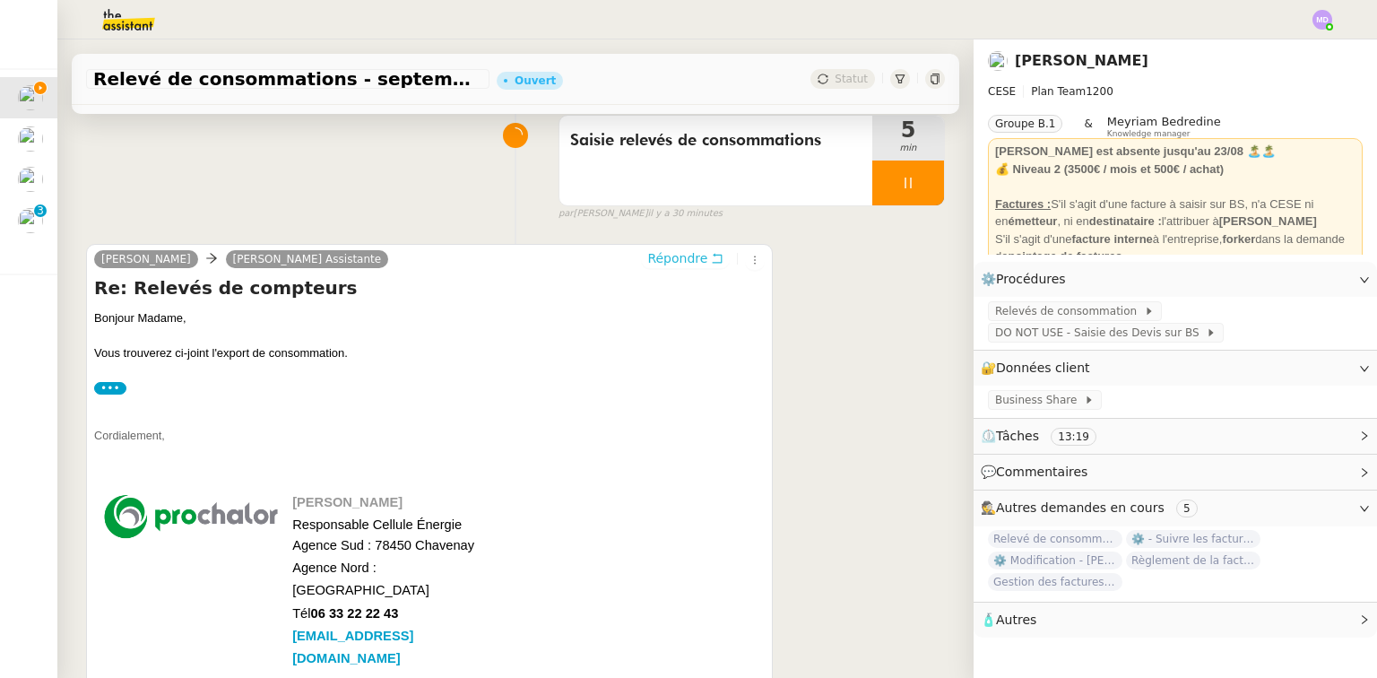
click at [660, 255] on span "Répondre" at bounding box center [677, 258] width 60 height 18
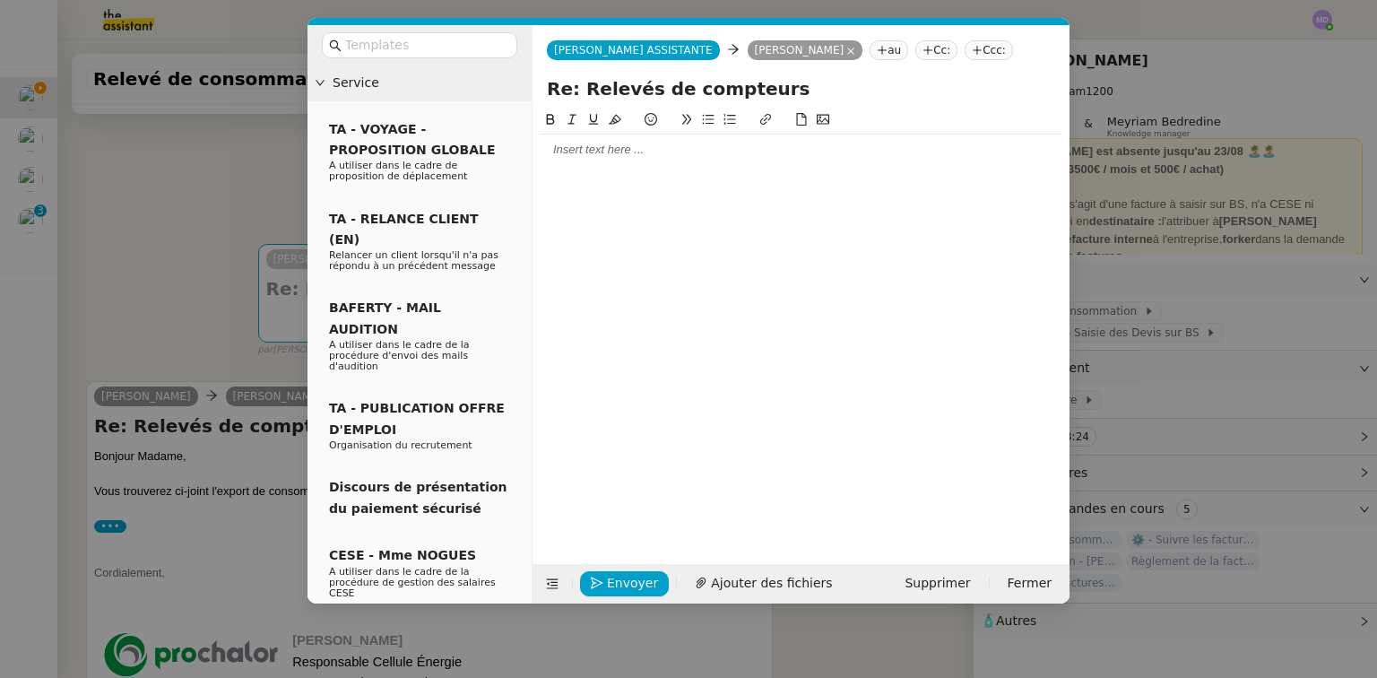
click at [572, 162] on div at bounding box center [801, 149] width 522 height 30
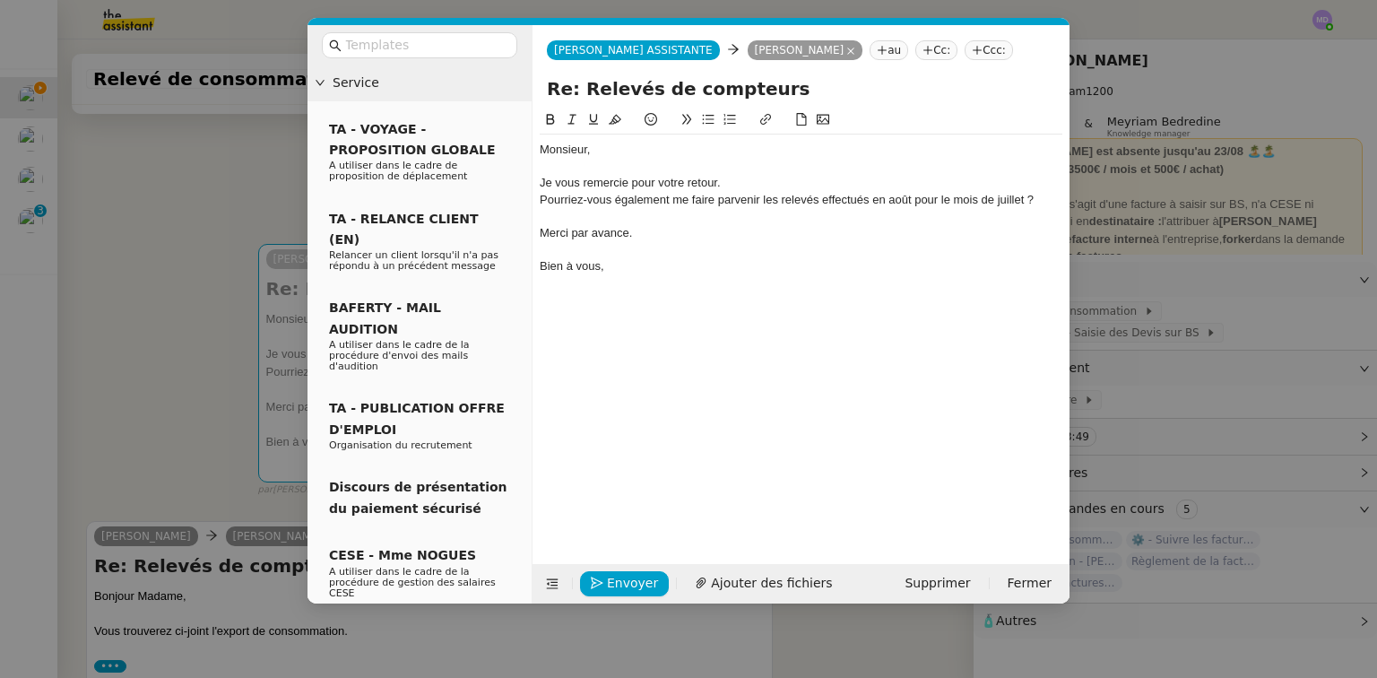
click at [541, 195] on div "Pourriez-vous également me faire parvenir les relevés effectués en août pour le…" at bounding box center [801, 200] width 522 height 16
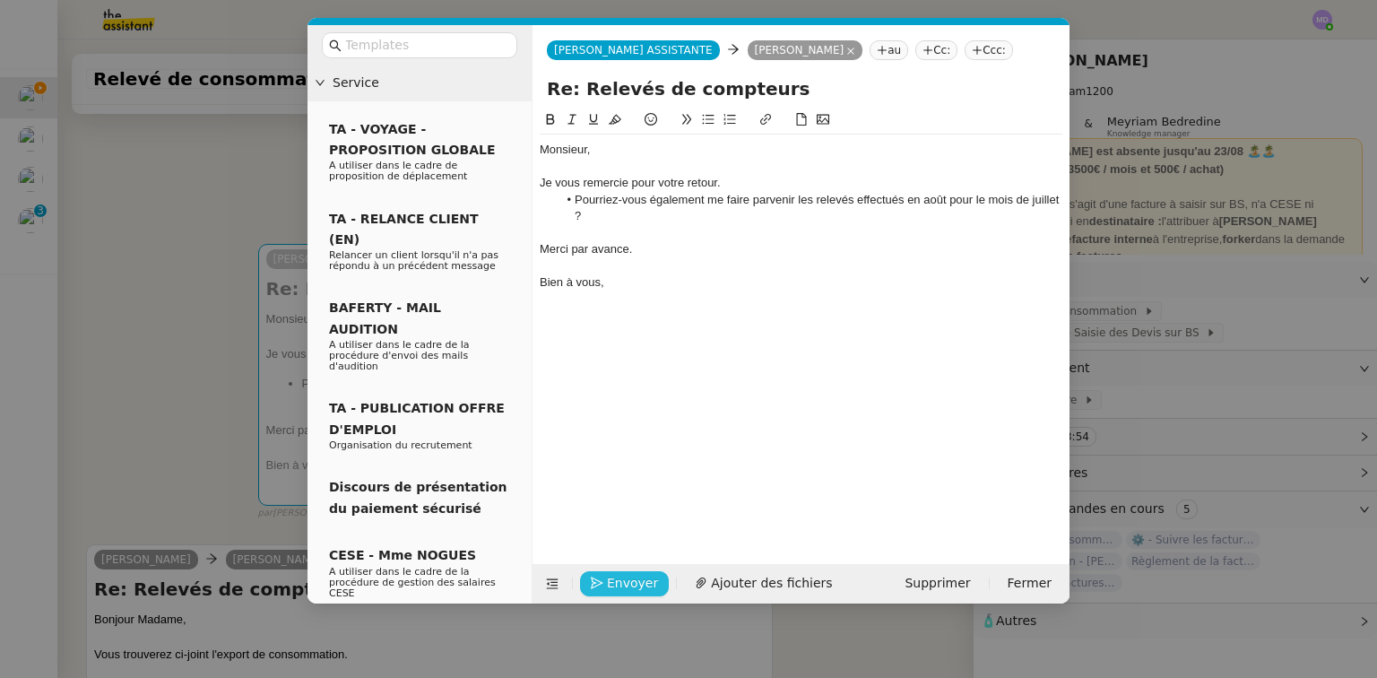
click at [634, 588] on span "Envoyer" at bounding box center [632, 583] width 51 height 21
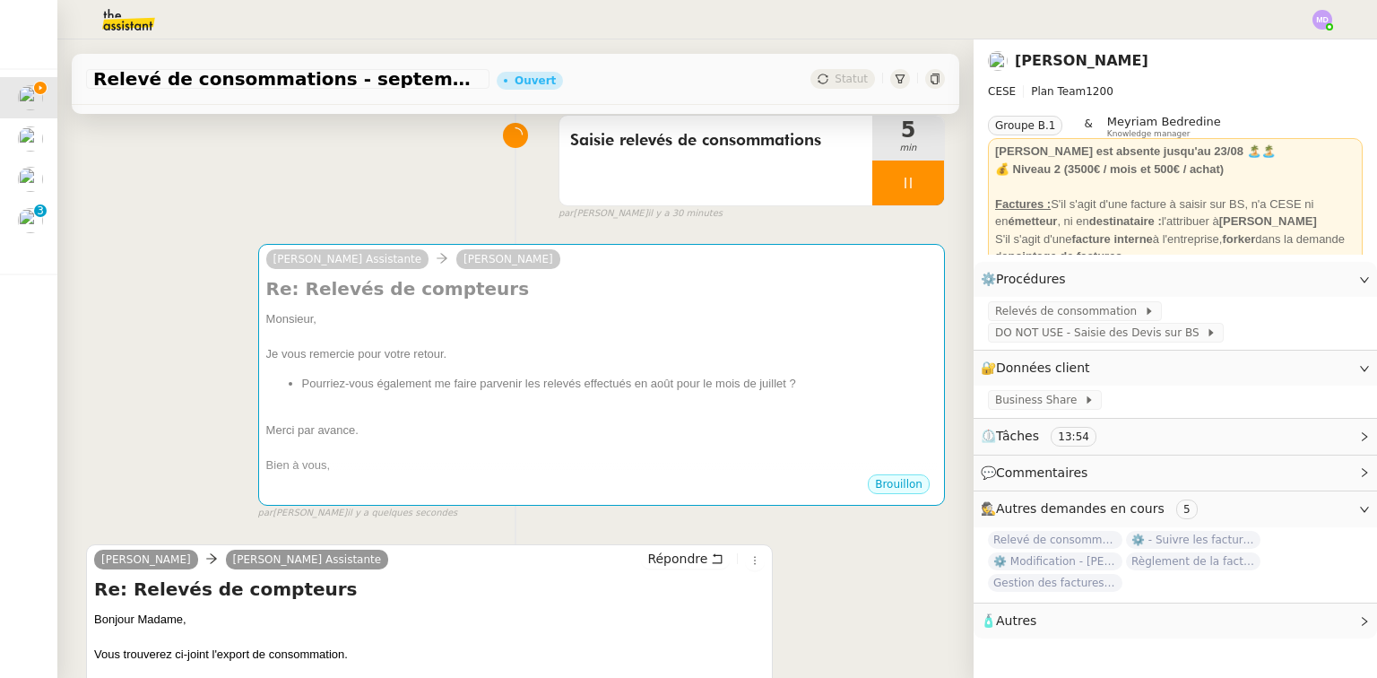
click at [634, 587] on nz-modal-container "Service TA - VOYAGE - PROPOSITION GLOBALE A utiliser dans le cadre de propositi…" at bounding box center [688, 339] width 1377 height 678
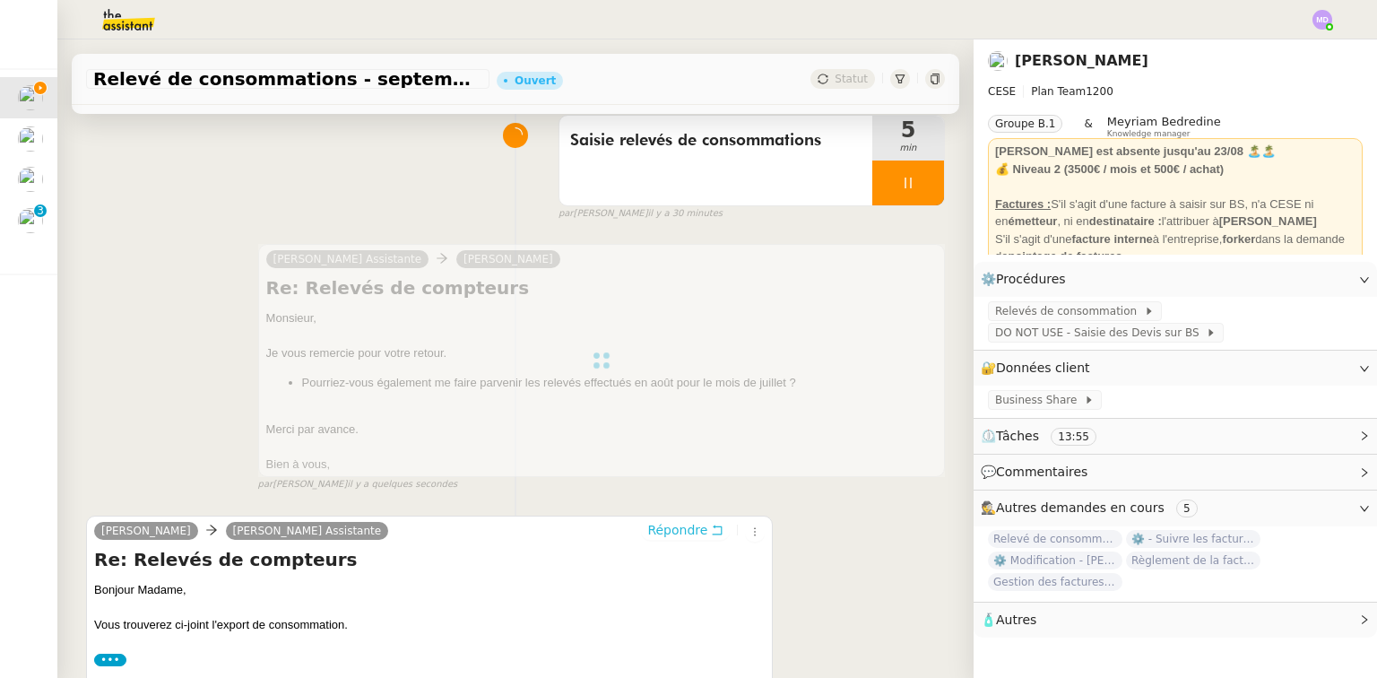
scroll to position [0, 0]
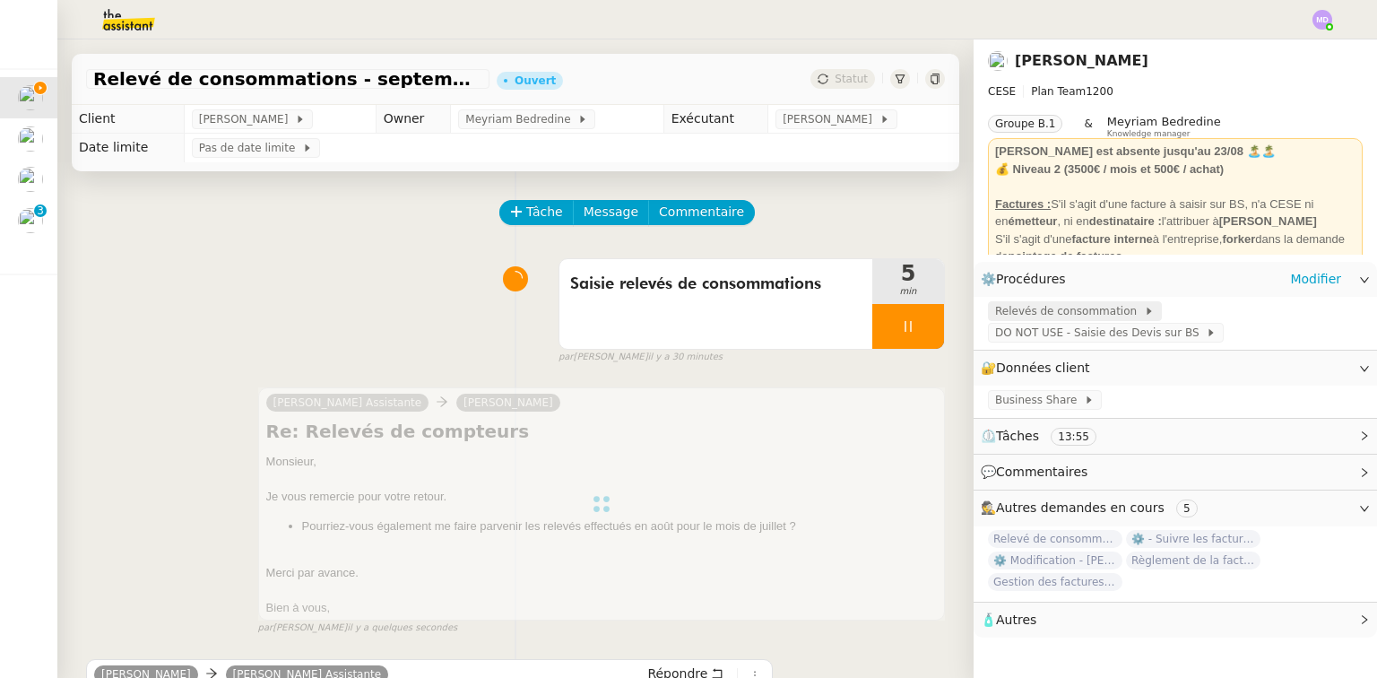
click at [1066, 310] on span "Relevés de consommation" at bounding box center [1069, 311] width 149 height 18
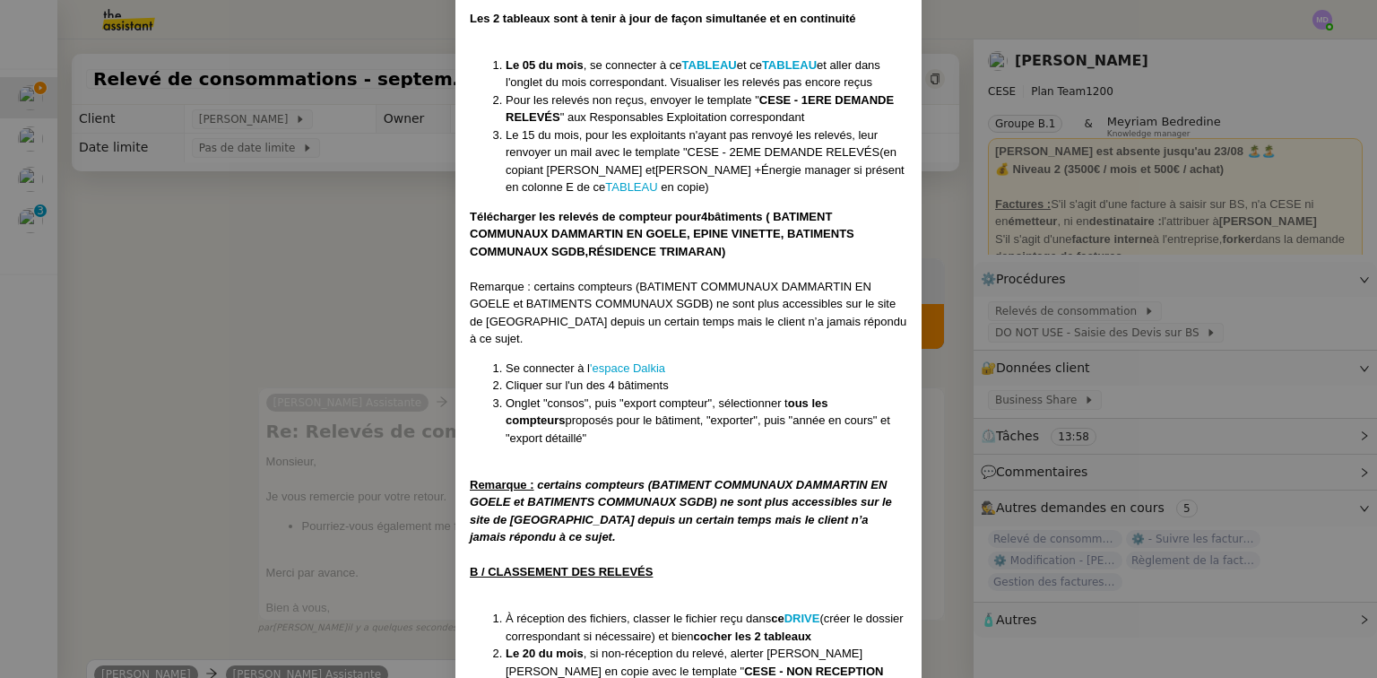
scroll to position [318, 0]
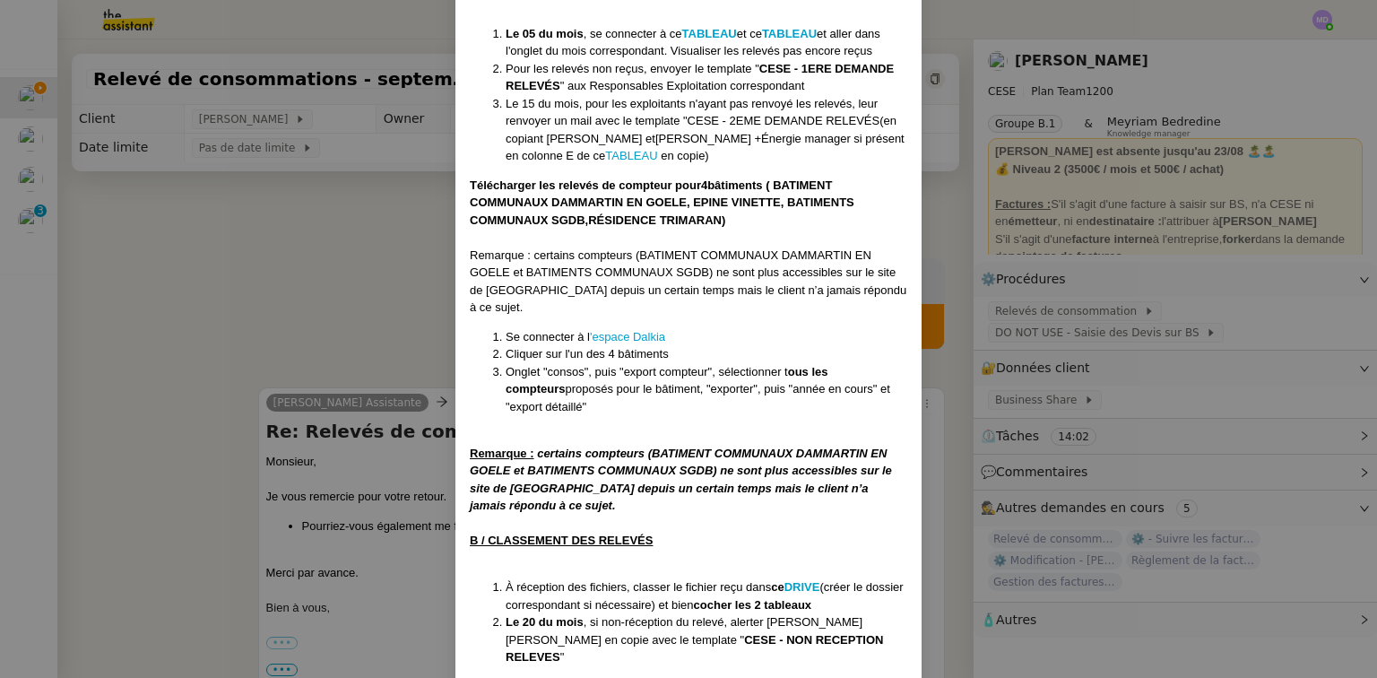
click at [281, 242] on nz-modal-container "MISE À JOUR Le [DATE] Contexte : Nous devons récupérer les relevés de consommat…" at bounding box center [688, 339] width 1377 height 678
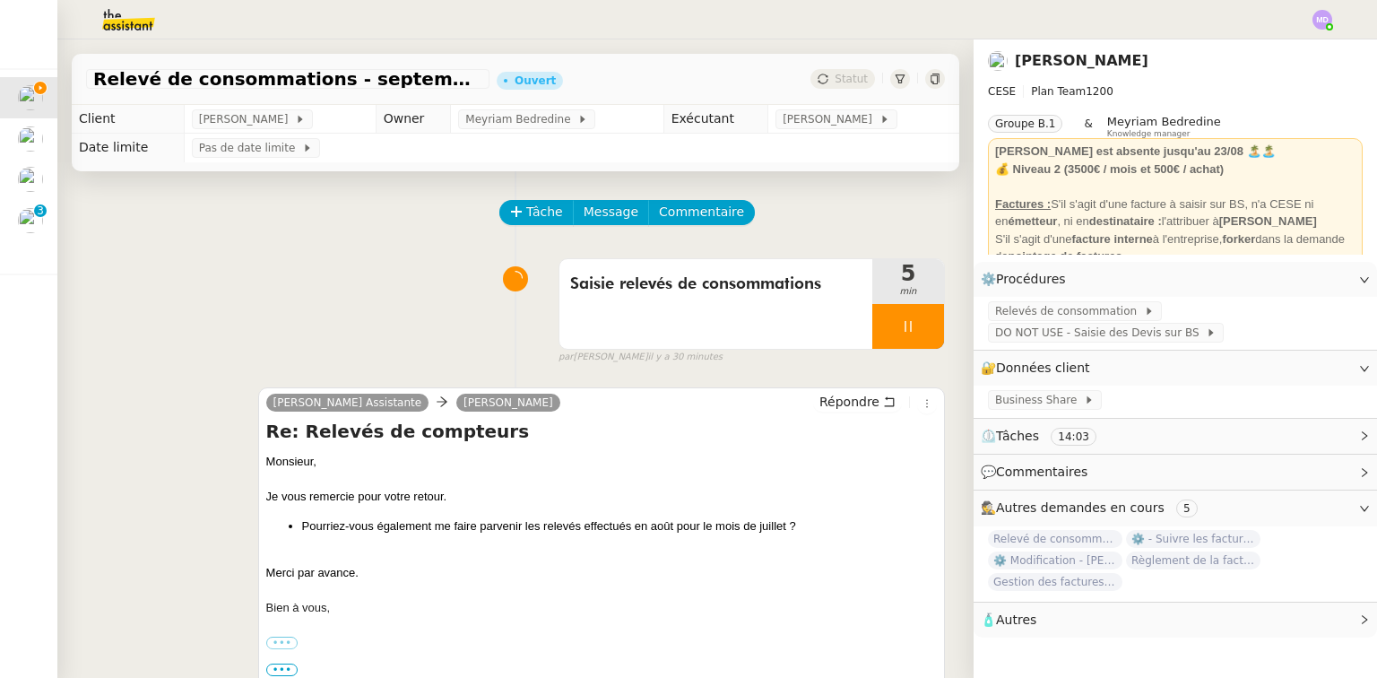
scroll to position [229, 0]
click at [907, 336] on div at bounding box center [908, 326] width 72 height 45
click at [908, 336] on button at bounding box center [926, 326] width 36 height 45
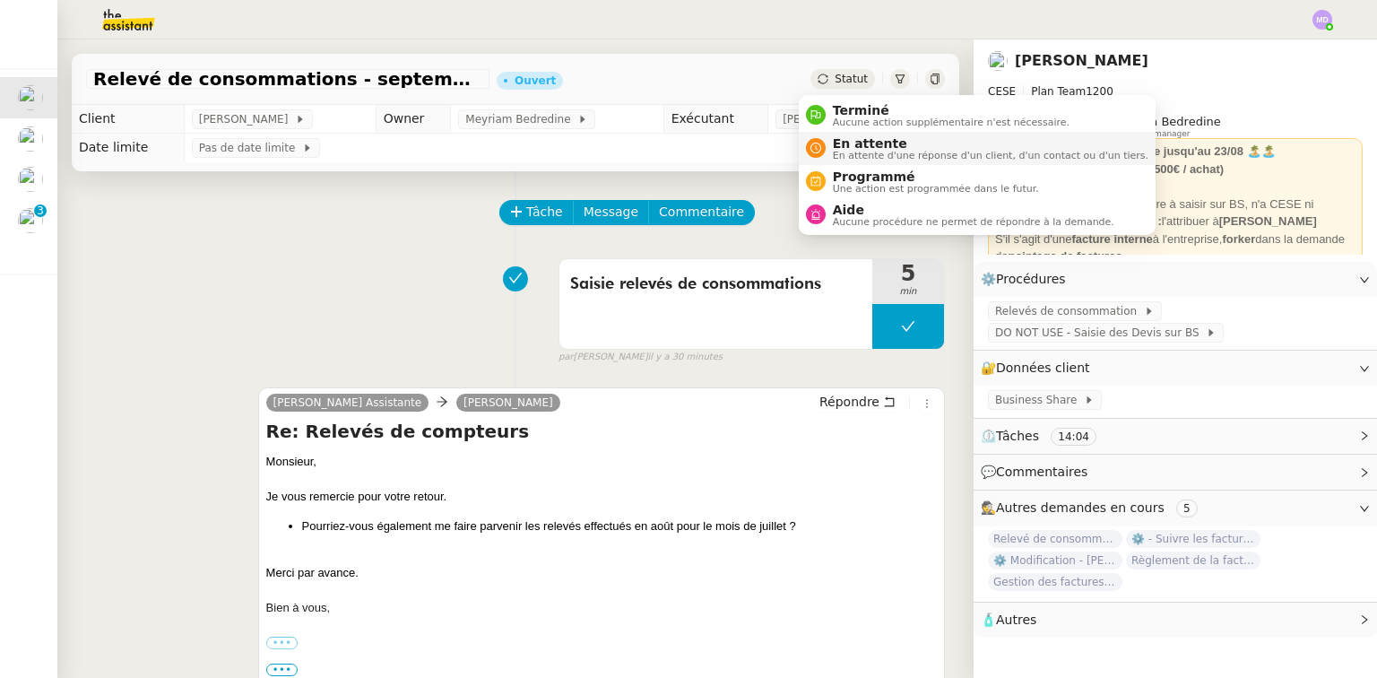
click at [842, 153] on span "En attente d'une réponse d'un client, d'un contact ou d'un tiers." at bounding box center [990, 156] width 315 height 10
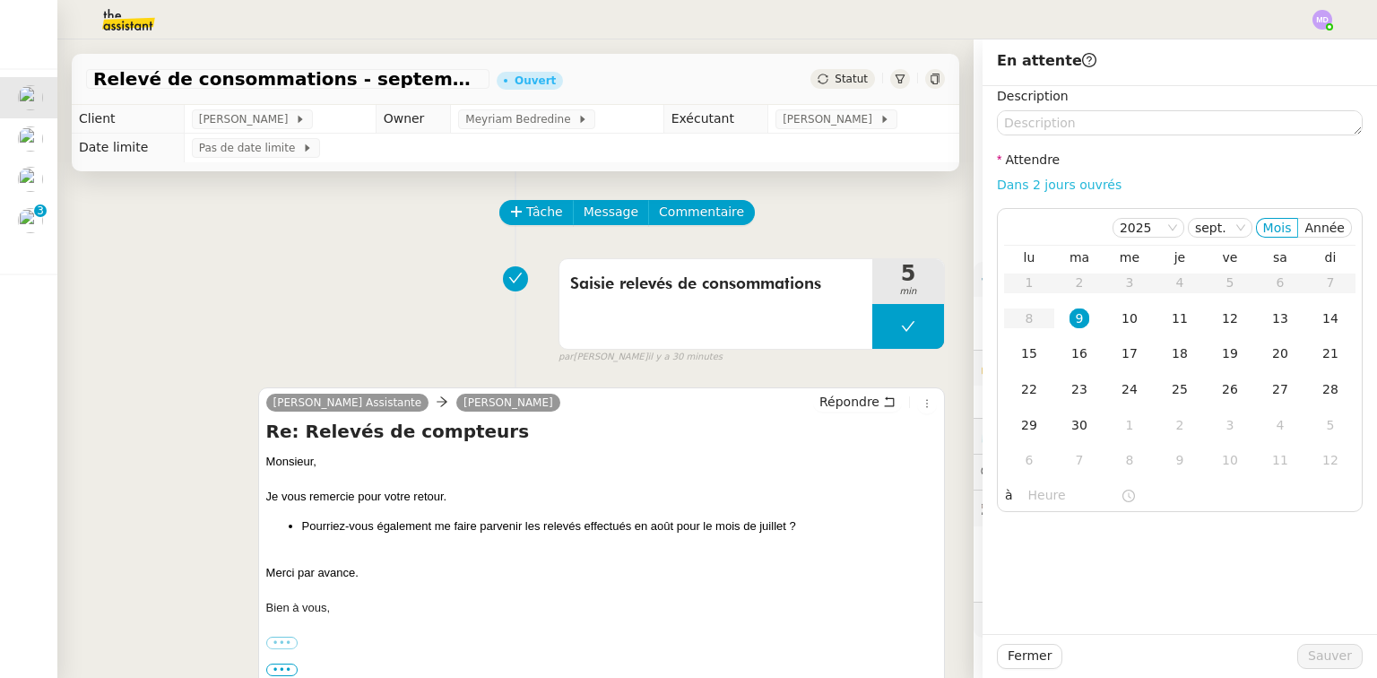
click at [1043, 183] on link "Dans 2 jours ouvrés" at bounding box center [1059, 184] width 125 height 14
type input "07:00"
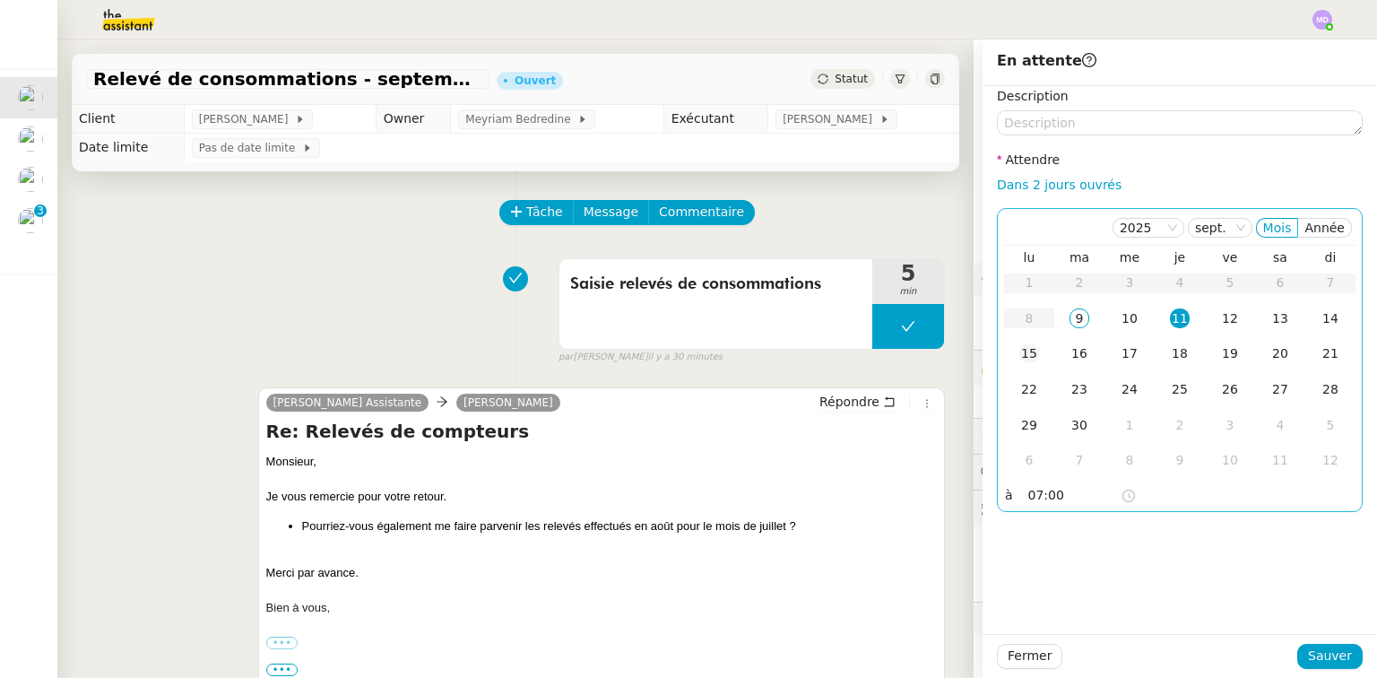
drag, startPoint x: 1014, startPoint y: 378, endPoint x: 1019, endPoint y: 355, distance: 23.7
click at [1017, 373] on td "22" at bounding box center [1029, 390] width 50 height 36
click at [1019, 352] on div "15" at bounding box center [1029, 353] width 20 height 20
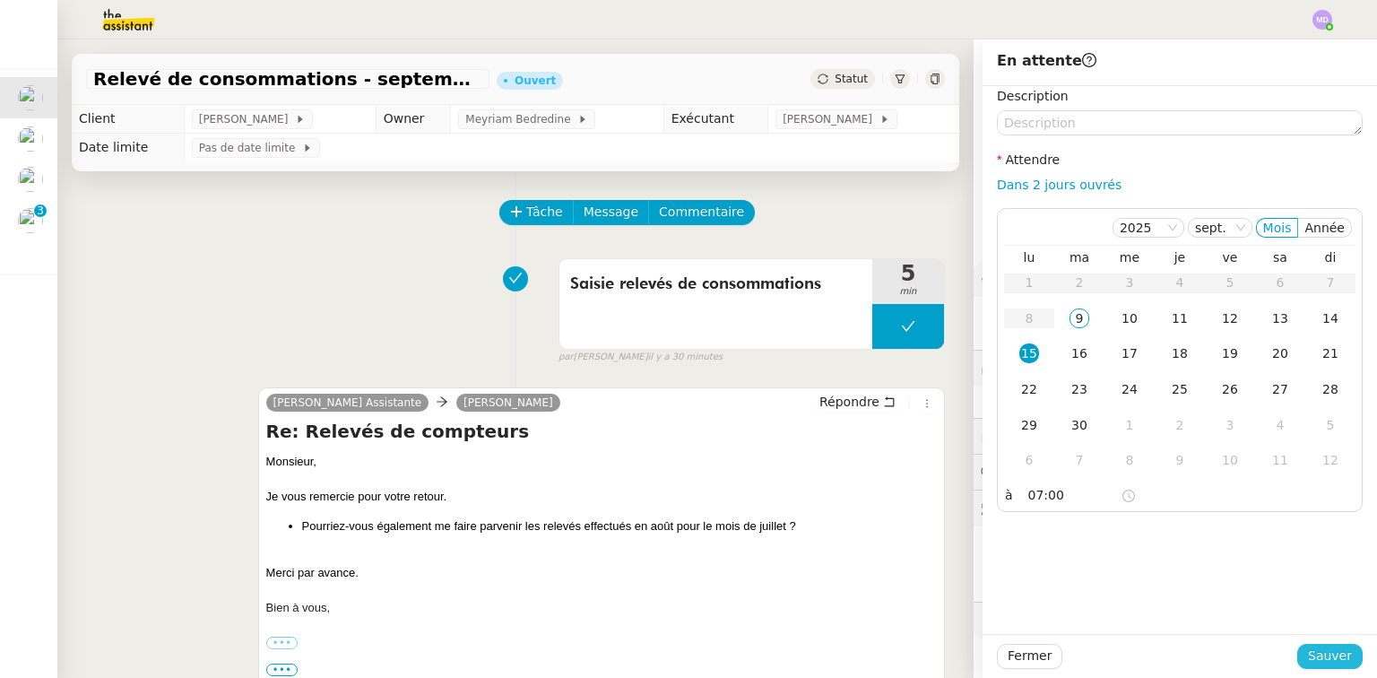
click at [1328, 652] on span "Sauver" at bounding box center [1330, 655] width 44 height 21
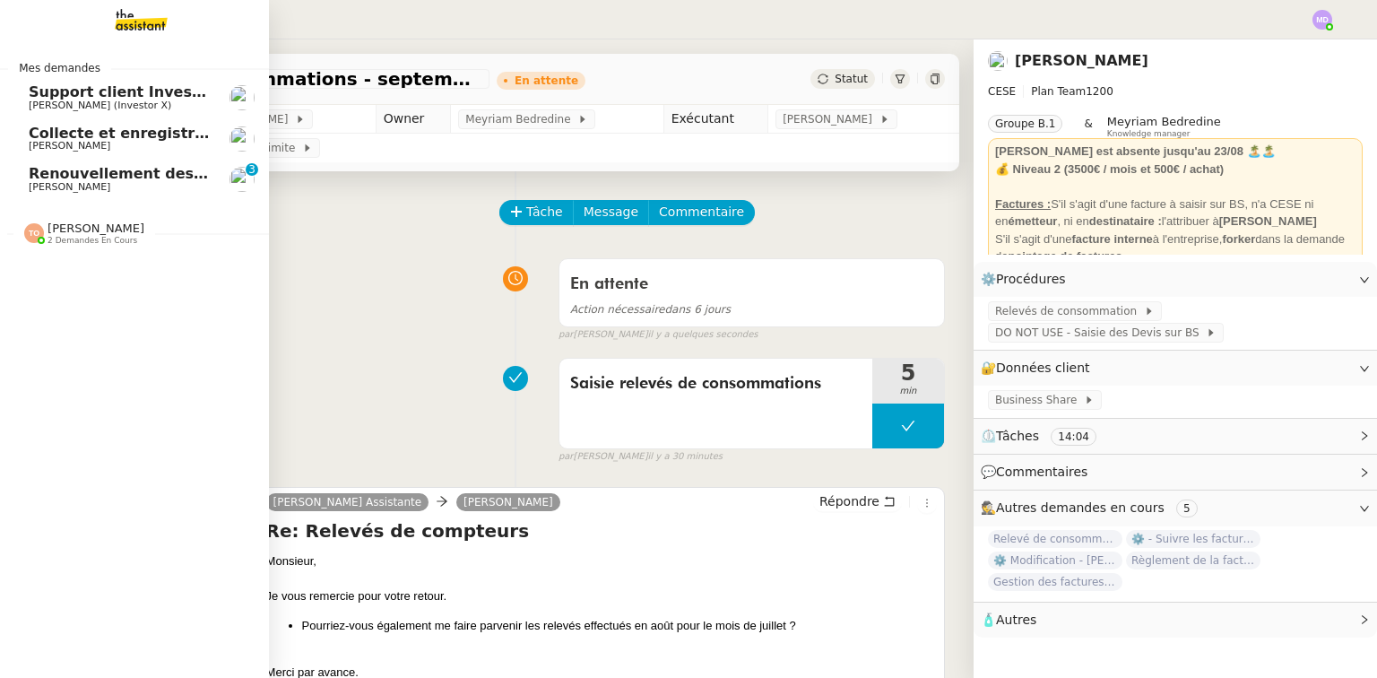
click at [64, 180] on span "Renouvellement des adhésions FTI - 1 septembre 2025" at bounding box center [251, 173] width 445 height 17
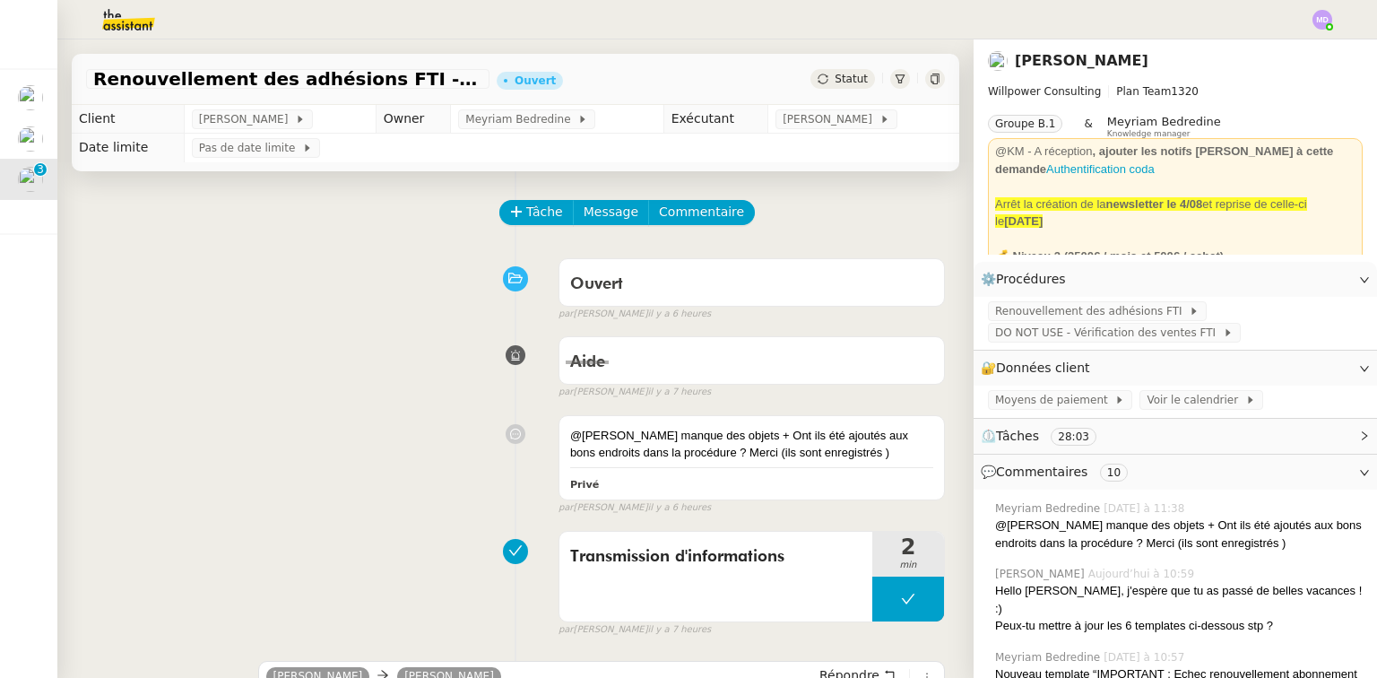
click at [834, 73] on span "Statut" at bounding box center [850, 79] width 33 height 13
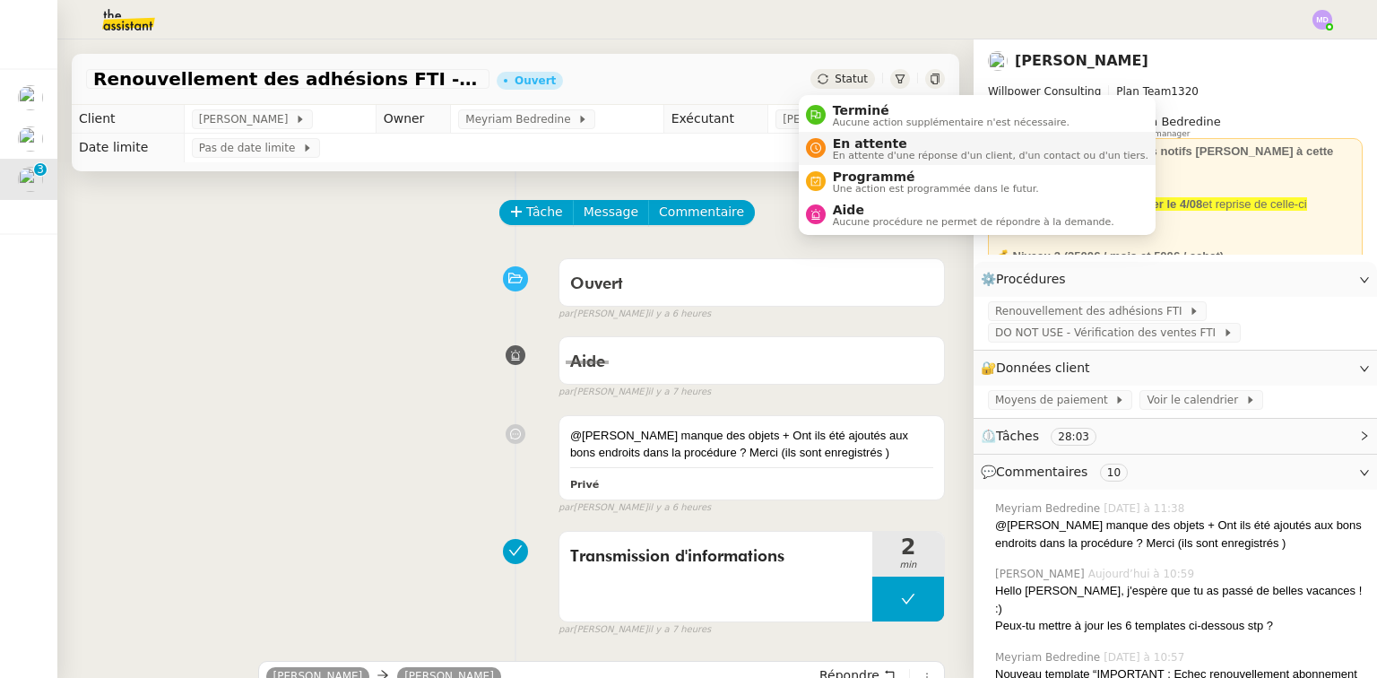
click at [849, 151] on span "En attente d'une réponse d'un client, d'un contact ou d'un tiers." at bounding box center [990, 156] width 315 height 10
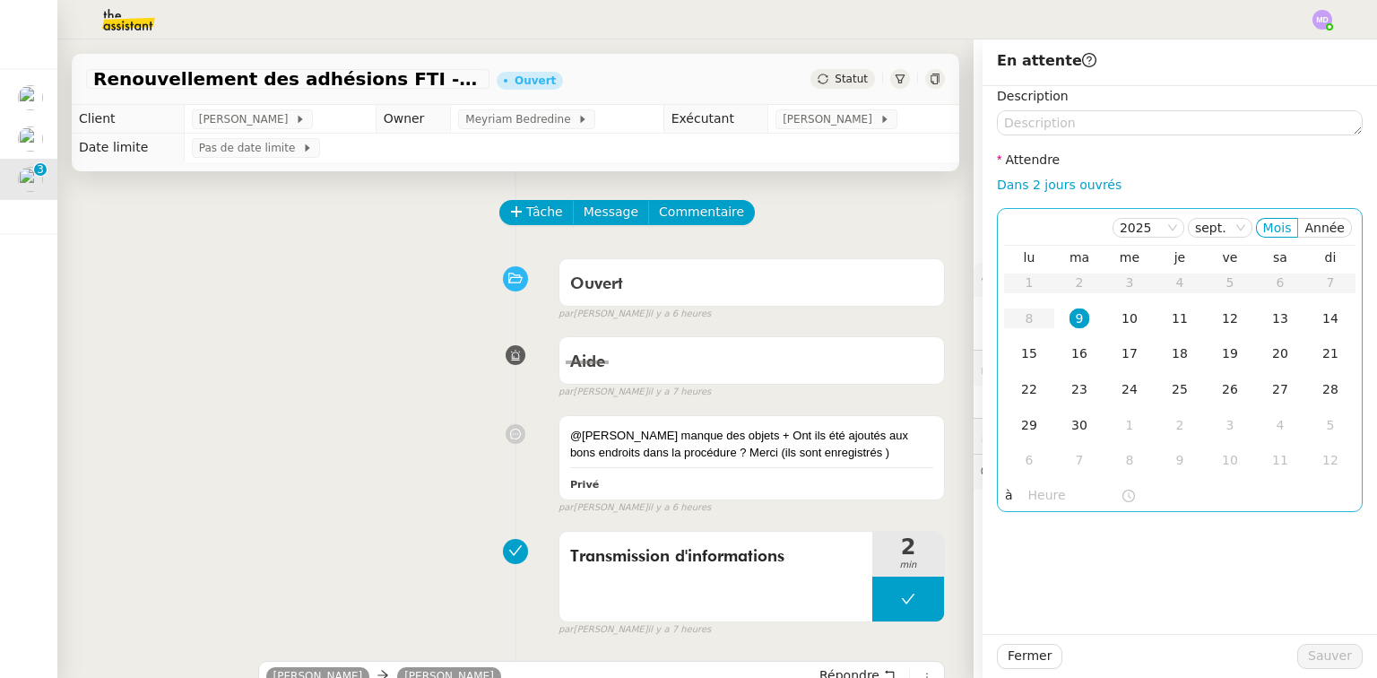
drag, startPoint x: 1072, startPoint y: 312, endPoint x: 1072, endPoint y: 324, distance: 11.7
click at [1072, 315] on div "9" at bounding box center [1079, 318] width 20 height 20
click at [1040, 488] on input "text" at bounding box center [1074, 495] width 92 height 21
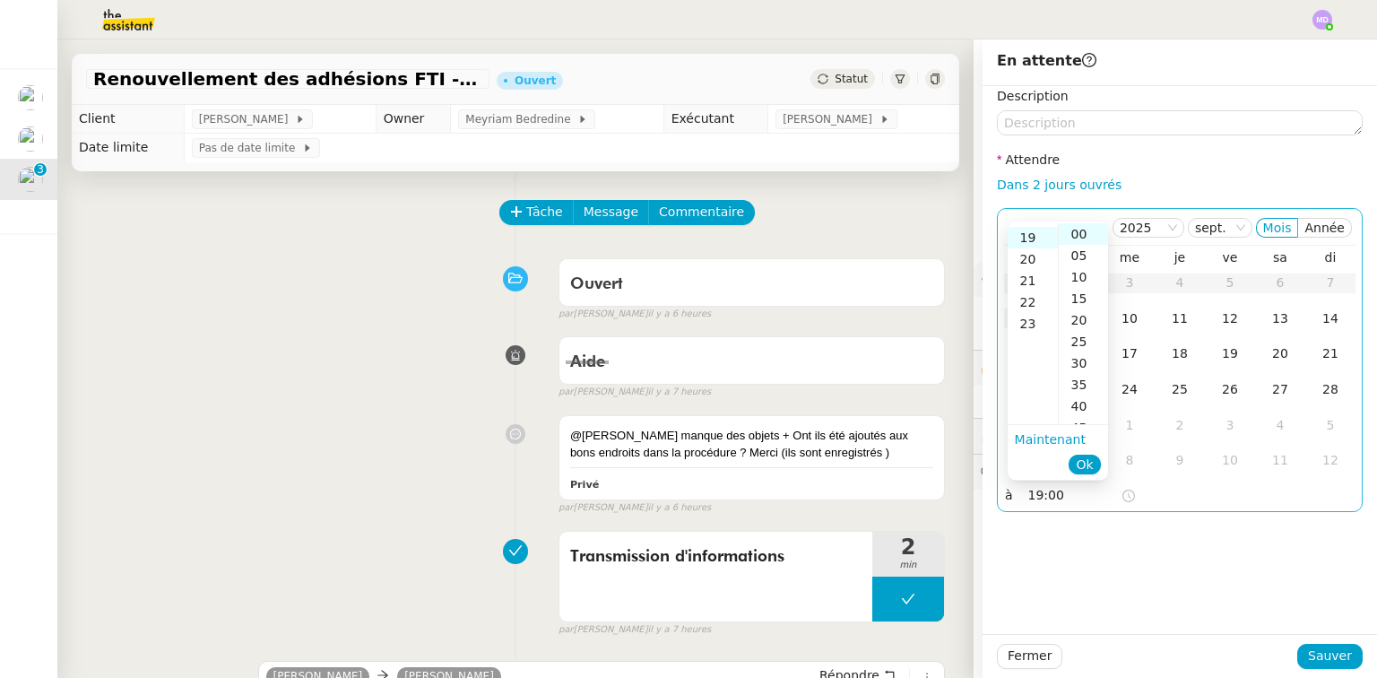
scroll to position [409, 0]
click at [1075, 466] on button "Ok" at bounding box center [1083, 464] width 31 height 20
type input "19:00"
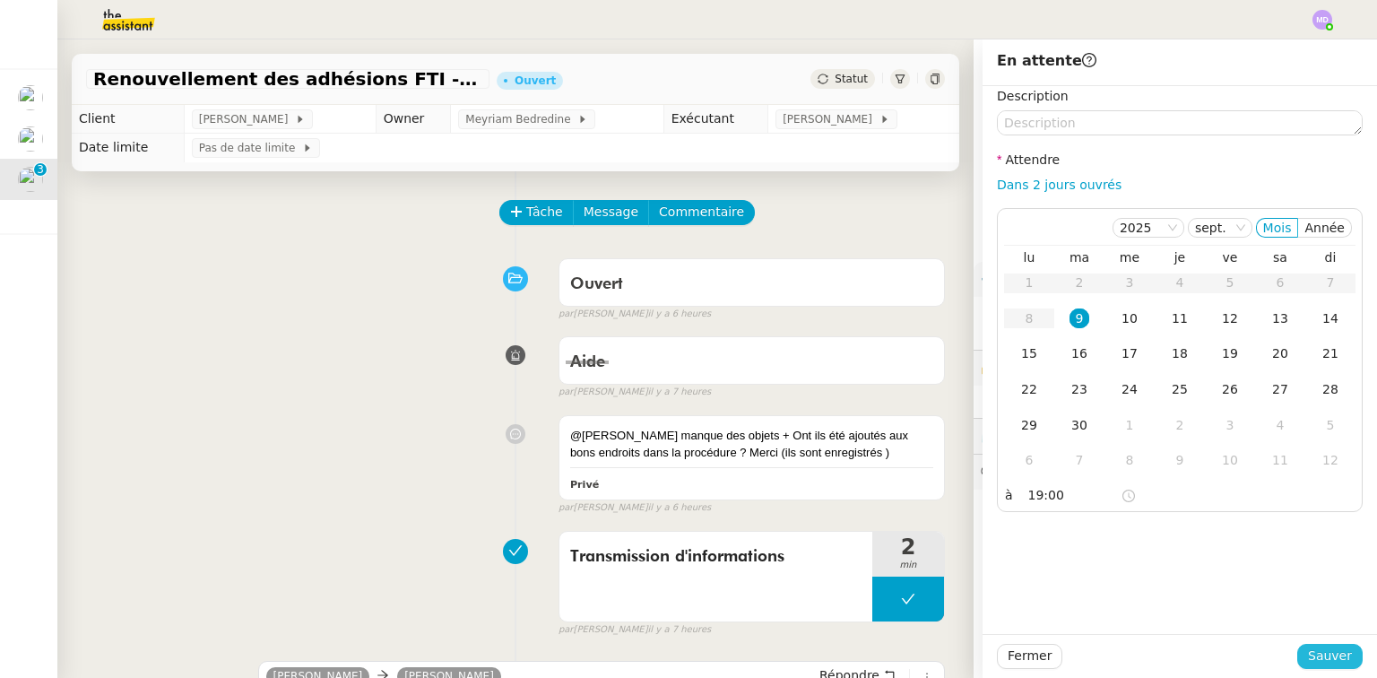
click at [1345, 653] on button "Sauver" at bounding box center [1329, 655] width 65 height 25
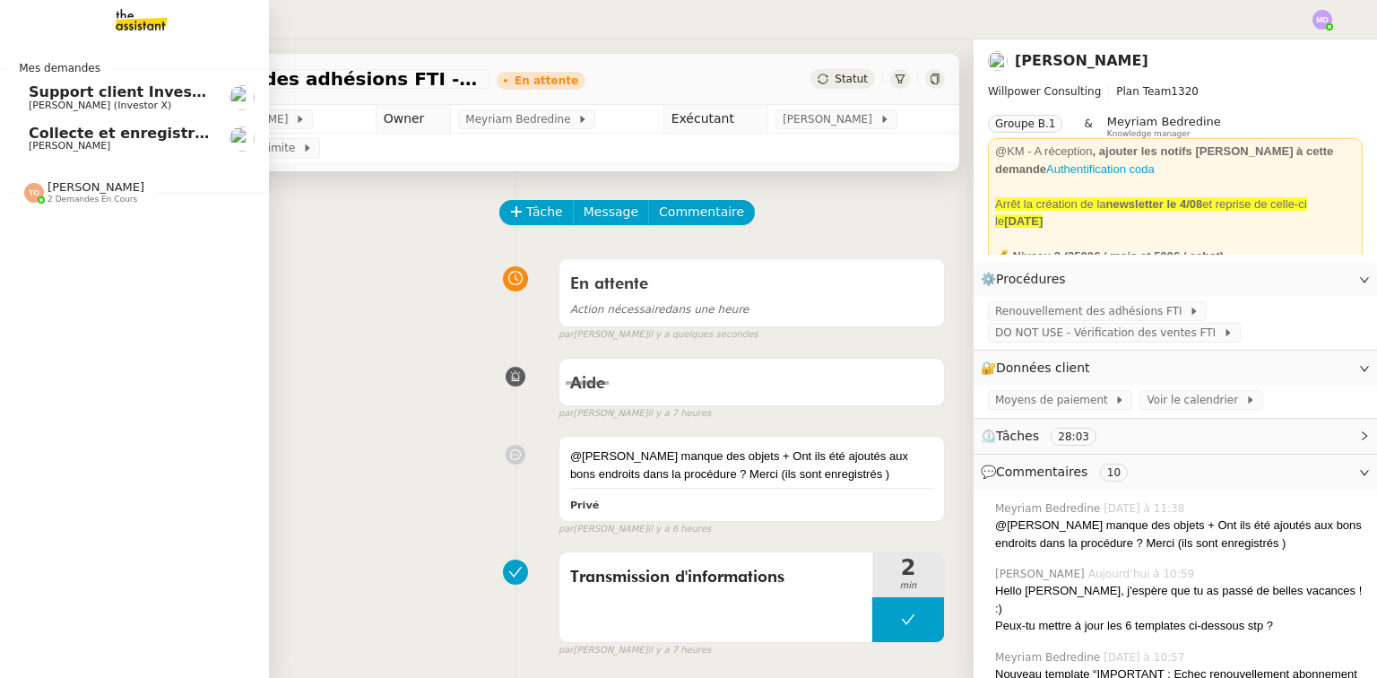
click at [57, 130] on span "Collecte et enregistrement des relevés bancaires et relevés de cartes bancaires…" at bounding box center [427, 133] width 796 height 17
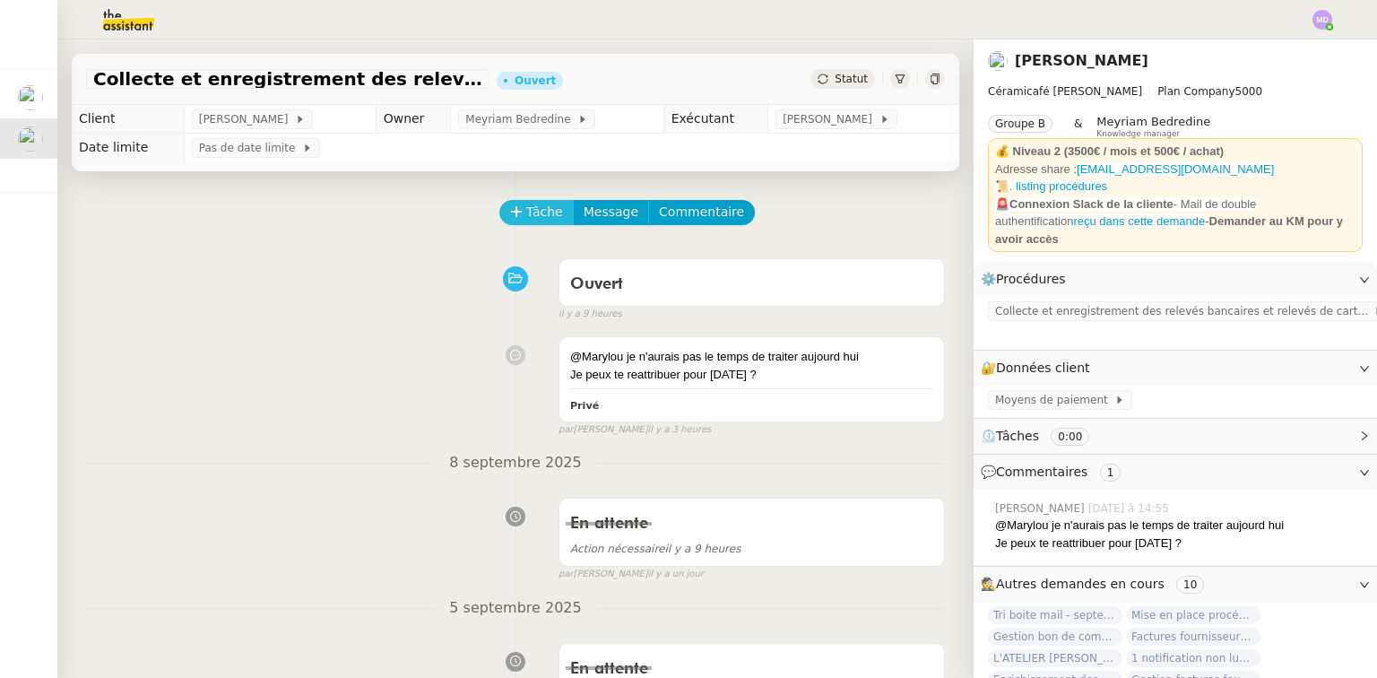
click at [526, 222] on span "Tâche" at bounding box center [544, 212] width 37 height 21
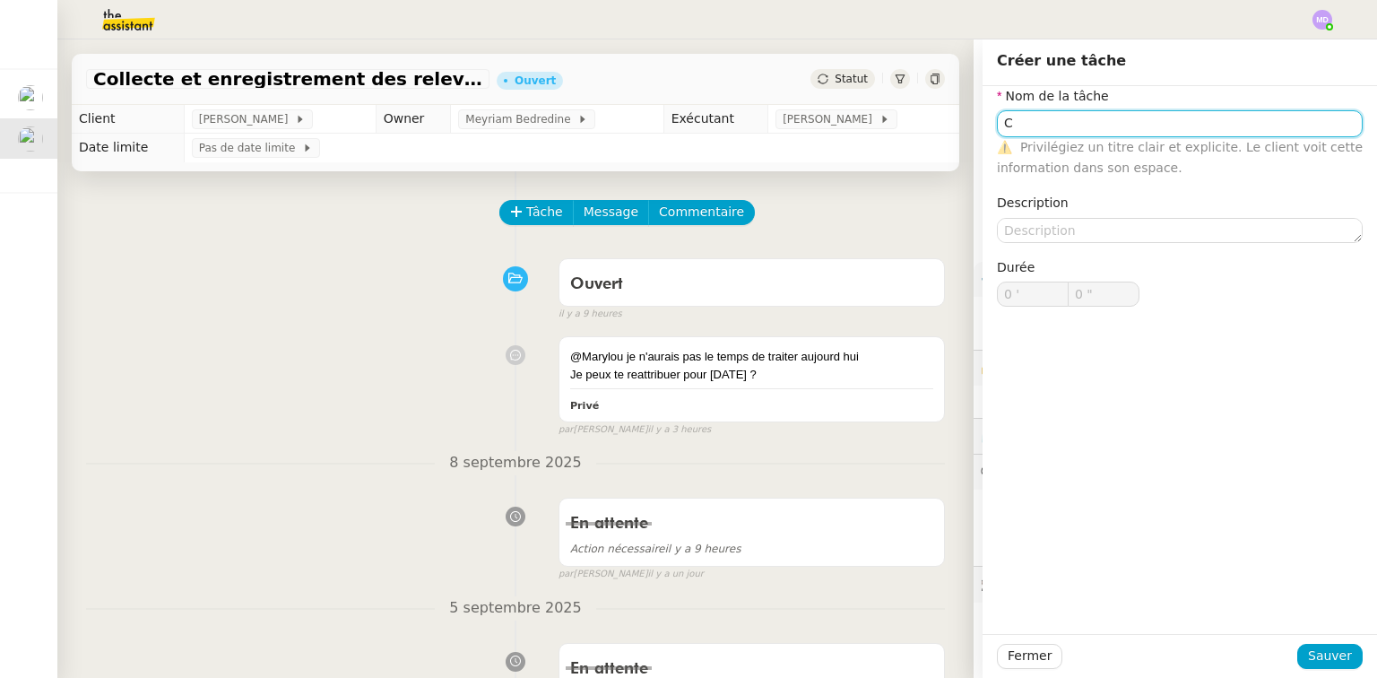
type input "C"
click at [1309, 642] on div "Fermer Sauver" at bounding box center [1179, 656] width 394 height 44
click at [1311, 652] on span "Sauver" at bounding box center [1330, 655] width 44 height 21
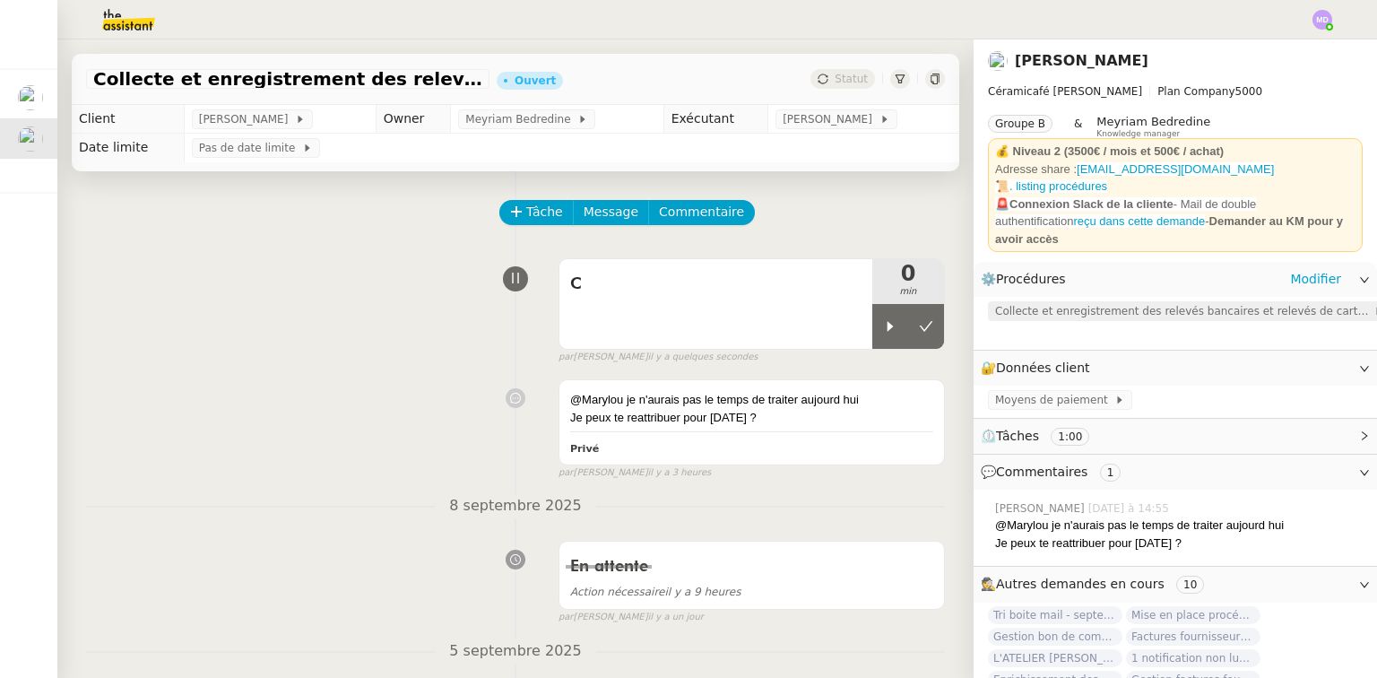
click at [1056, 304] on span "Collecte et enregistrement des relevés bancaires et relevés de cartes bancaires" at bounding box center [1184, 311] width 378 height 18
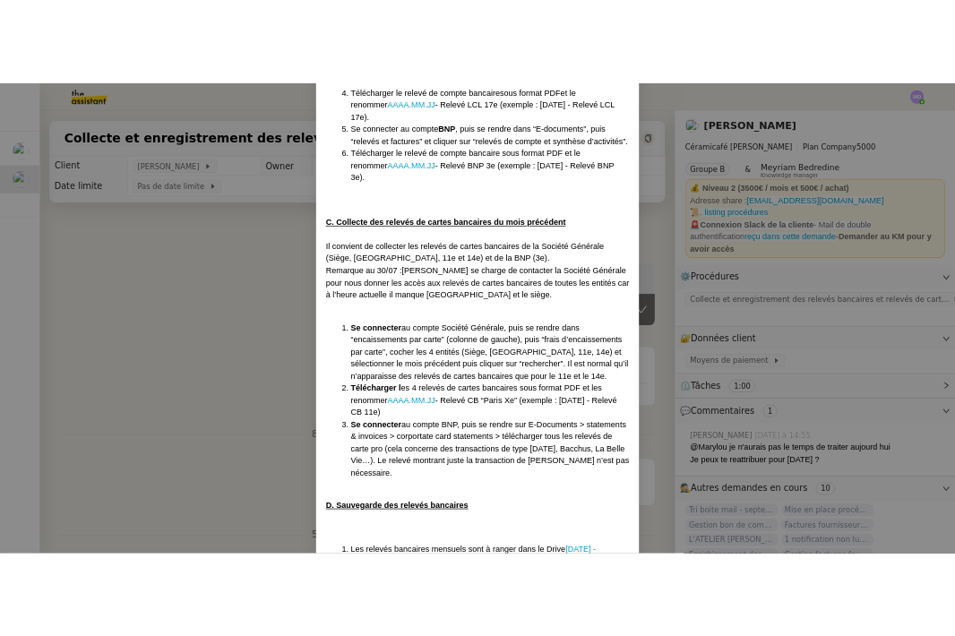
scroll to position [800, 0]
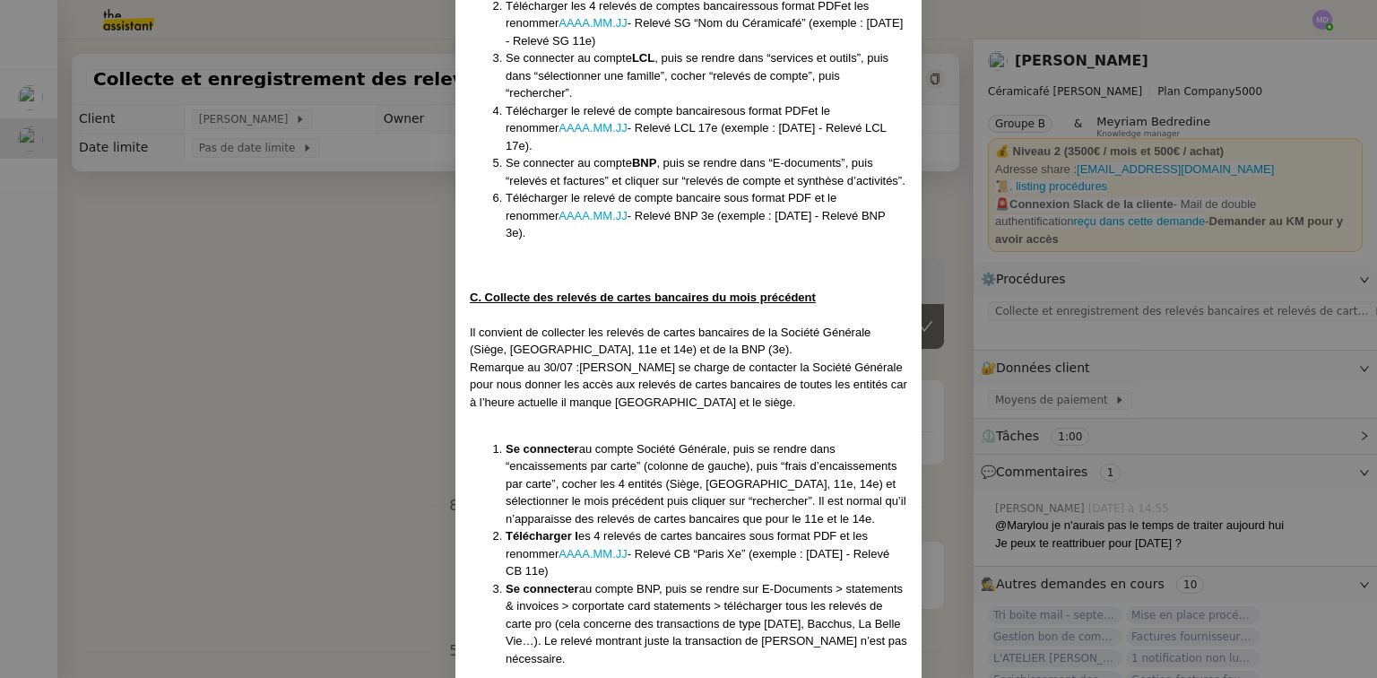
click at [298, 325] on nz-modal-container "Mise en place : [DATE] MAJ le [DATE] Contexte : [PERSON_NAME] souhaite que nous…" at bounding box center [688, 339] width 1377 height 678
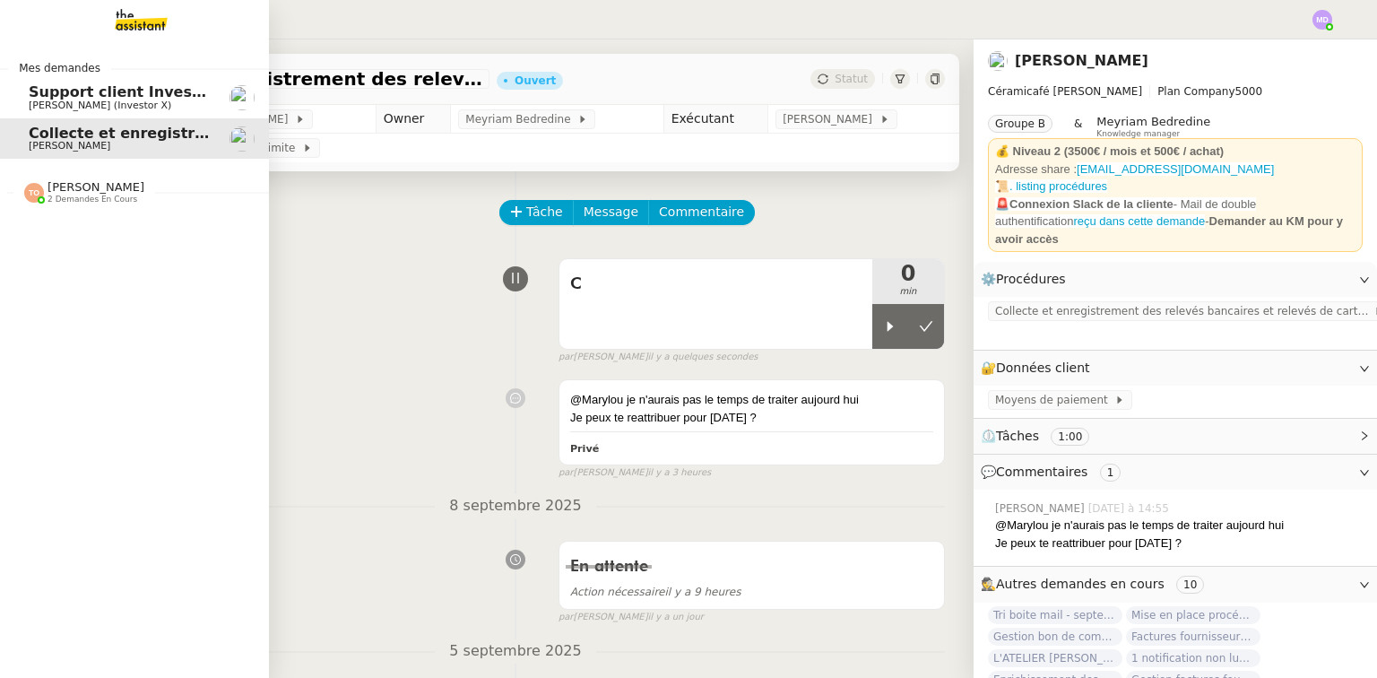
click at [123, 112] on link "Support client InvestorX [PERSON_NAME] (Investor X)" at bounding box center [134, 97] width 269 height 41
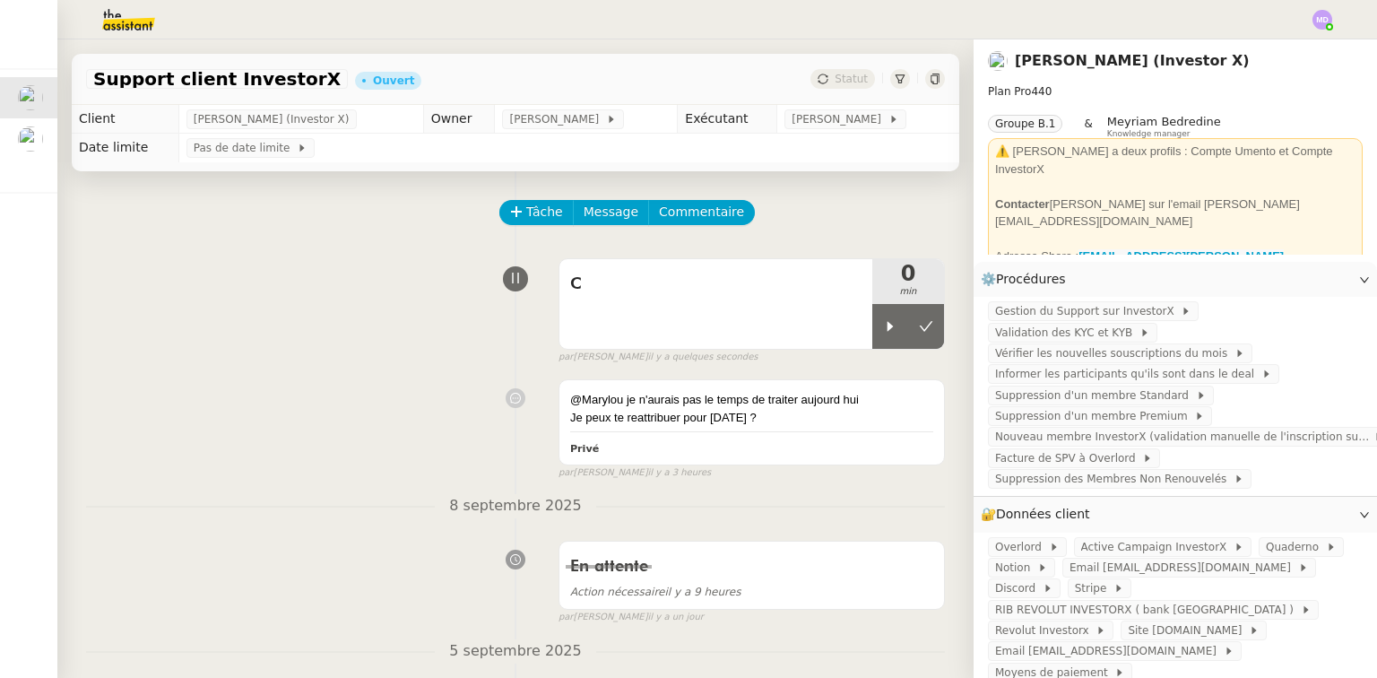
click at [30, 142] on img at bounding box center [30, 138] width 25 height 25
click at [1326, 20] on img at bounding box center [1322, 20] width 20 height 20
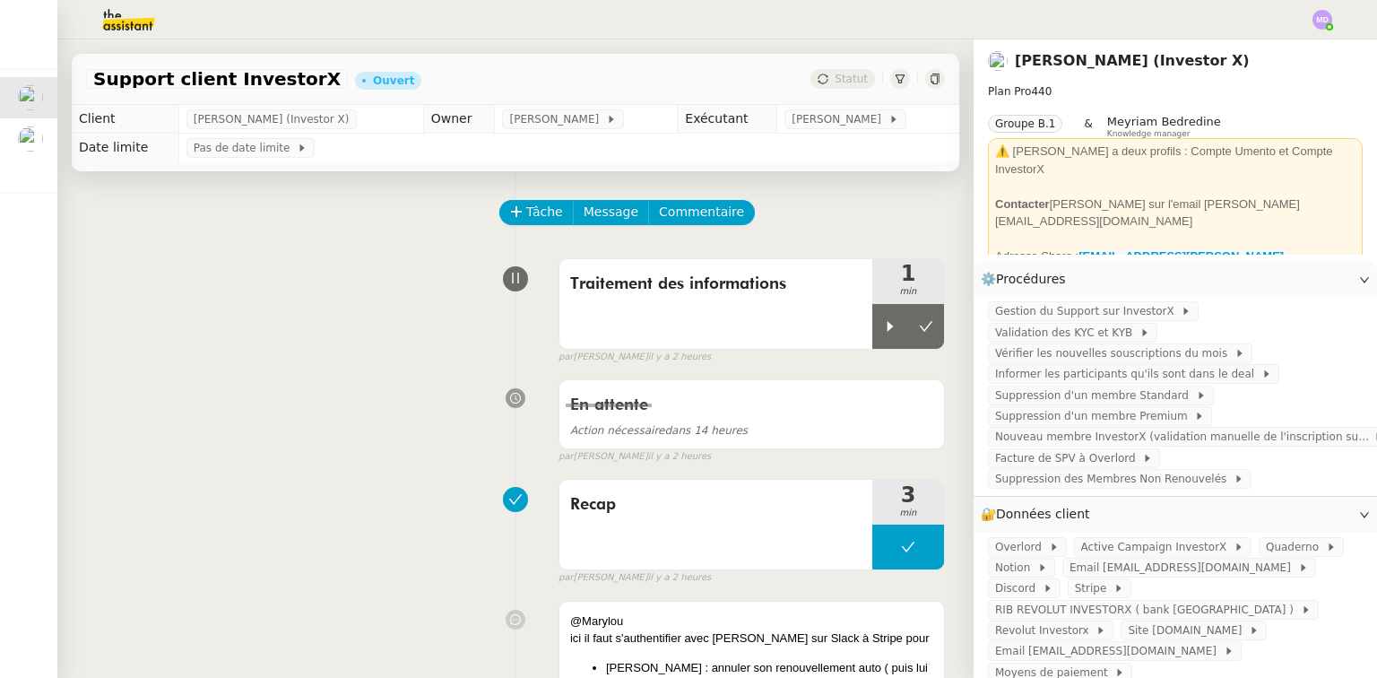
click at [1323, 13] on html "Mes demandes Support client InvestorX [PERSON_NAME] (Investor X) Collecte et en…" at bounding box center [688, 339] width 1377 height 678
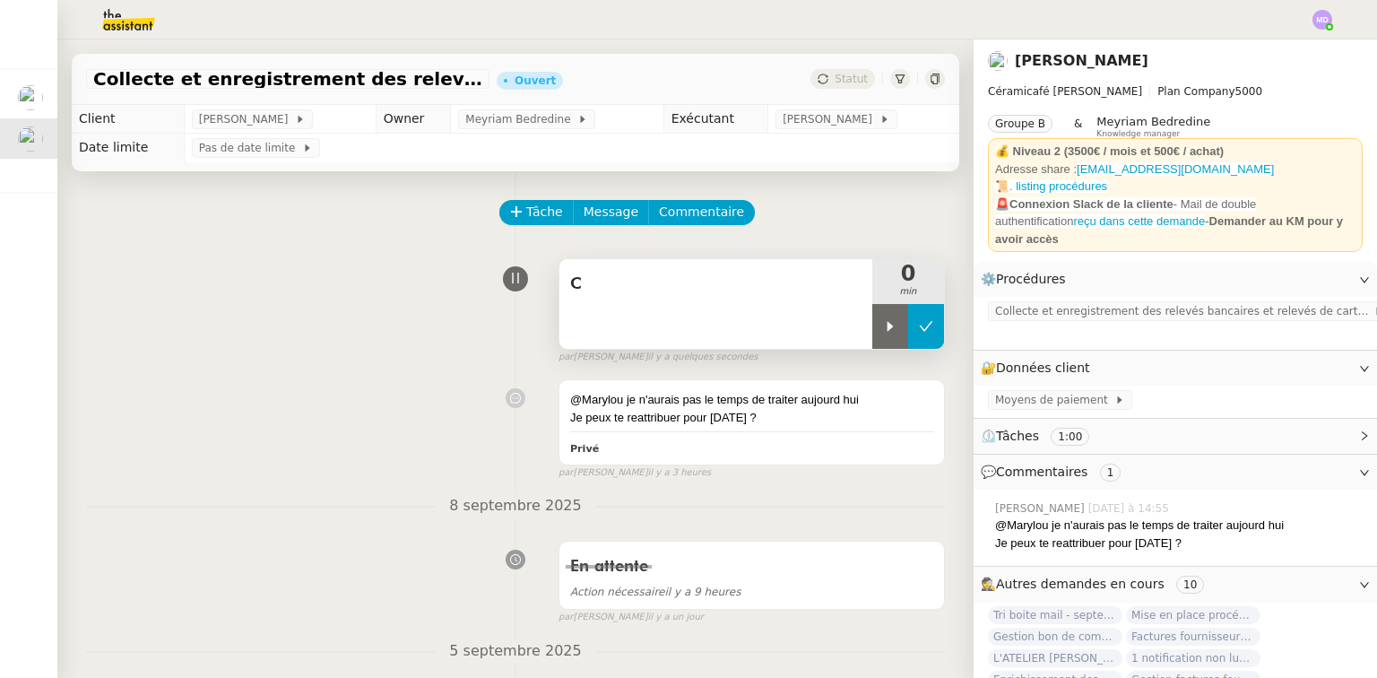
click at [908, 335] on button at bounding box center [926, 326] width 36 height 45
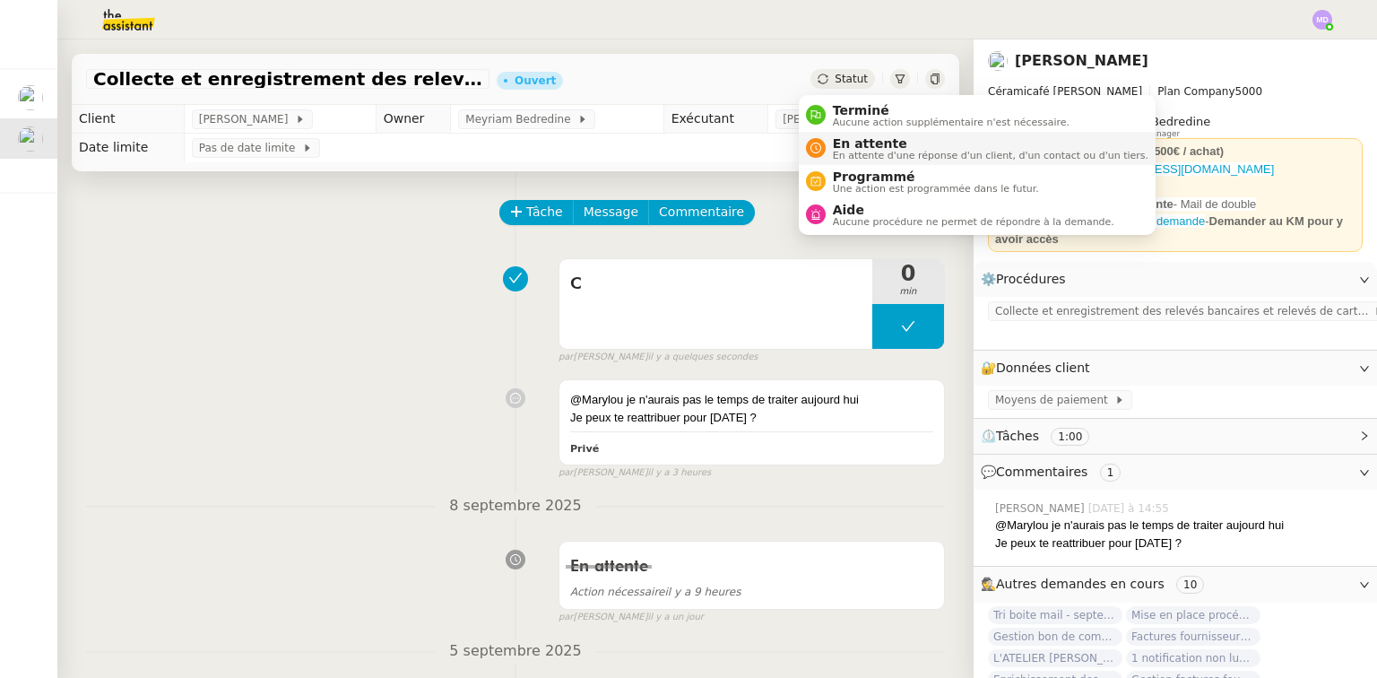
click at [841, 132] on li "En attente En attente d'une réponse d'un client, d'un contact ou d'un tiers." at bounding box center [977, 148] width 357 height 33
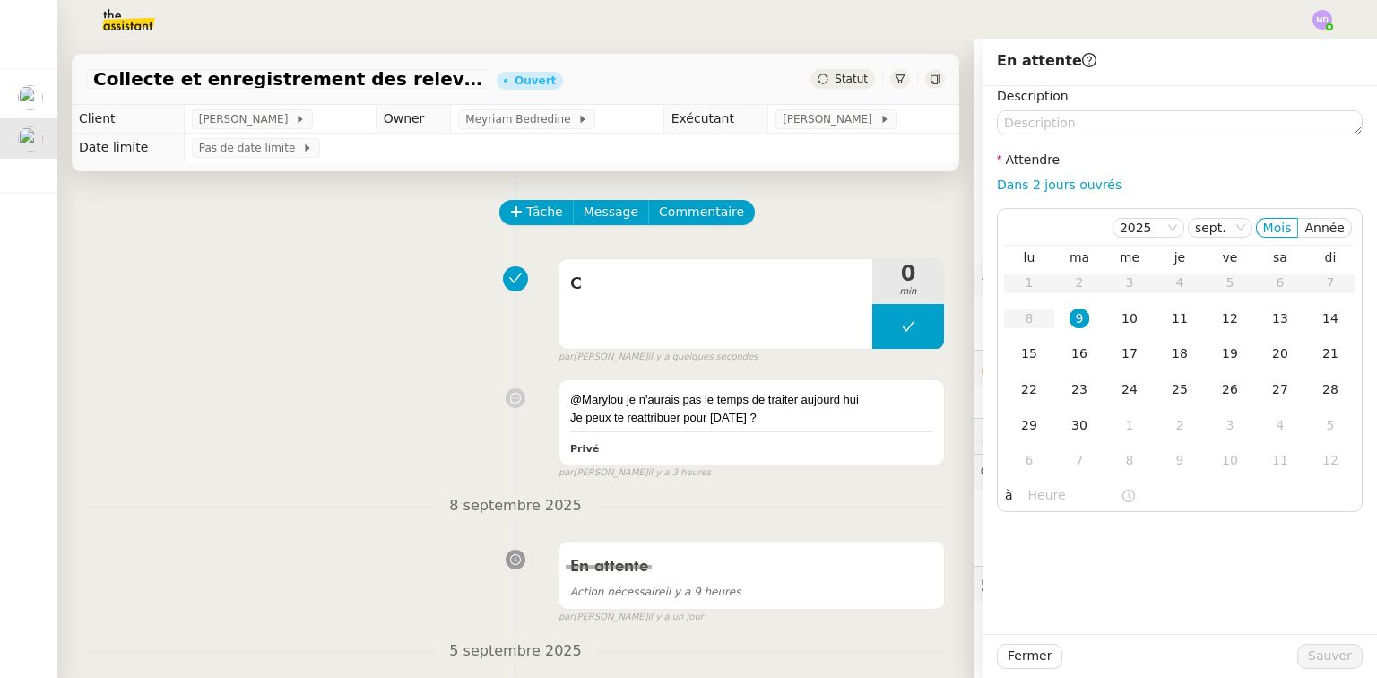
click at [1036, 176] on div "Dans 2 jours ouvrés" at bounding box center [1180, 185] width 366 height 21
click at [1039, 184] on link "Dans 2 jours ouvrés" at bounding box center [1059, 184] width 125 height 14
type input "07:00"
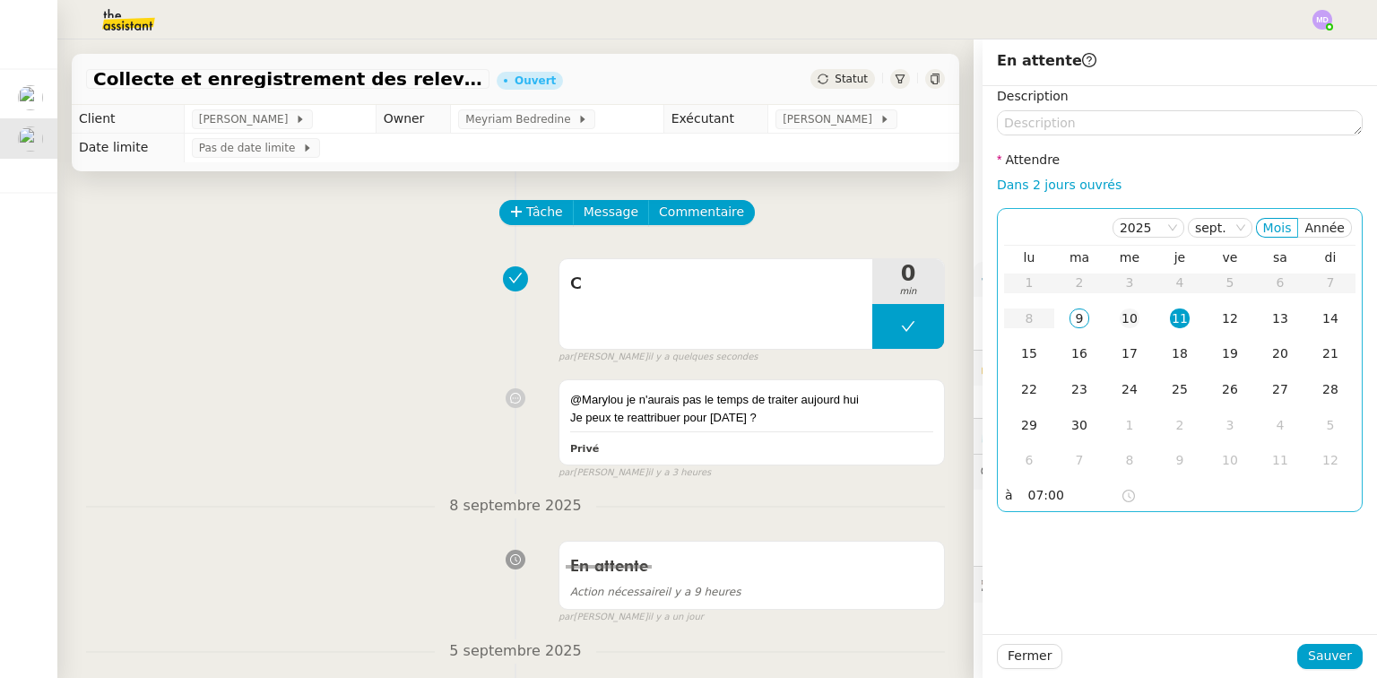
drag, startPoint x: 1097, startPoint y: 295, endPoint x: 1104, endPoint y: 310, distance: 16.8
click at [1100, 299] on table "lu ma me je ve sa di 1 2 3 4 5 6 7 8 9 10 11 12 13 14 15 16 17 18 19 20 21 22 2…" at bounding box center [1179, 363] width 351 height 229
drag, startPoint x: 1109, startPoint y: 315, endPoint x: 1151, endPoint y: 398, distance: 92.2
click at [1119, 316] on div "10" at bounding box center [1129, 318] width 20 height 20
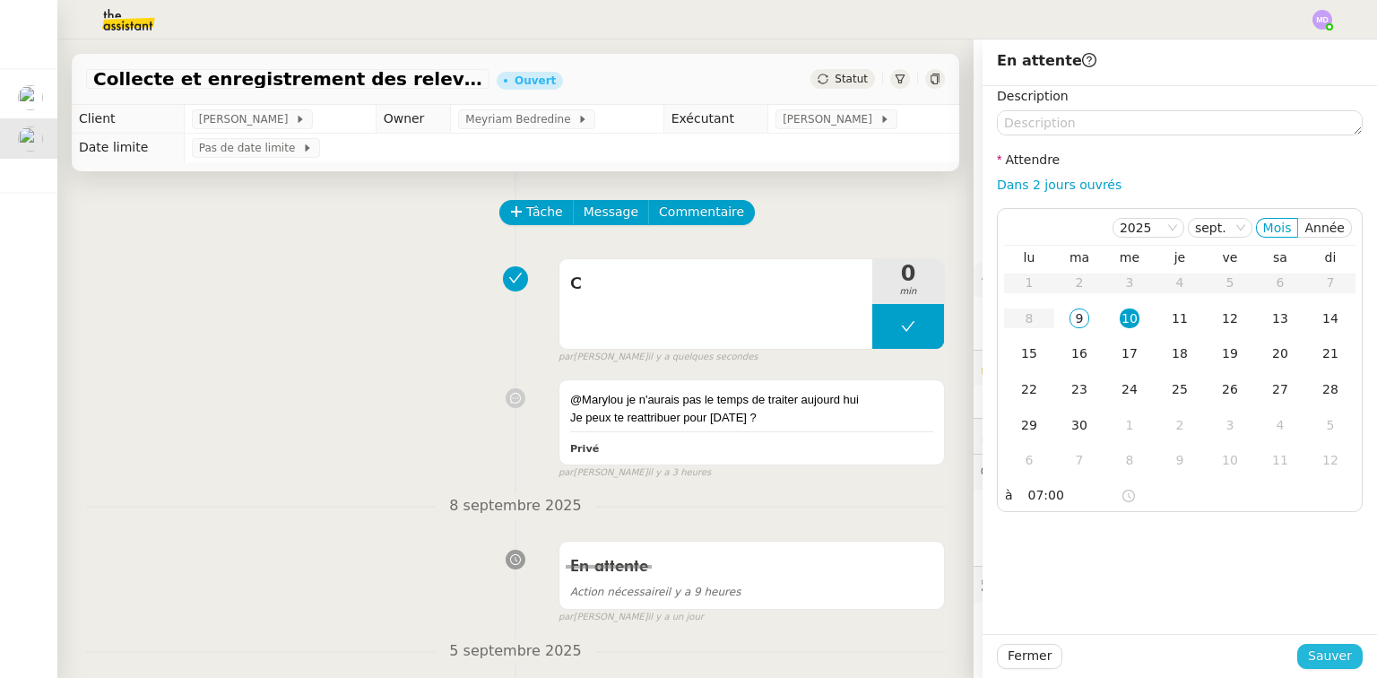
click at [1308, 658] on span "Sauver" at bounding box center [1330, 655] width 44 height 21
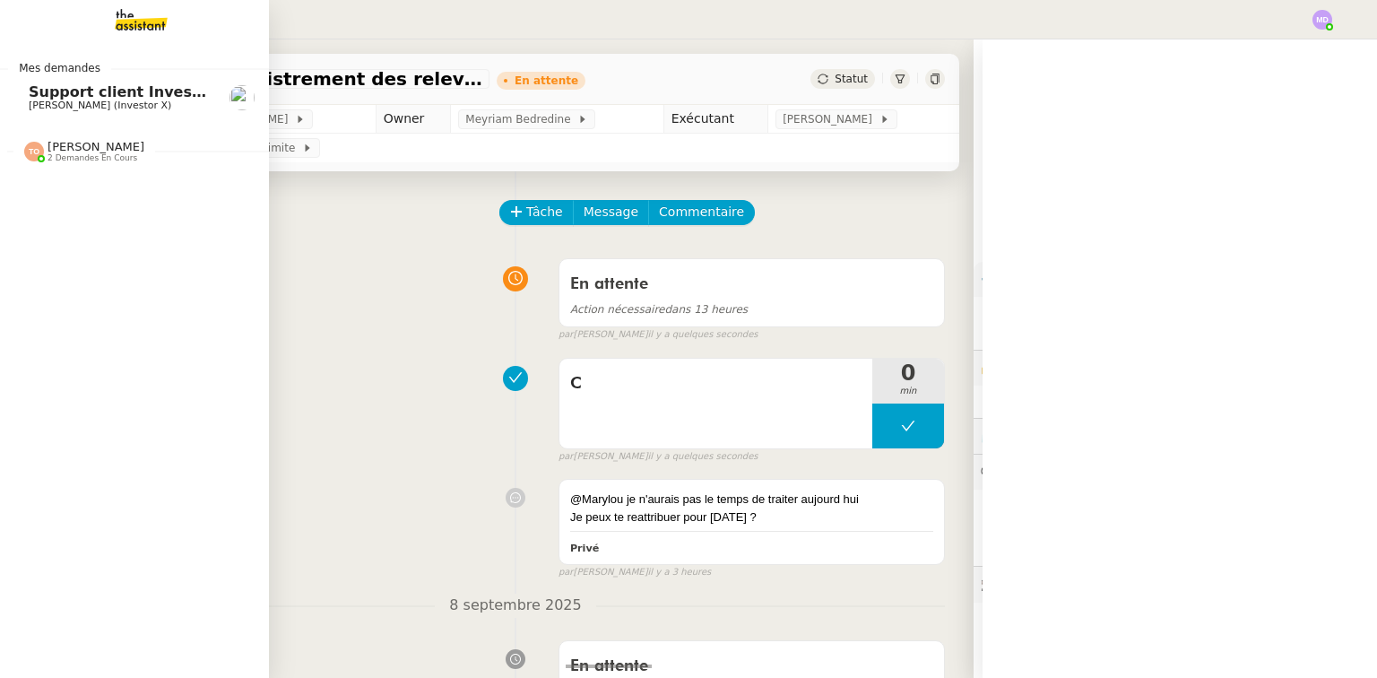
click at [82, 97] on span "Support client InvestorX" at bounding box center [128, 91] width 198 height 17
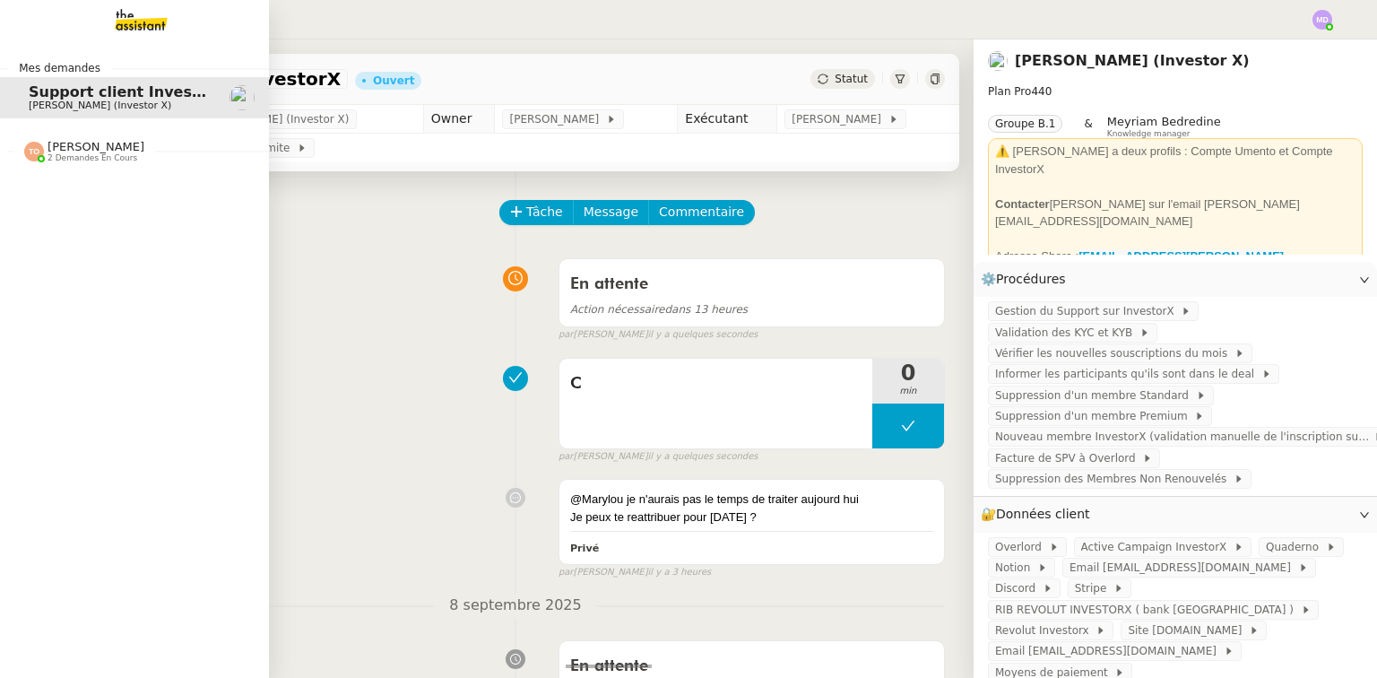
click at [834, 82] on span "Statut" at bounding box center [850, 79] width 33 height 13
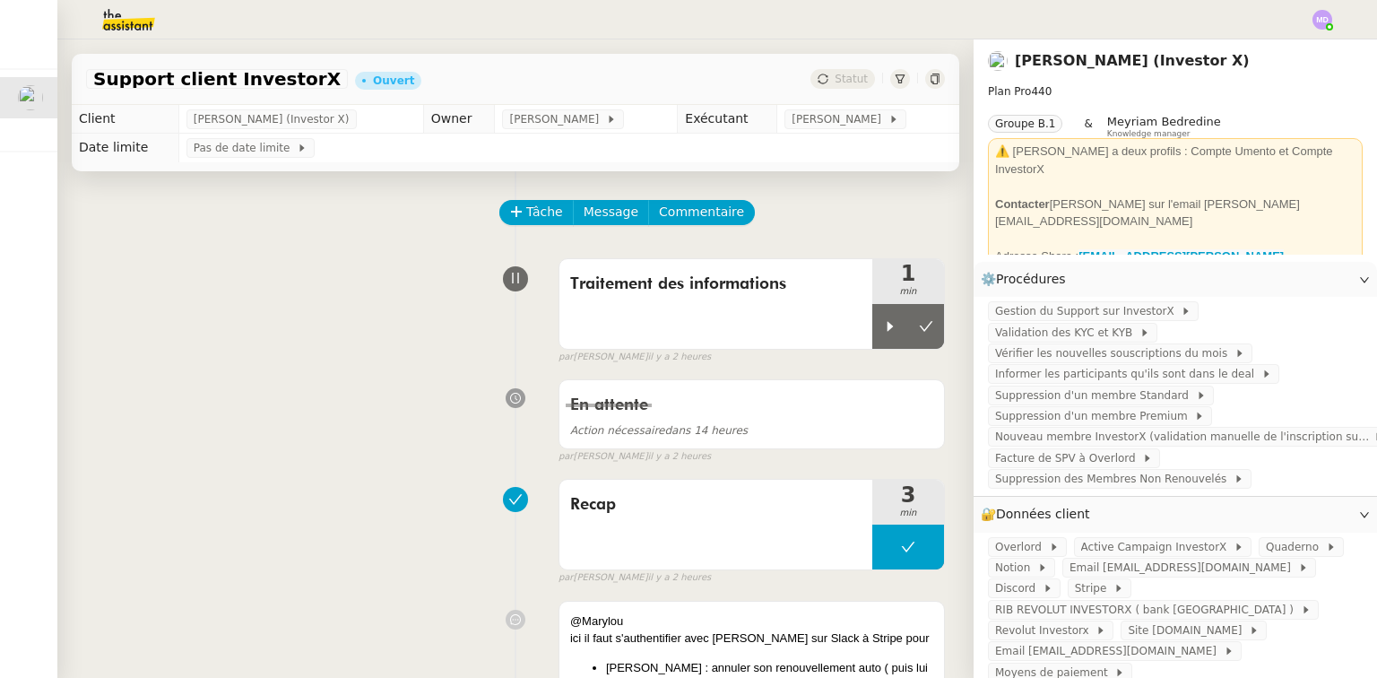
click at [459, 324] on div "Traitement des informations 1 min false par [PERSON_NAME] il y a 2 heures" at bounding box center [515, 307] width 859 height 115
click at [910, 337] on button at bounding box center [926, 326] width 36 height 45
click at [919, 328] on icon at bounding box center [926, 326] width 14 height 14
click at [834, 82] on span "Statut" at bounding box center [850, 79] width 33 height 13
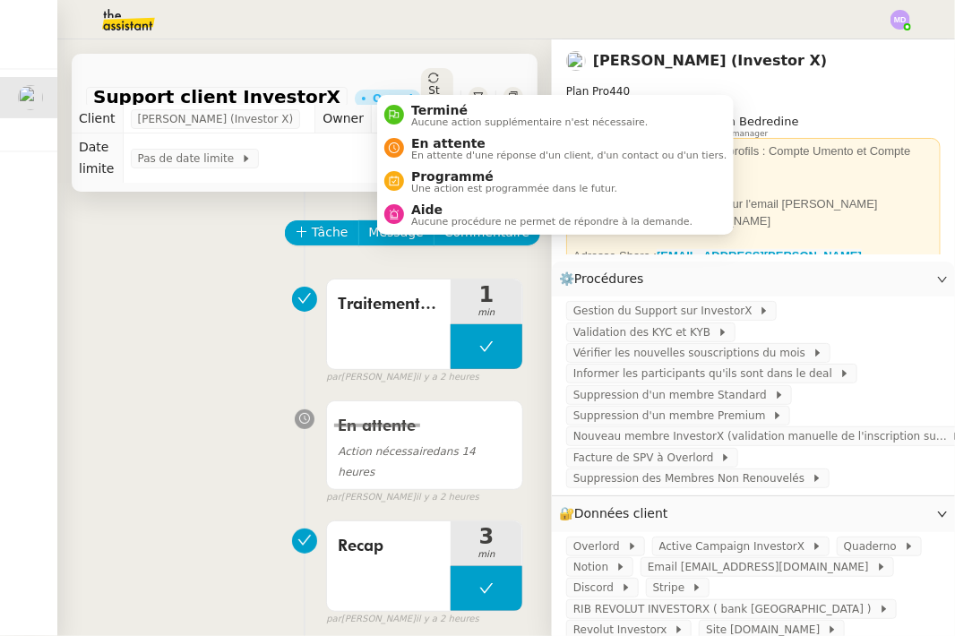
click at [428, 84] on span "Statut" at bounding box center [433, 103] width 11 height 38
click at [412, 143] on span "En attente" at bounding box center [568, 143] width 315 height 14
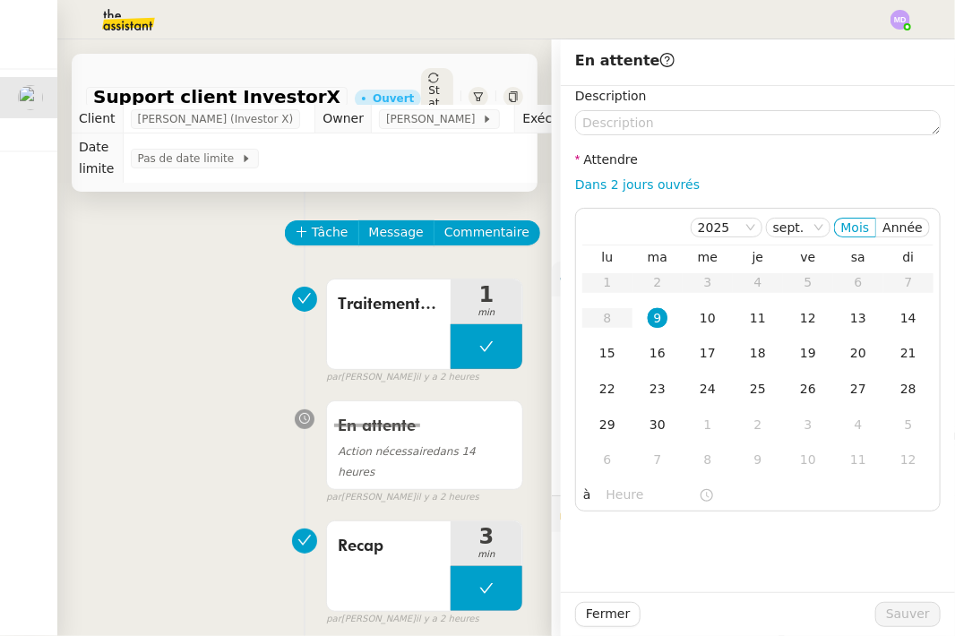
drag, startPoint x: 657, startPoint y: 183, endPoint x: 660, endPoint y: 196, distance: 13.7
click at [657, 183] on link "Dans 2 jours ouvrés" at bounding box center [637, 184] width 125 height 14
type input "07:00"
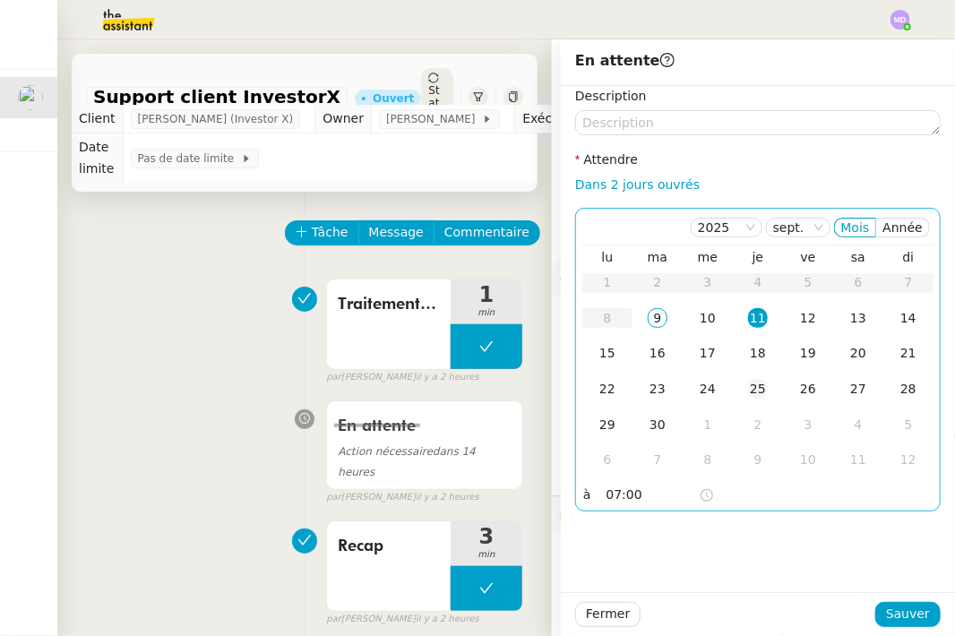
drag, startPoint x: 701, startPoint y: 305, endPoint x: 730, endPoint y: 381, distance: 81.7
click at [704, 315] on td "10" at bounding box center [708, 319] width 50 height 36
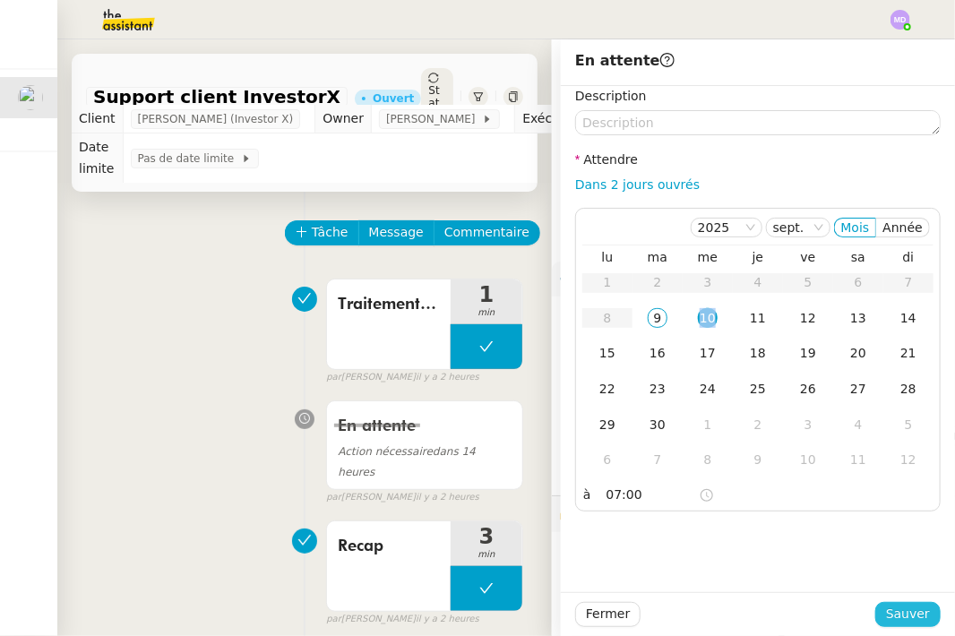
drag, startPoint x: 903, startPoint y: 623, endPoint x: 864, endPoint y: 3, distance: 621.4
click at [903, 622] on span "Sauver" at bounding box center [908, 614] width 44 height 21
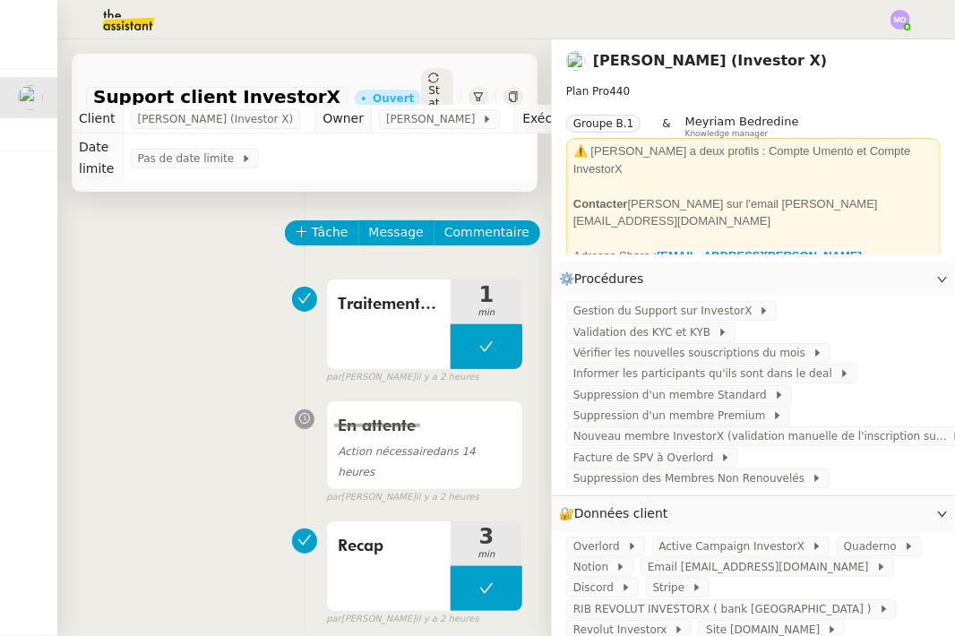
click at [428, 84] on span "Statut" at bounding box center [433, 103] width 11 height 38
drag, startPoint x: 410, startPoint y: 76, endPoint x: 897, endPoint y: 18, distance: 490.1
click at [428, 84] on span "Statut" at bounding box center [433, 103] width 11 height 38
click at [893, 18] on img at bounding box center [901, 20] width 20 height 20
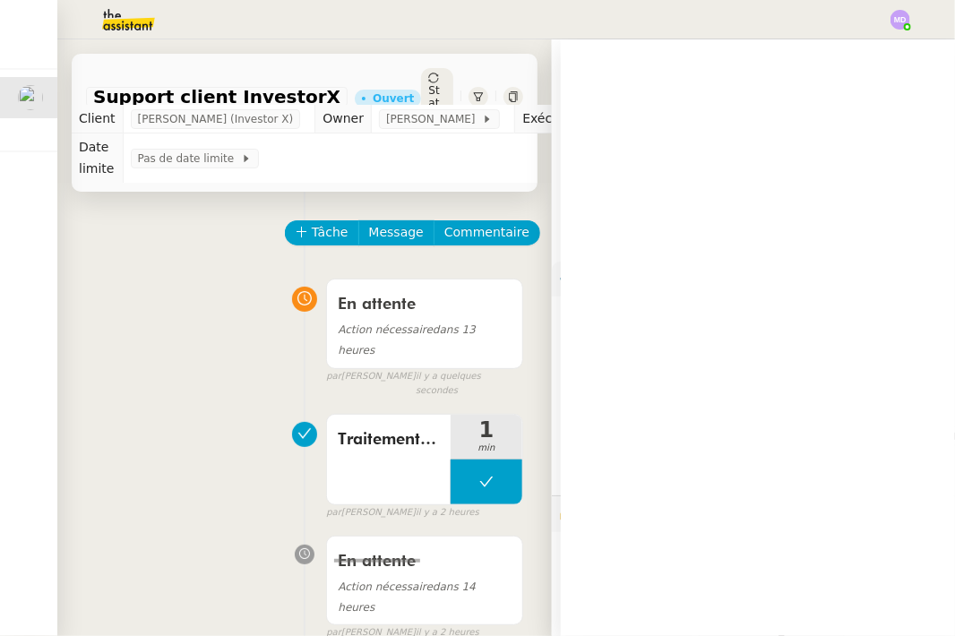
click at [417, 79] on div "Support client InvestorX Ouvert Statut" at bounding box center [305, 97] width 466 height 87
click at [899, 28] on div at bounding box center [478, 19] width 866 height 39
click at [899, 23] on div at bounding box center [478, 19] width 866 height 39
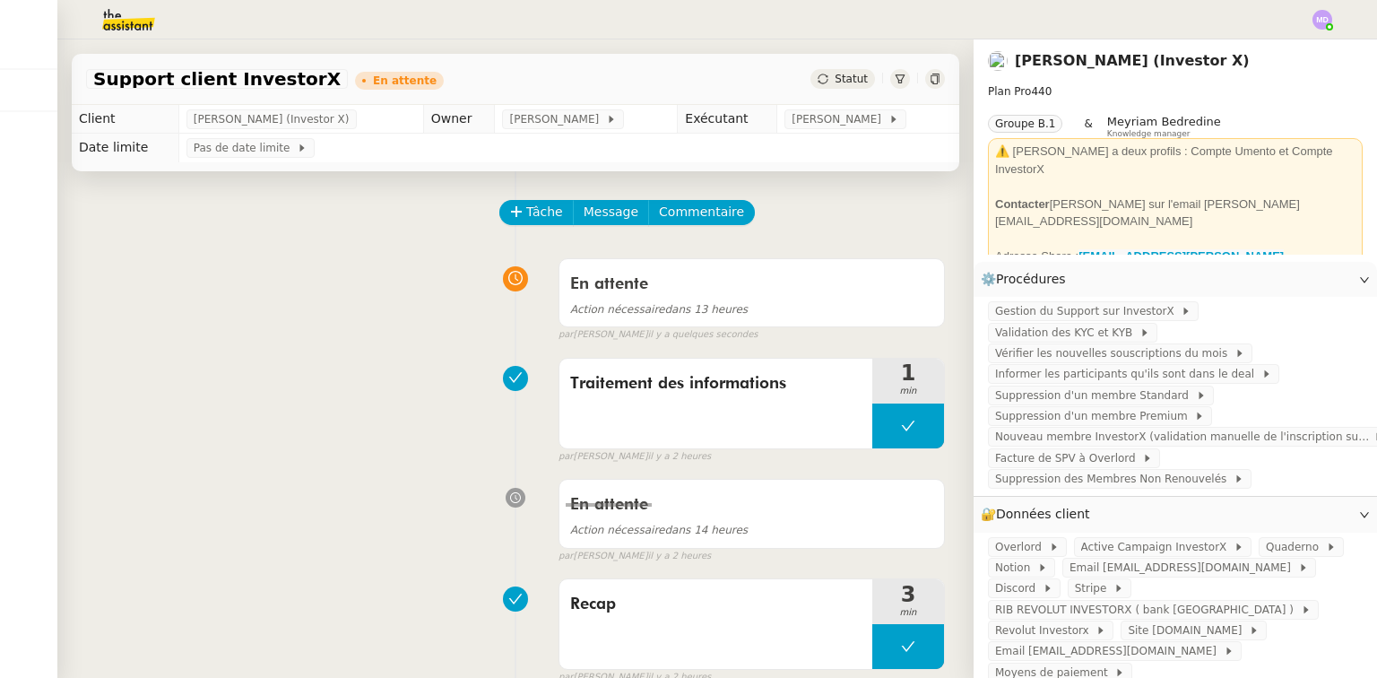
click at [1306, 14] on div at bounding box center [688, 19] width 1287 height 39
click at [1317, 13] on img at bounding box center [1322, 20] width 20 height 20
click at [1292, 53] on li "Suivi" at bounding box center [1273, 51] width 117 height 25
